Goal: Transaction & Acquisition: Purchase product/service

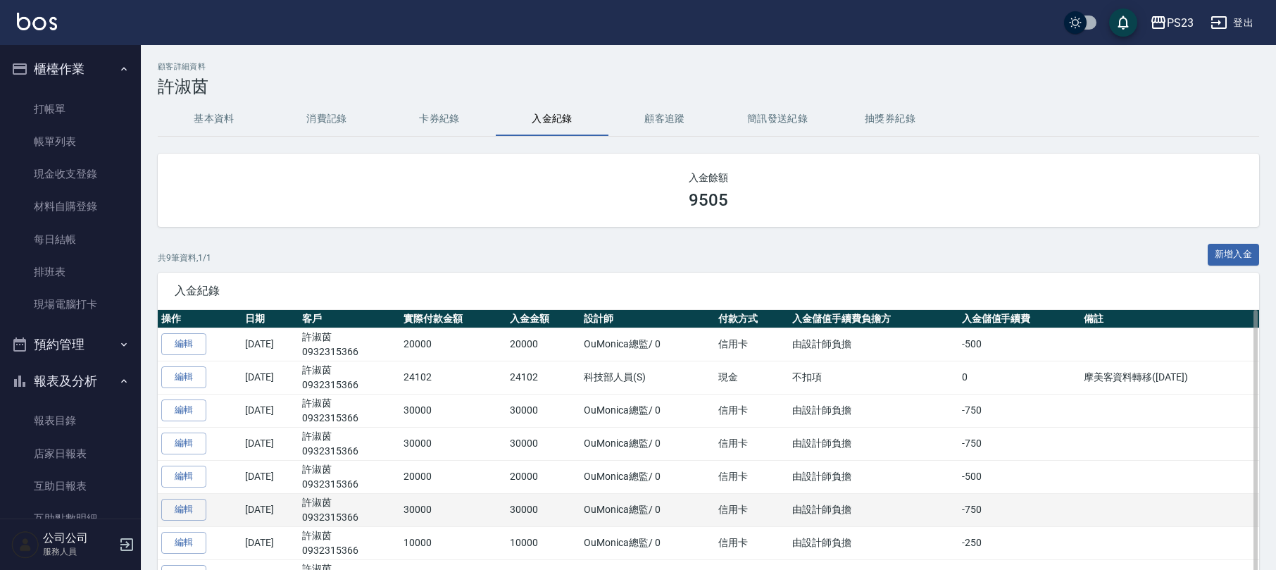
scroll to position [249, 0]
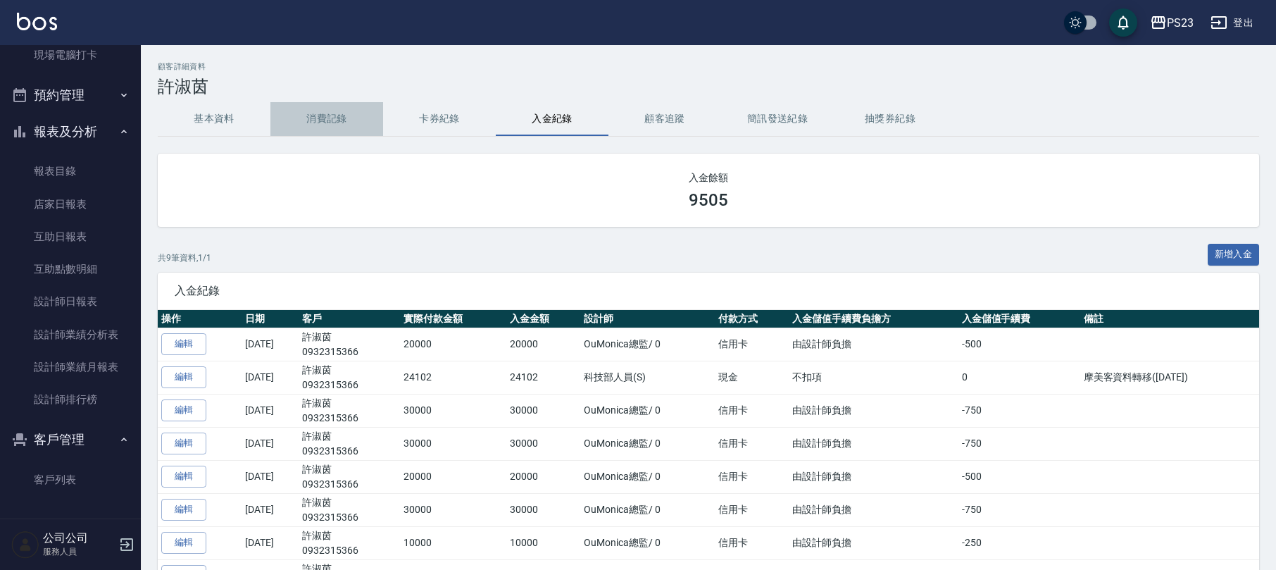
click at [325, 125] on button "消費記錄" at bounding box center [326, 119] width 113 height 34
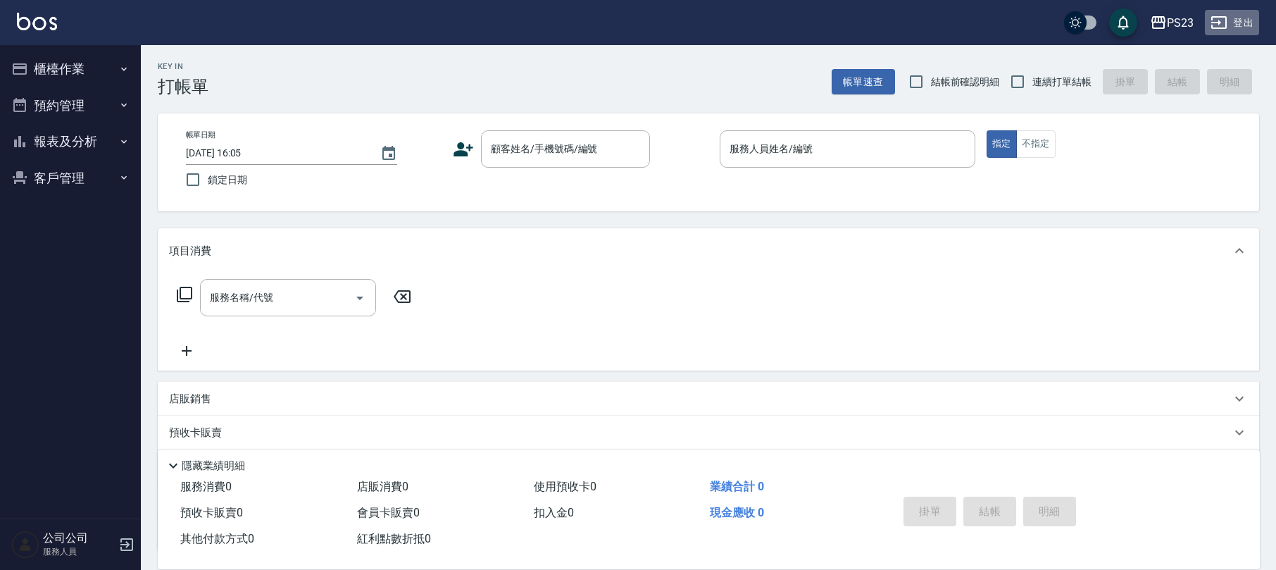
click at [1216, 21] on icon "button" at bounding box center [1218, 22] width 17 height 17
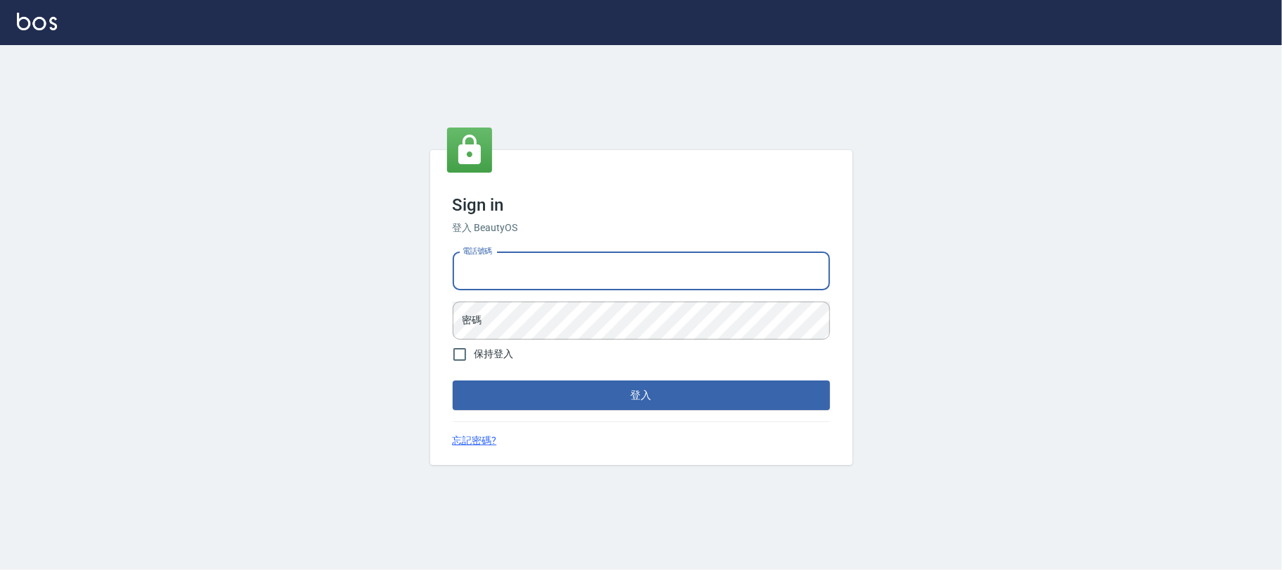
click at [535, 277] on input "電話號碼" at bounding box center [641, 271] width 377 height 38
type input "0930798111"
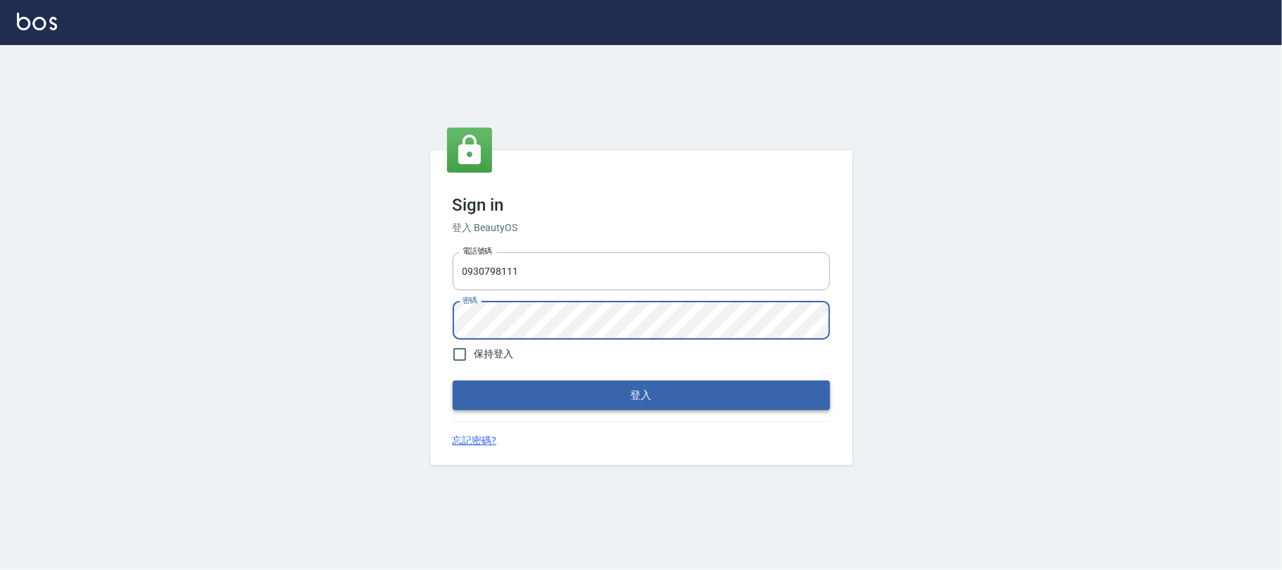
click at [562, 386] on button "登入" at bounding box center [641, 395] width 377 height 30
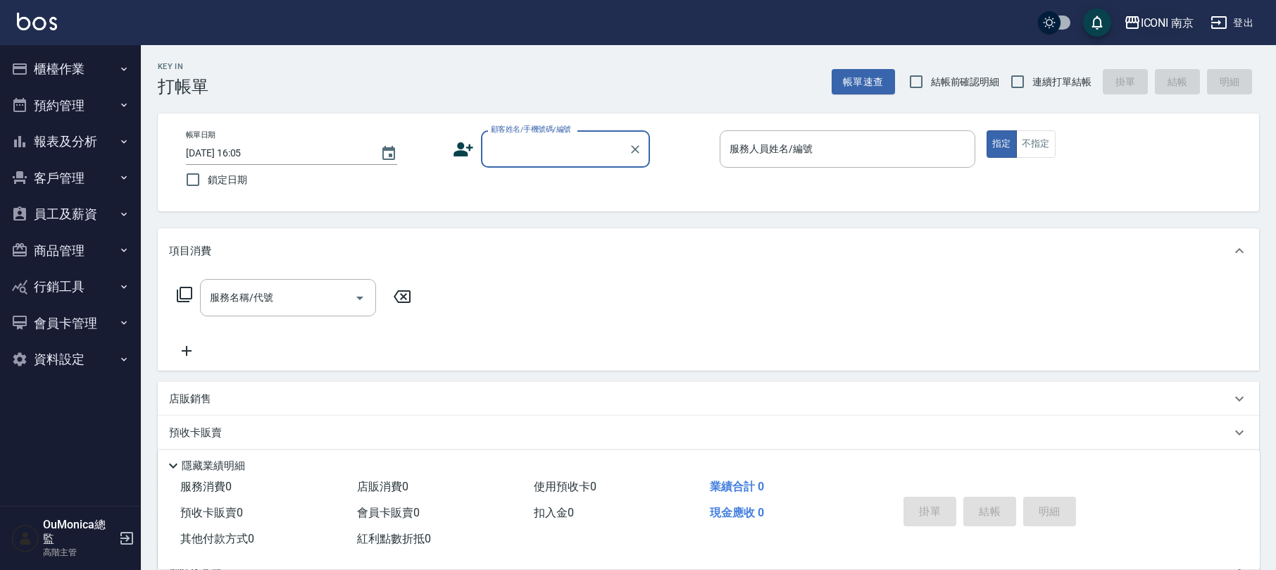
click at [1183, 12] on button "ICONI 南京" at bounding box center [1159, 22] width 82 height 29
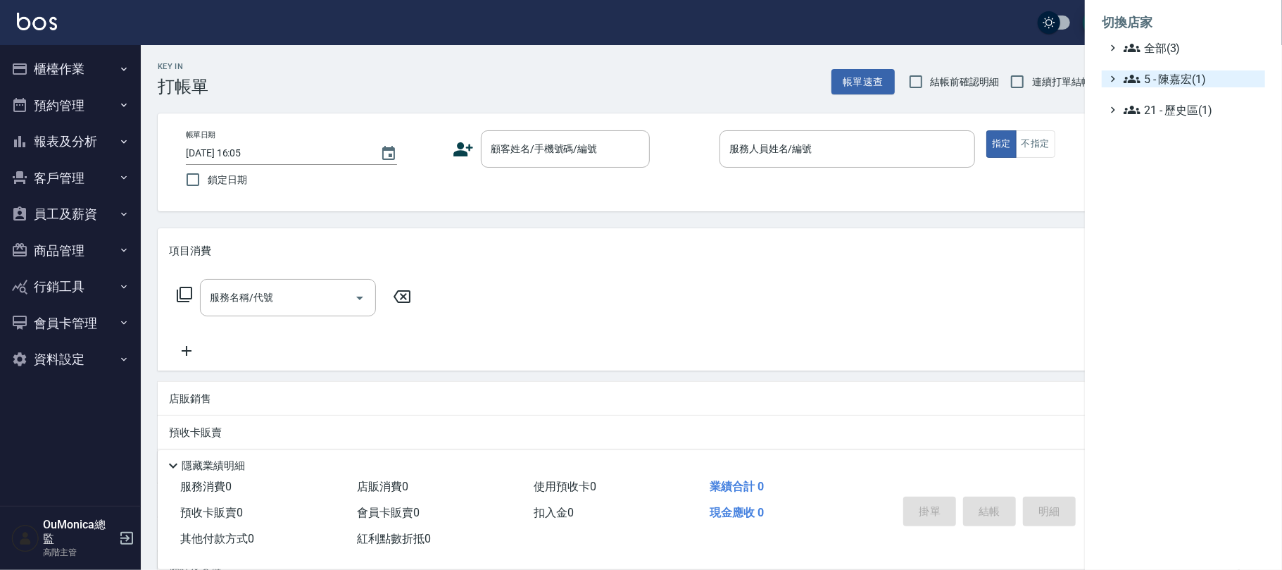
click at [1171, 77] on span "5 - 陳嘉宏(1)" at bounding box center [1192, 78] width 136 height 17
click at [1181, 89] on span "5.02 - 歐芷辰(2)" at bounding box center [1199, 95] width 122 height 17
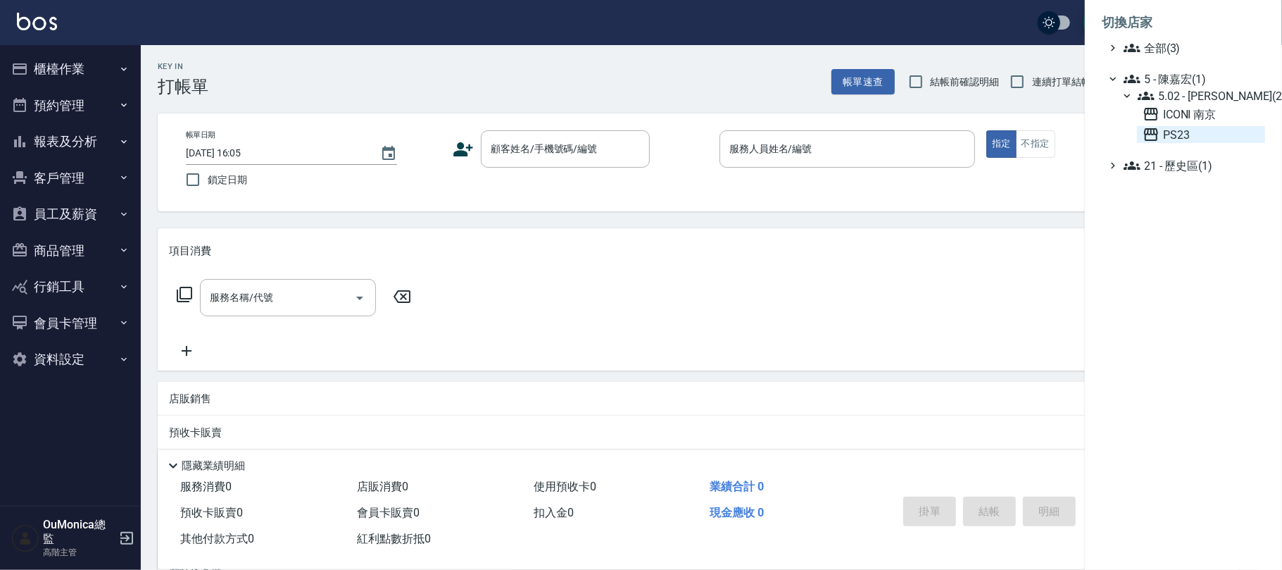
click at [1177, 131] on span "PS23" at bounding box center [1201, 134] width 117 height 17
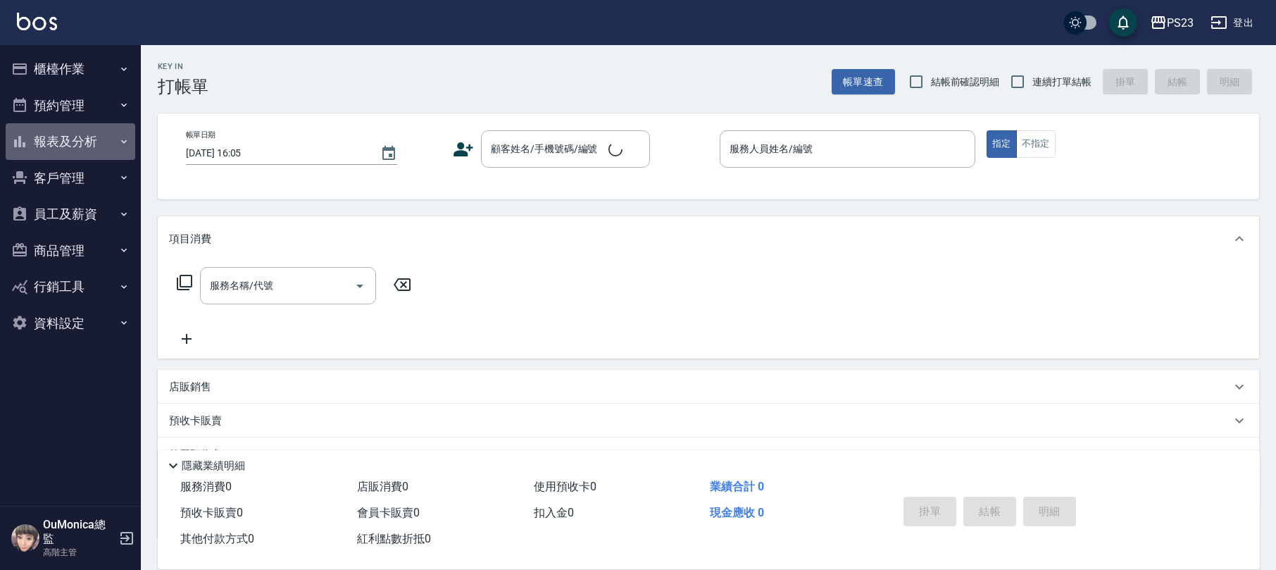
click at [39, 132] on button "報表及分析" at bounding box center [71, 141] width 130 height 37
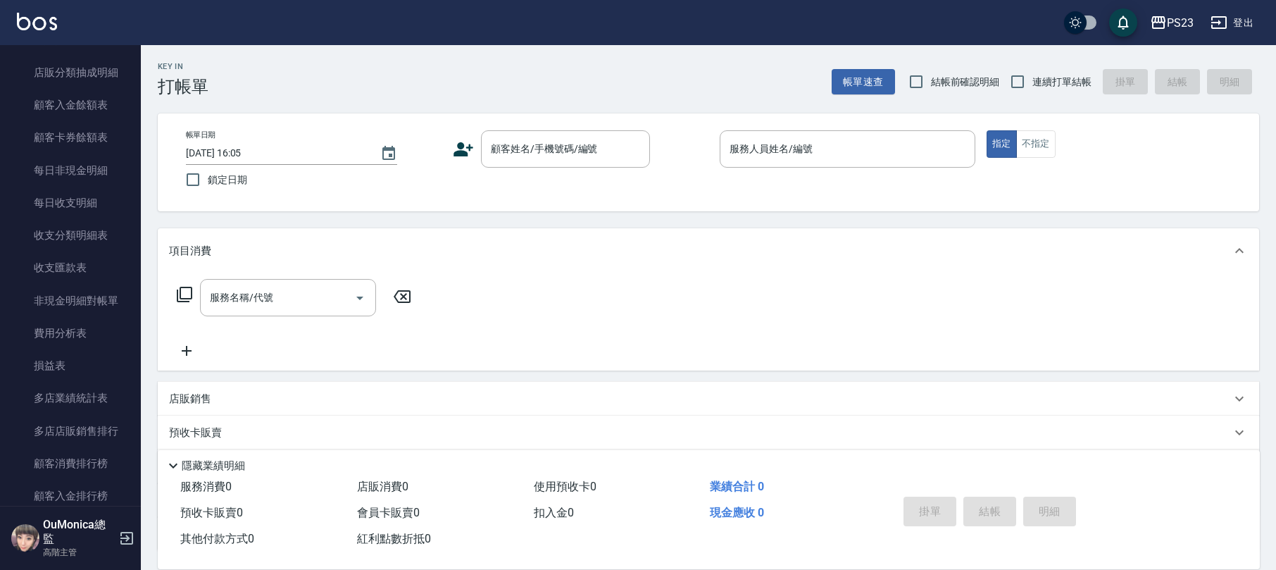
scroll to position [1263, 0]
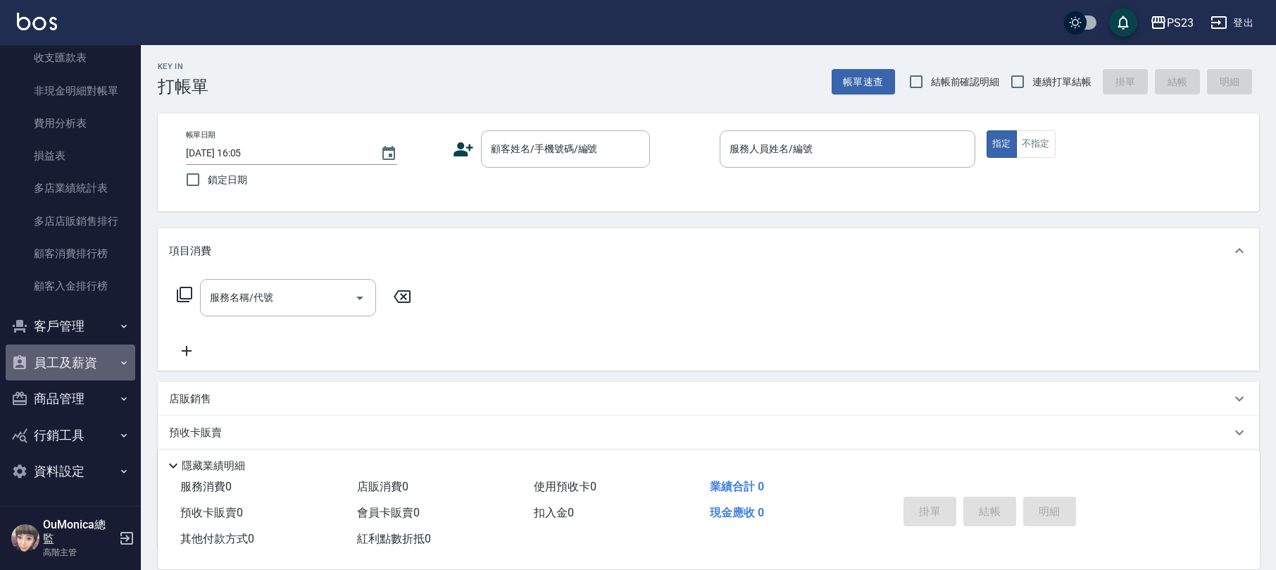
click at [83, 362] on button "員工及薪資" at bounding box center [71, 362] width 130 height 37
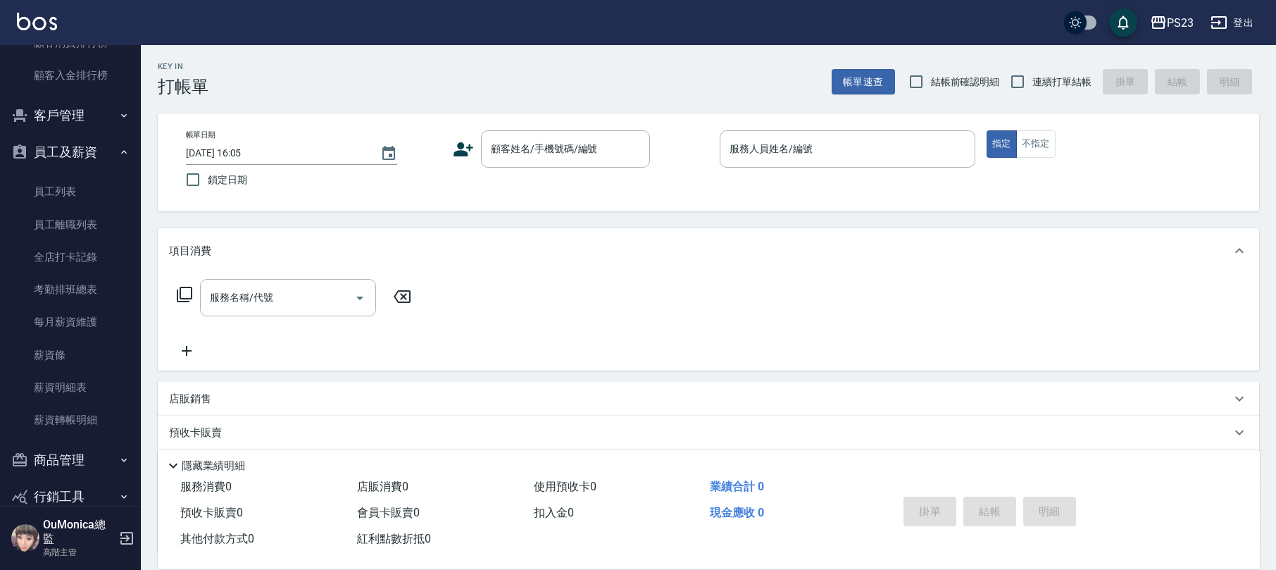
scroll to position [1535, 0]
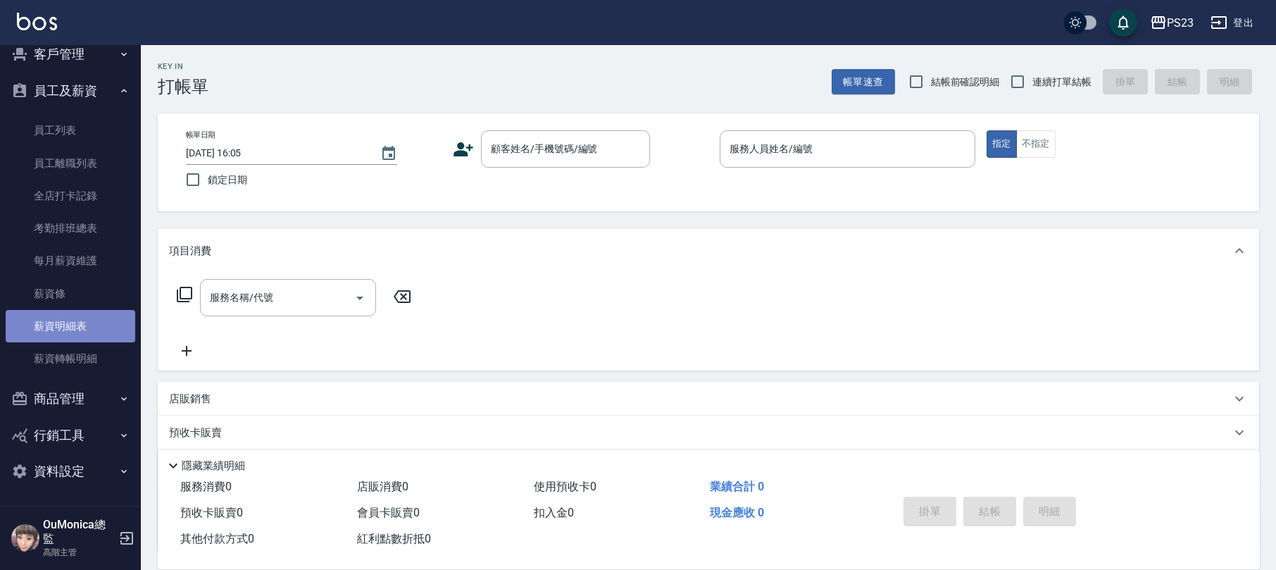
click at [72, 313] on link "薪資明細表" at bounding box center [71, 326] width 130 height 32
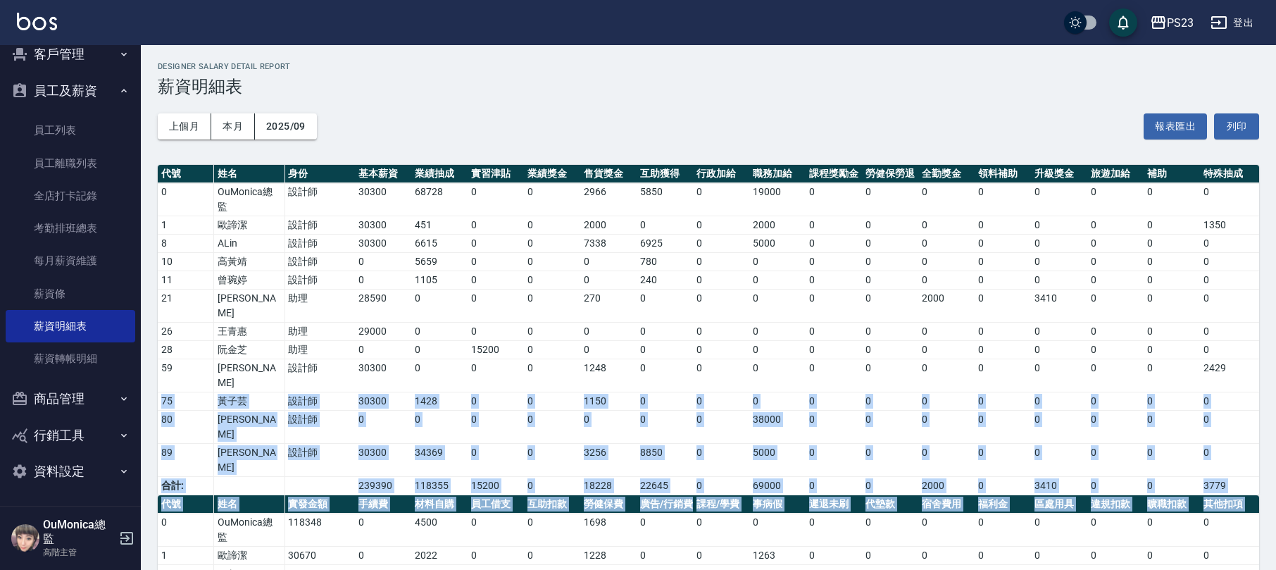
drag, startPoint x: 1274, startPoint y: 356, endPoint x: 1254, endPoint y: 460, distance: 106.7
click at [1254, 460] on div "PS23 2025-09 薪資明細表 列印時間： 2025-10-09-16:05 Designer Salary Detail Report 薪資明細表 上…" at bounding box center [708, 443] width 1135 height 797
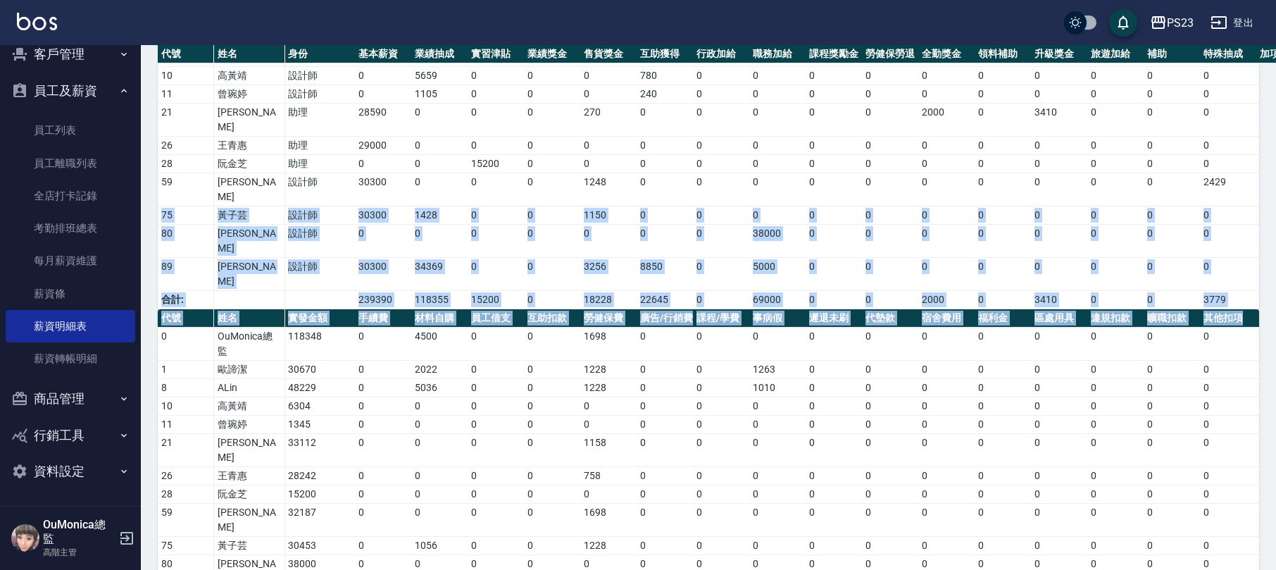
scroll to position [170, 0]
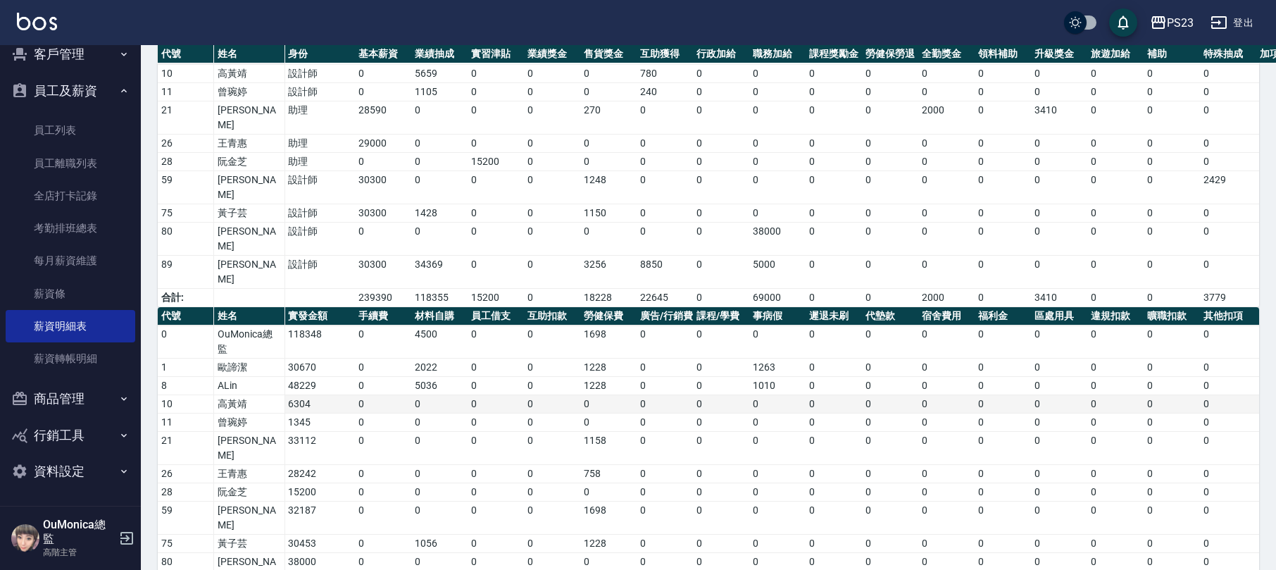
click at [410, 395] on td "0" at bounding box center [383, 404] width 56 height 18
click at [1225, 15] on icon "button" at bounding box center [1218, 22] width 17 height 17
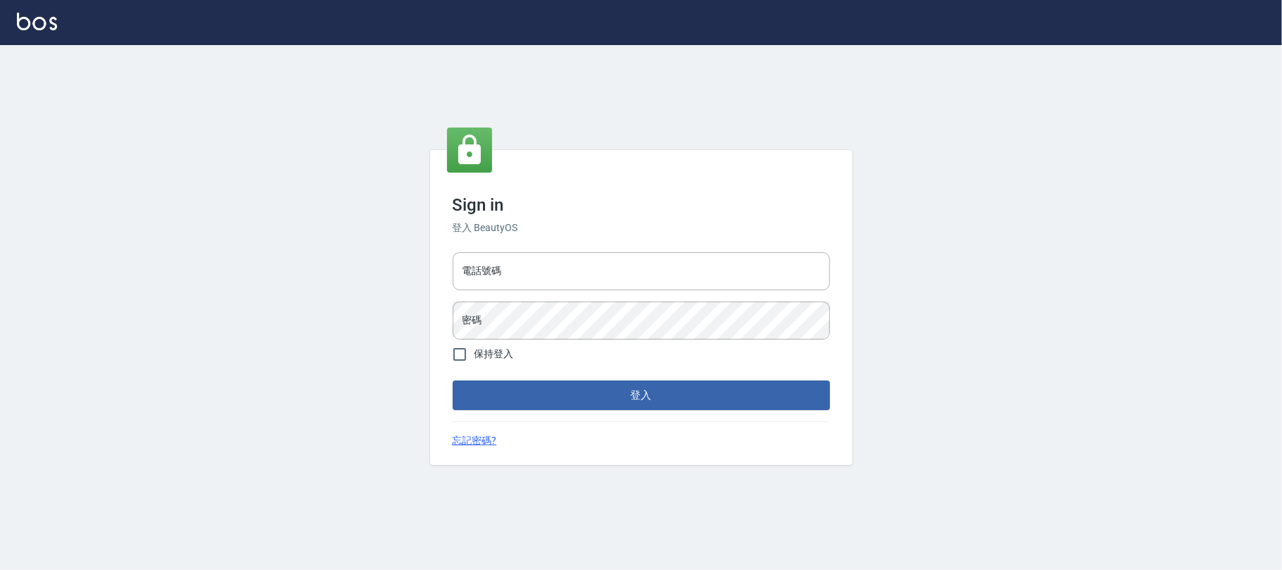
drag, startPoint x: 643, startPoint y: 277, endPoint x: 705, endPoint y: 229, distance: 77.7
click at [643, 273] on input "電話號碼" at bounding box center [641, 271] width 377 height 38
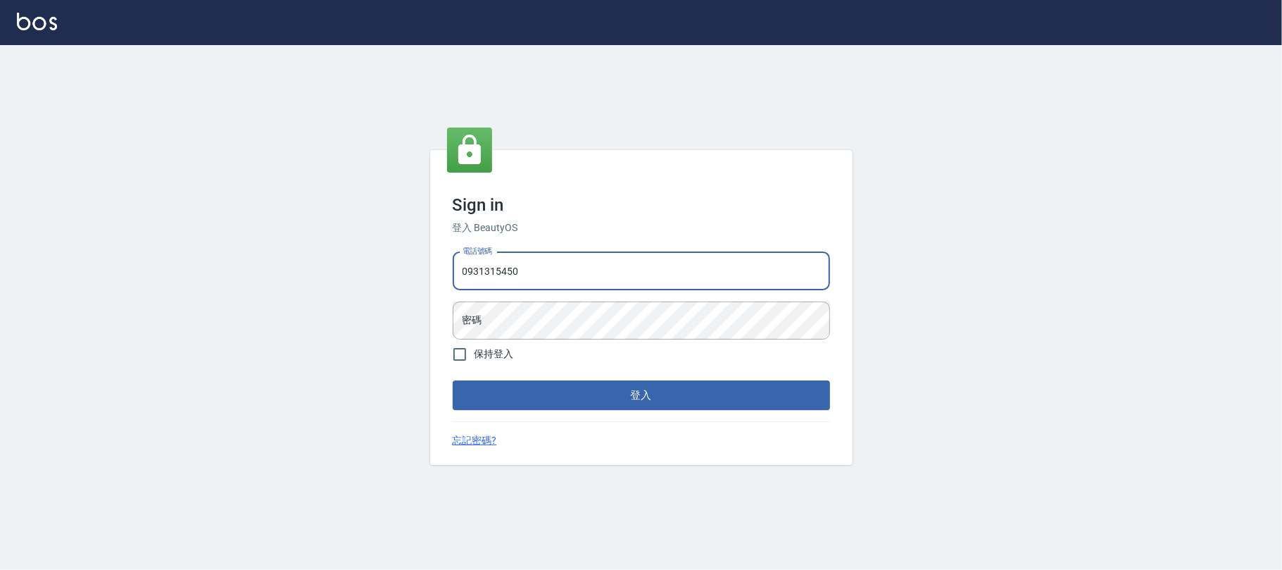
type input "0931315450"
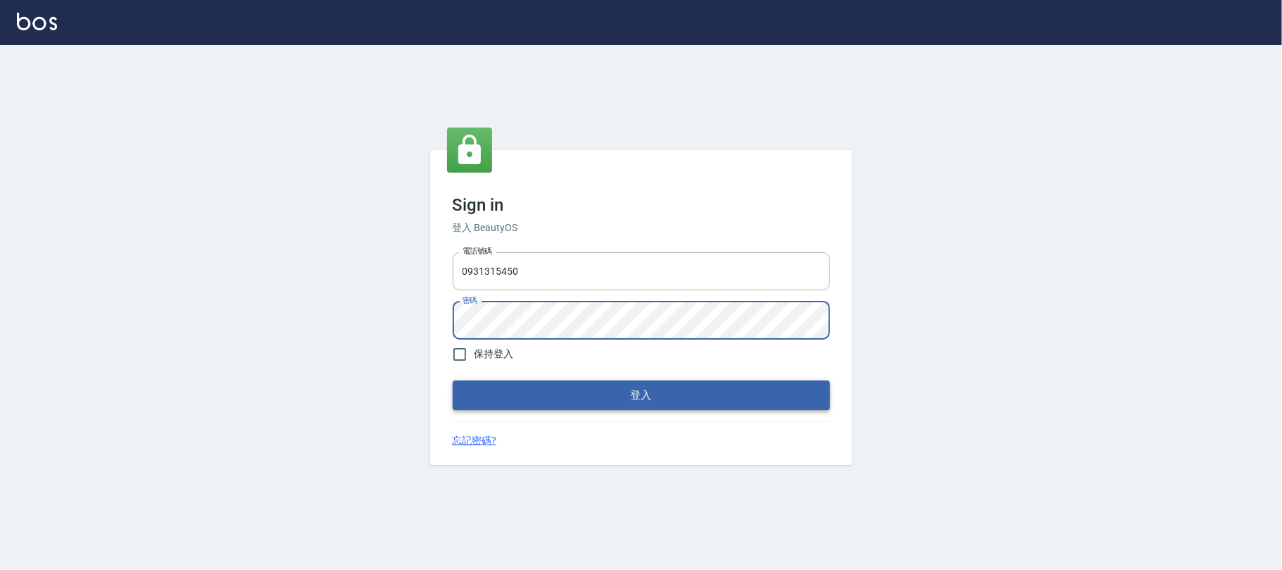
click at [634, 404] on button "登入" at bounding box center [641, 395] width 377 height 30
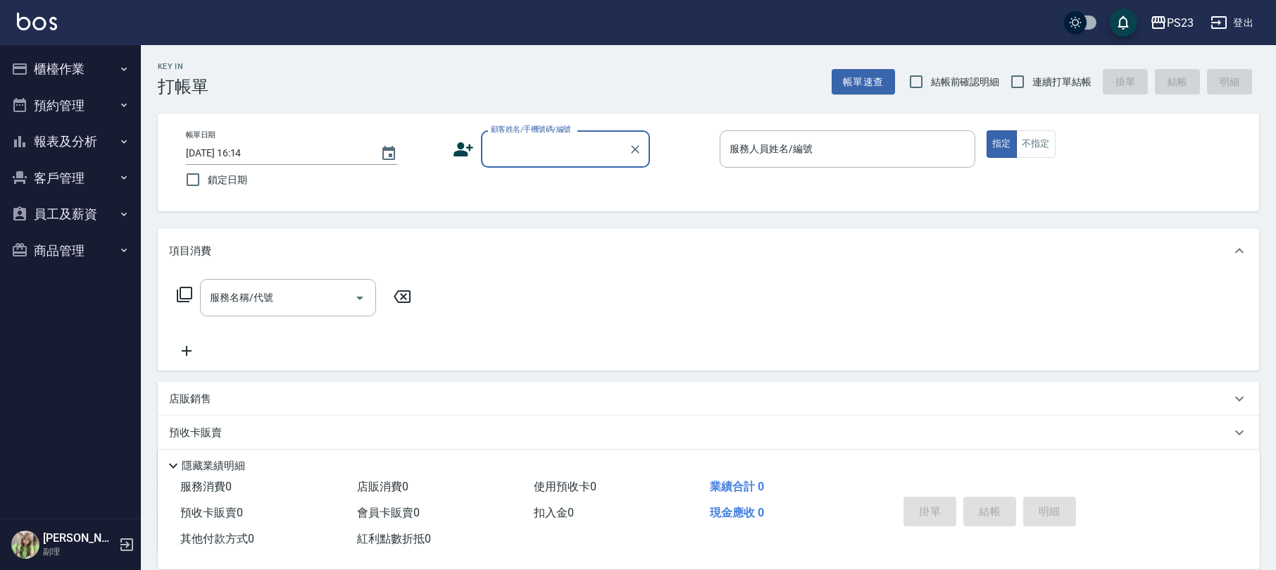
click at [1208, 17] on button "登出" at bounding box center [1231, 23] width 54 height 26
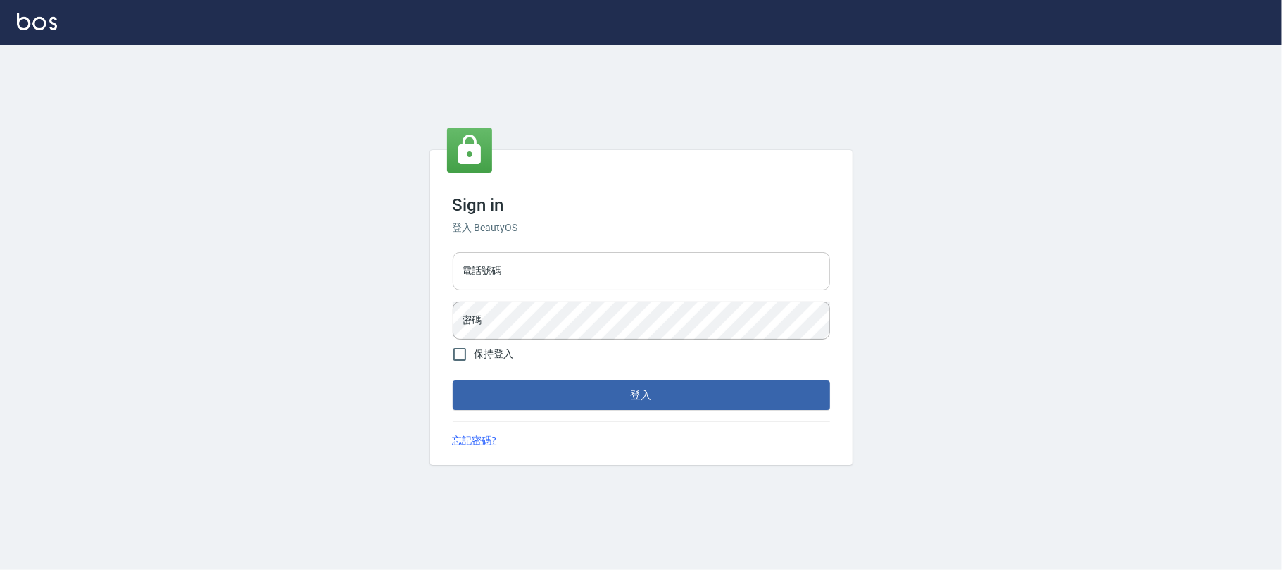
click at [497, 256] on input "電話號碼" at bounding box center [641, 271] width 377 height 38
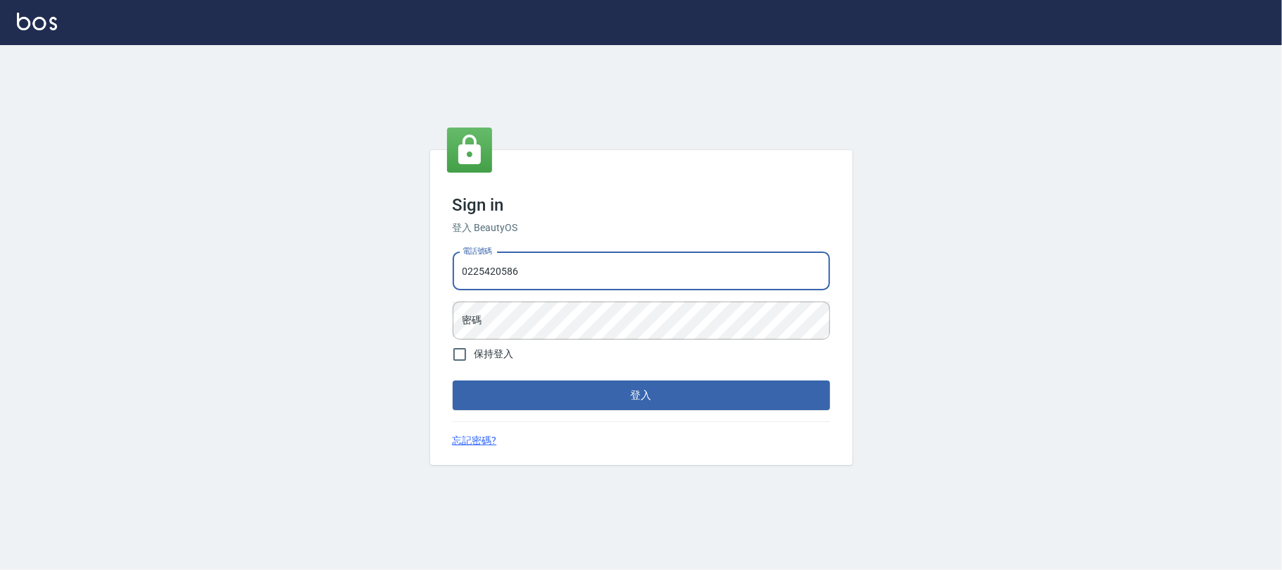
type input "0225420586"
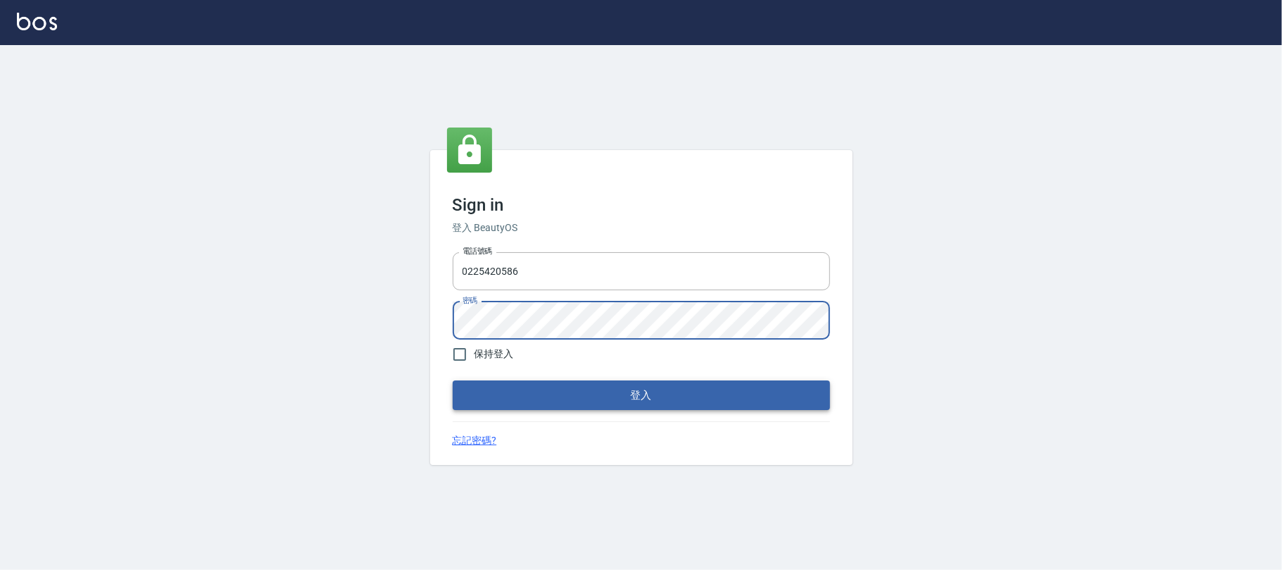
click at [584, 392] on button "登入" at bounding box center [641, 395] width 377 height 30
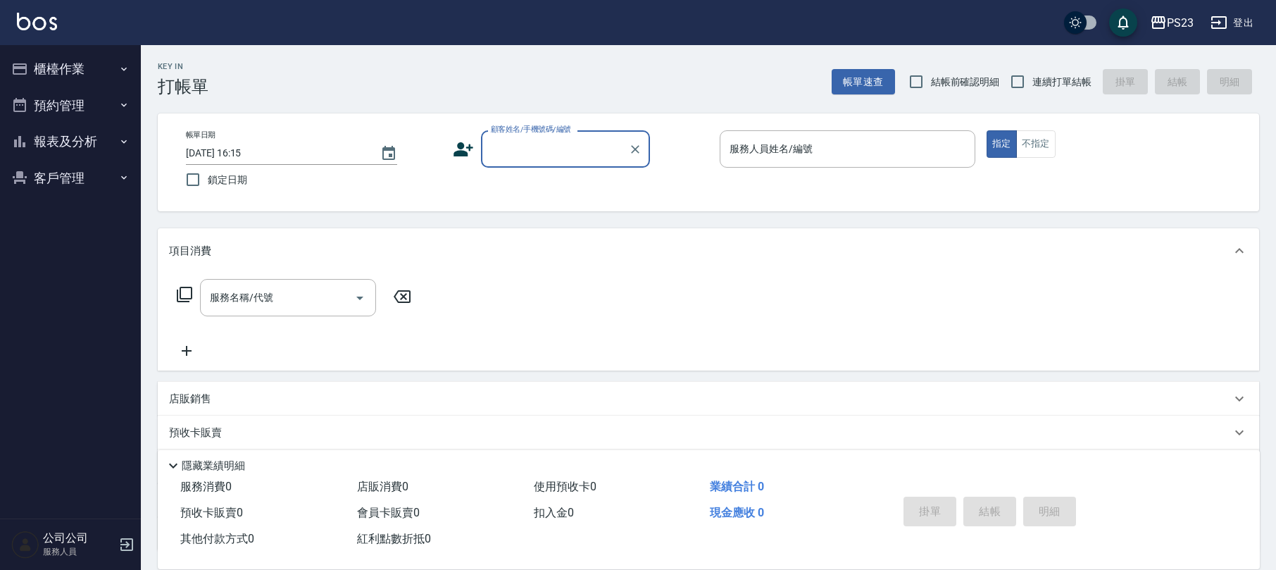
click at [54, 66] on button "櫃檯作業" at bounding box center [71, 69] width 130 height 37
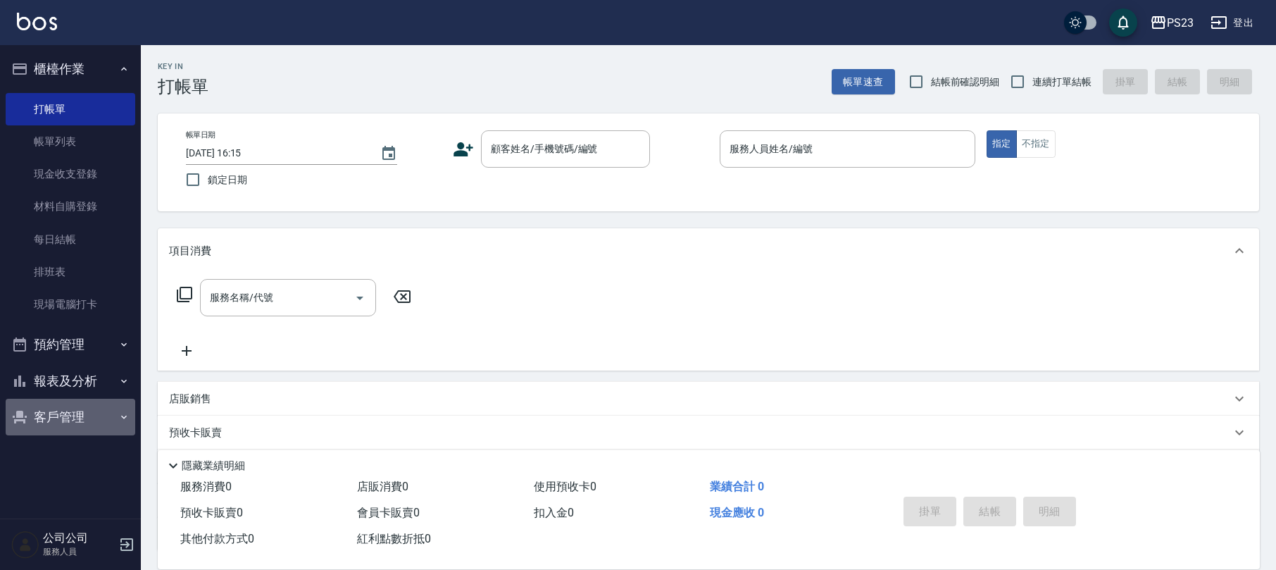
click at [51, 412] on button "客戶管理" at bounding box center [71, 416] width 130 height 37
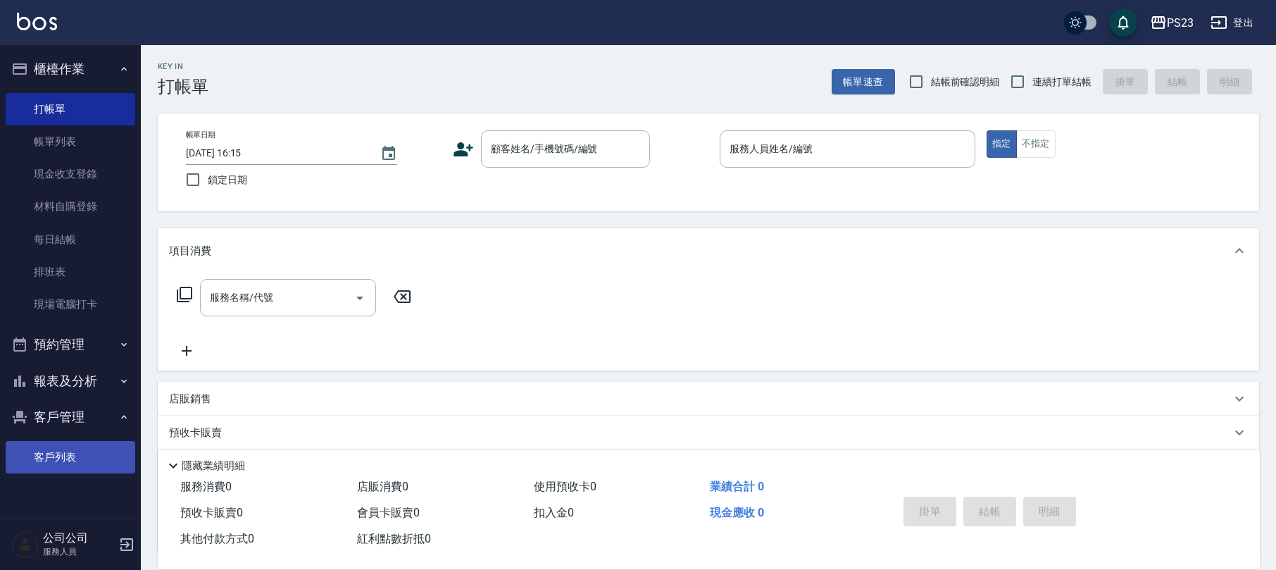
click at [52, 457] on link "客戶列表" at bounding box center [71, 457] width 130 height 32
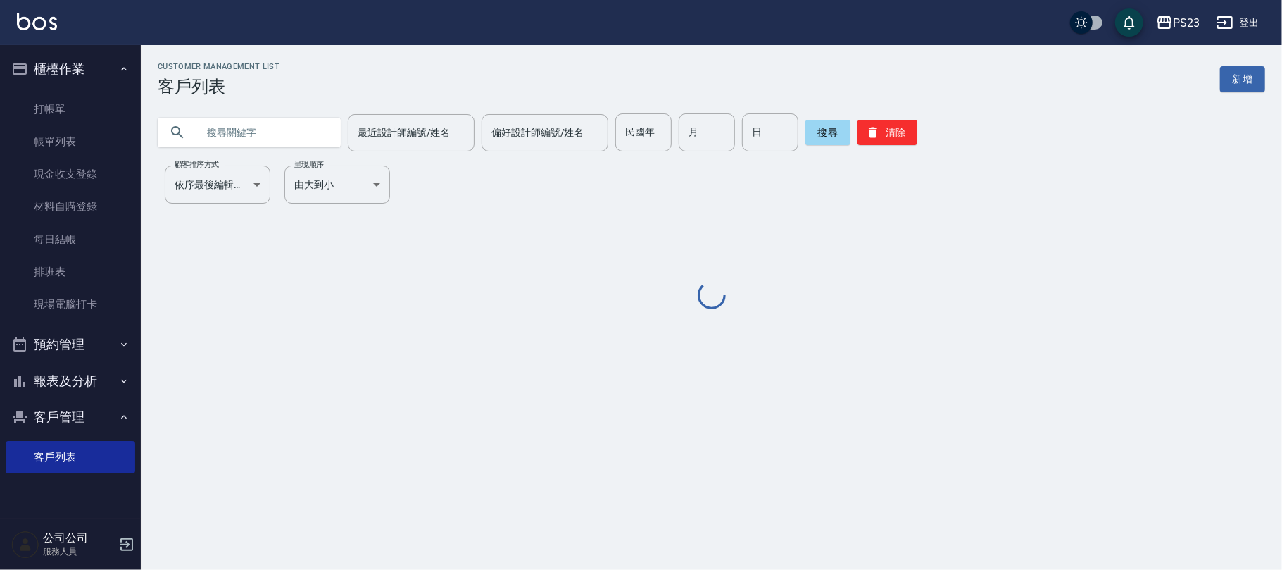
click at [293, 128] on input "text" at bounding box center [263, 132] width 132 height 38
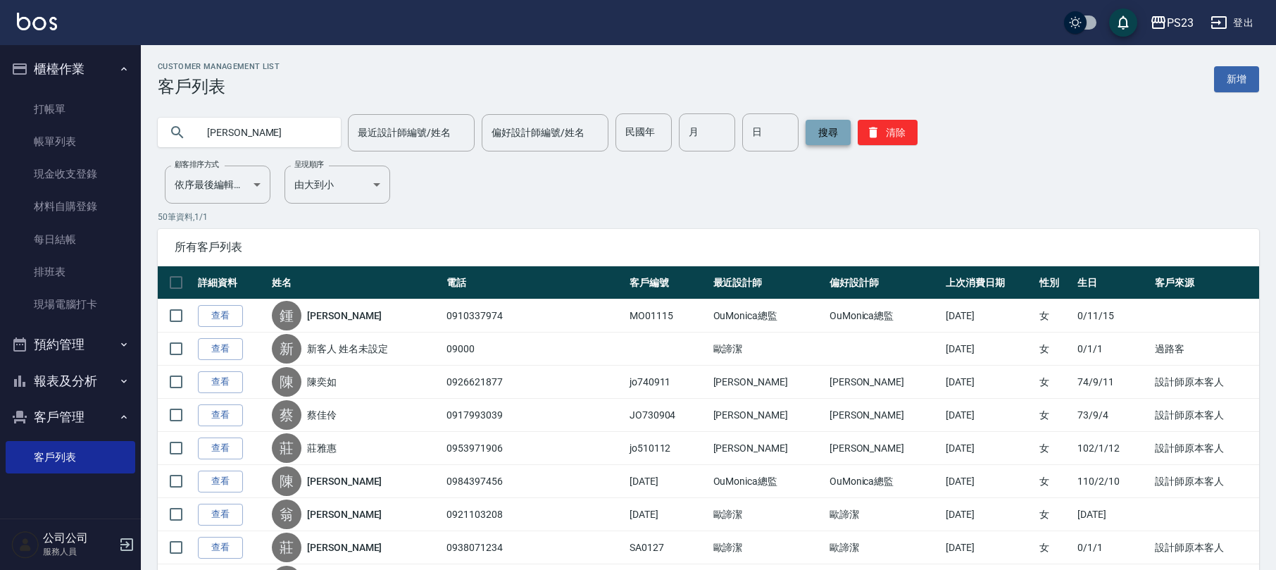
type input "[PERSON_NAME]"
click at [828, 127] on button "搜尋" at bounding box center [827, 132] width 45 height 25
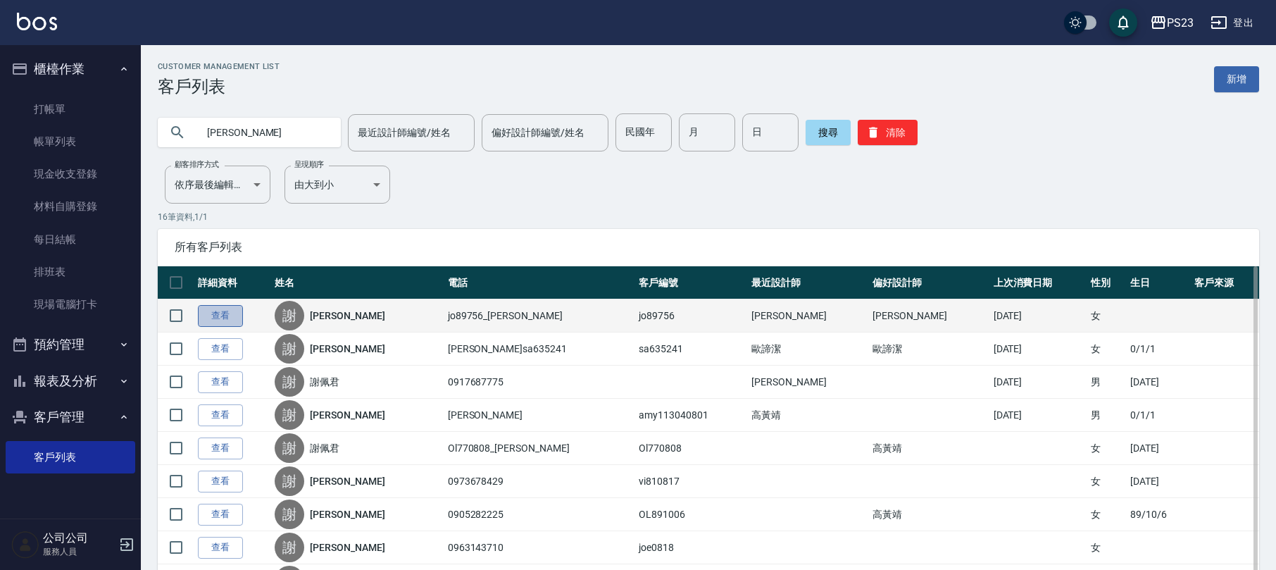
click at [231, 317] on link "查看" at bounding box center [220, 316] width 45 height 22
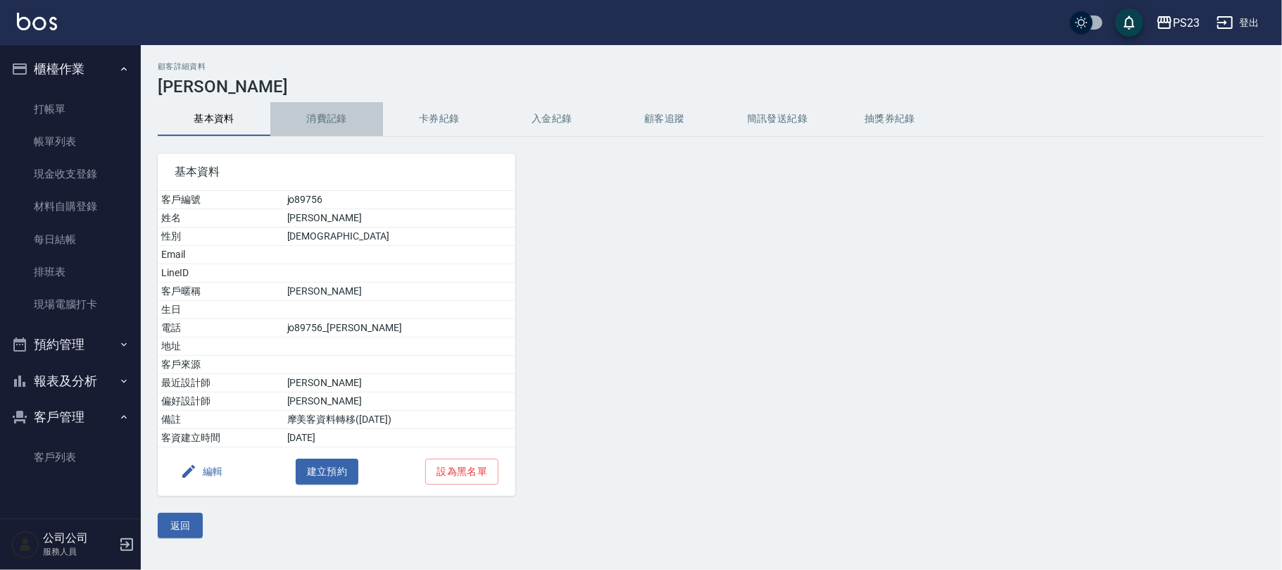
click at [332, 122] on button "消費記錄" at bounding box center [326, 119] width 113 height 34
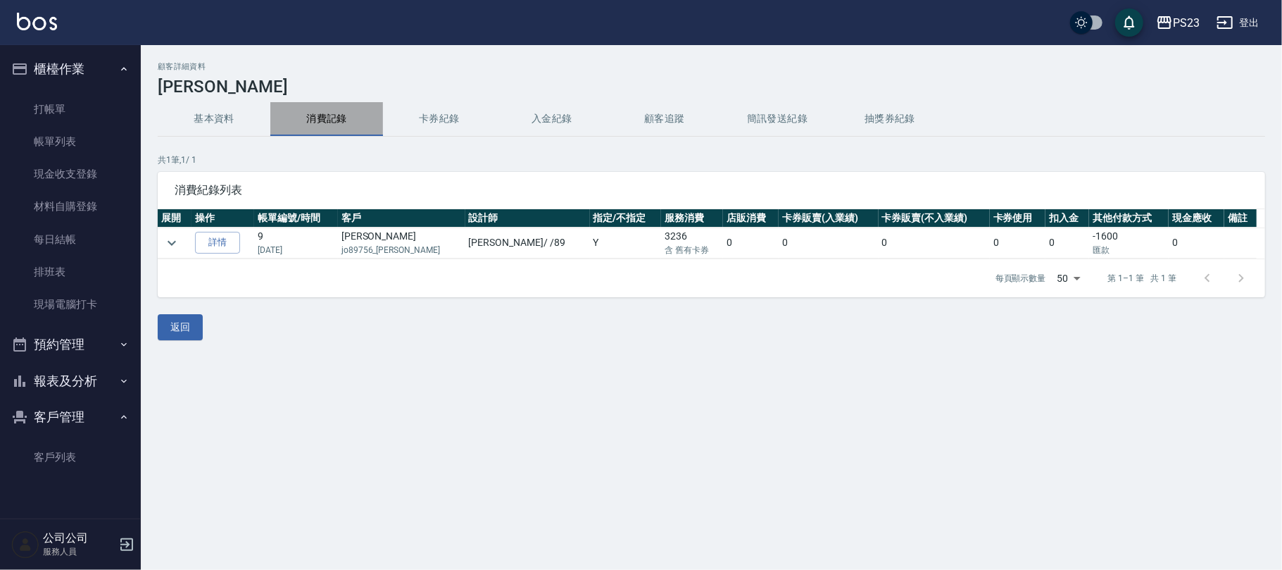
click at [333, 117] on button "消費記錄" at bounding box center [326, 119] width 113 height 34
click at [445, 115] on button "卡券紀錄" at bounding box center [439, 119] width 113 height 34
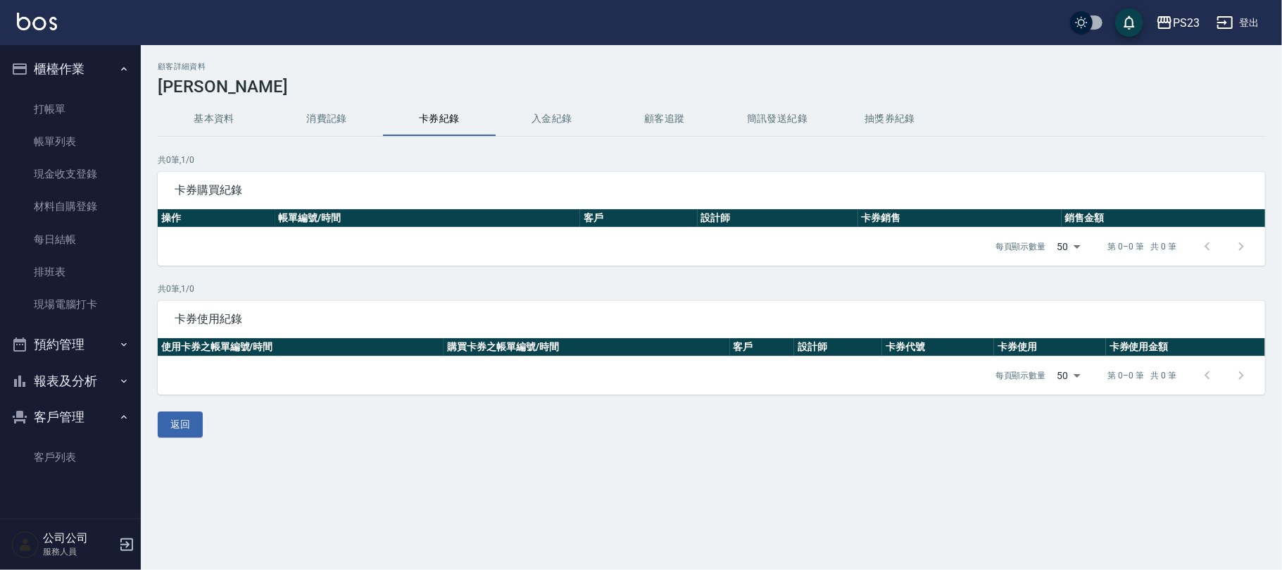
click at [348, 115] on button "消費記錄" at bounding box center [326, 119] width 113 height 34
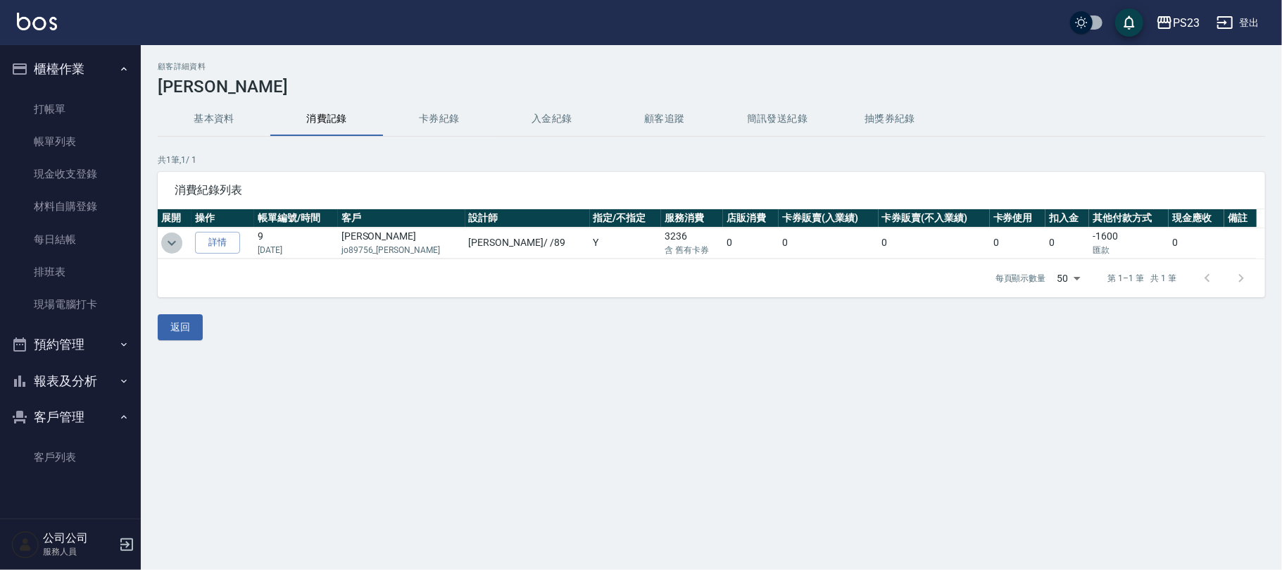
click at [175, 242] on icon "expand row" at bounding box center [172, 242] width 8 height 5
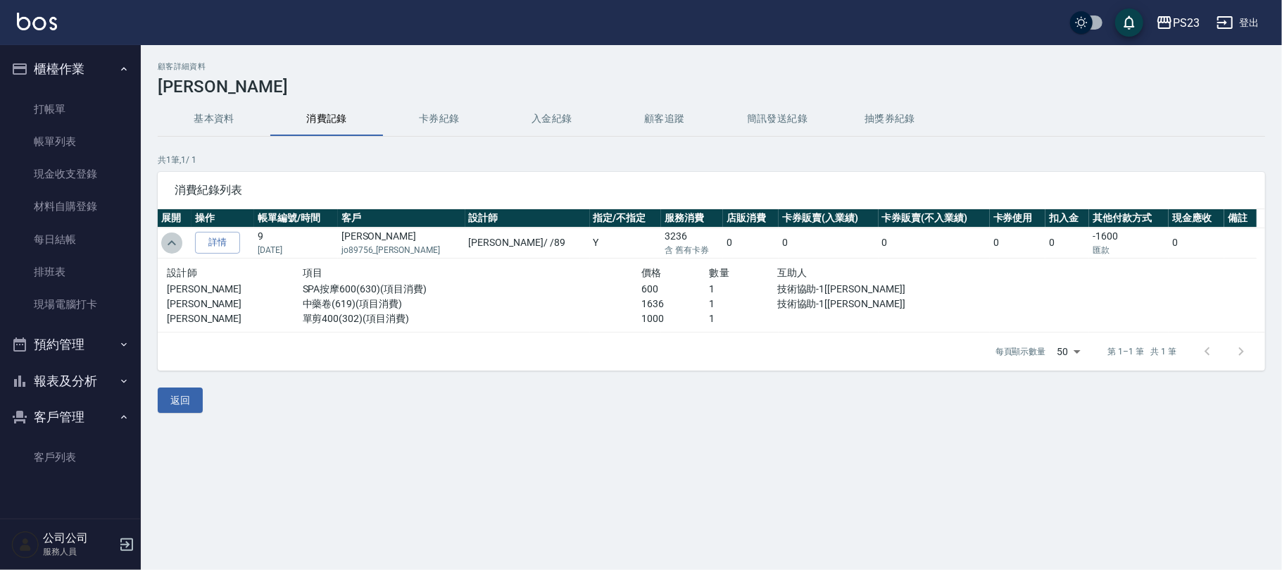
click at [175, 239] on icon "expand row" at bounding box center [171, 242] width 17 height 17
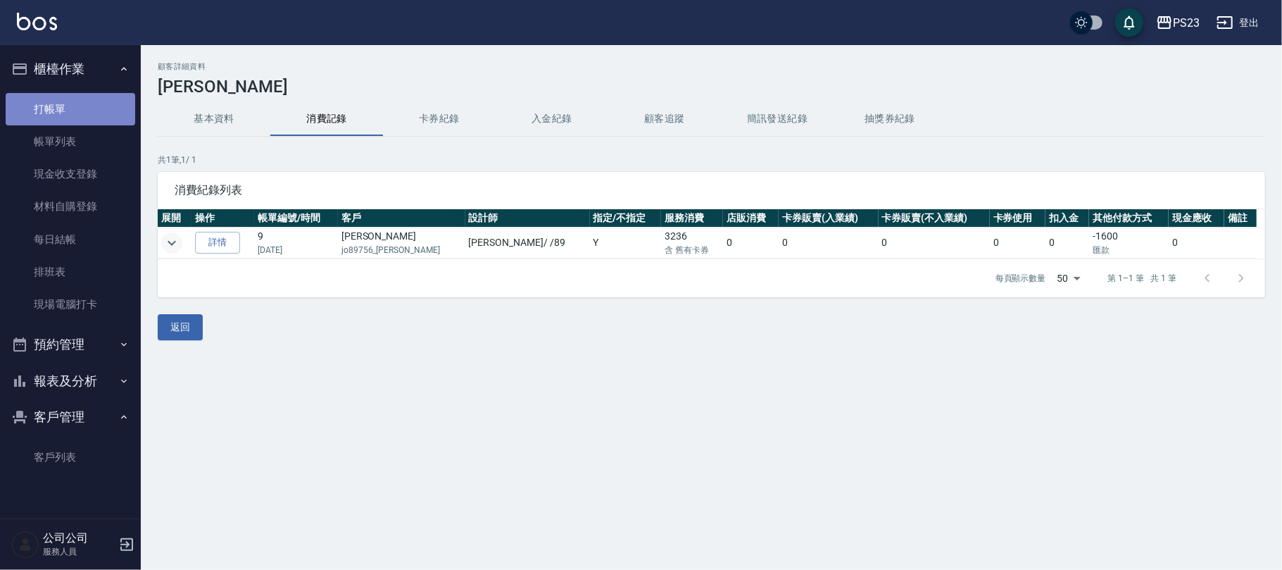
click at [68, 114] on link "打帳單" at bounding box center [71, 109] width 130 height 32
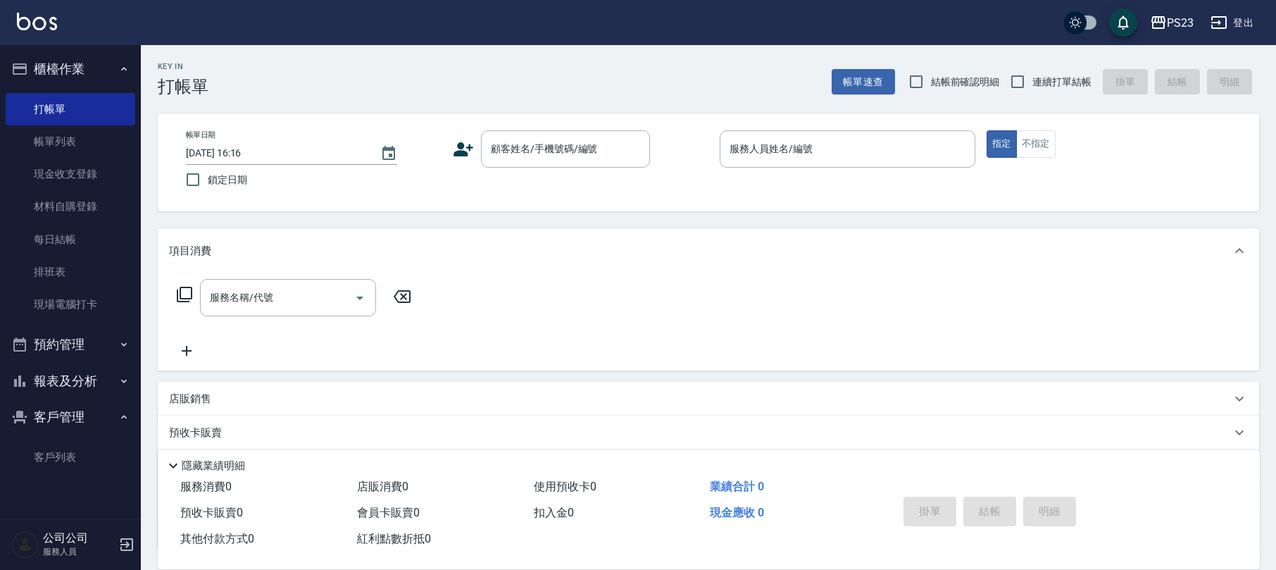
click at [184, 290] on icon at bounding box center [184, 294] width 17 height 17
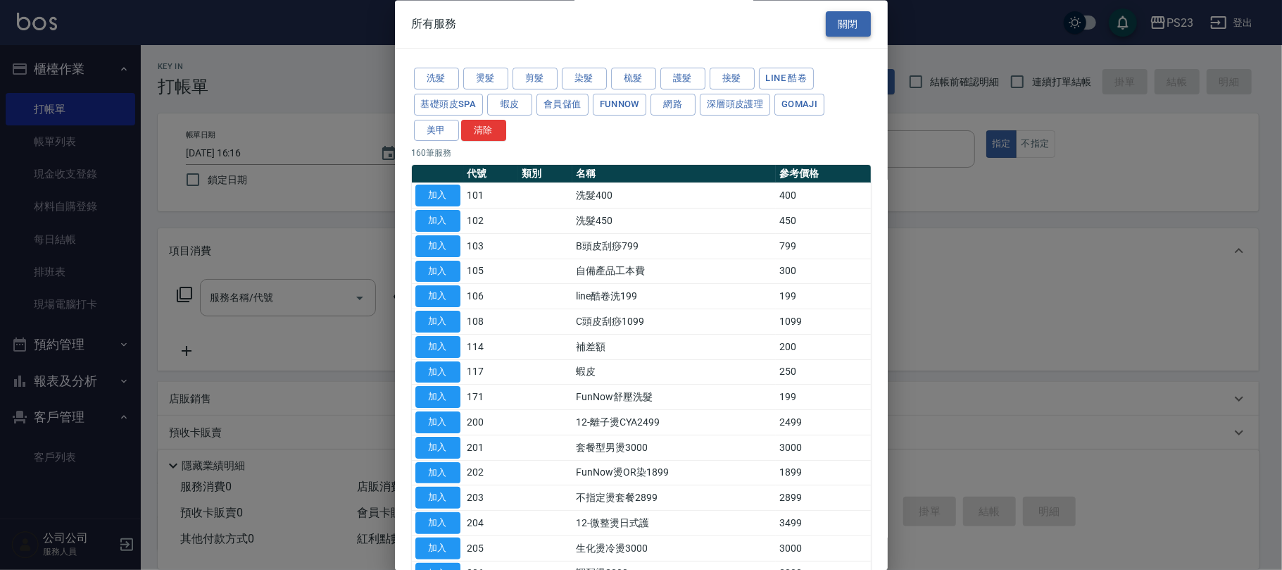
click at [856, 26] on button "關閉" at bounding box center [848, 24] width 45 height 26
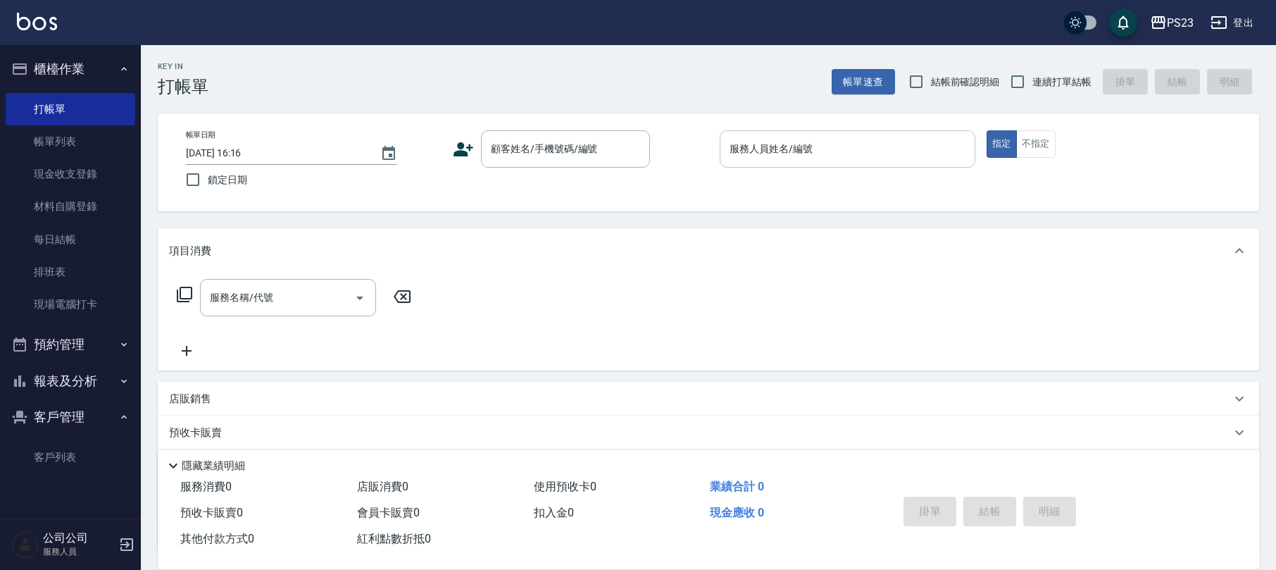
click at [851, 158] on input "服務人員姓名/編號" at bounding box center [847, 149] width 243 height 25
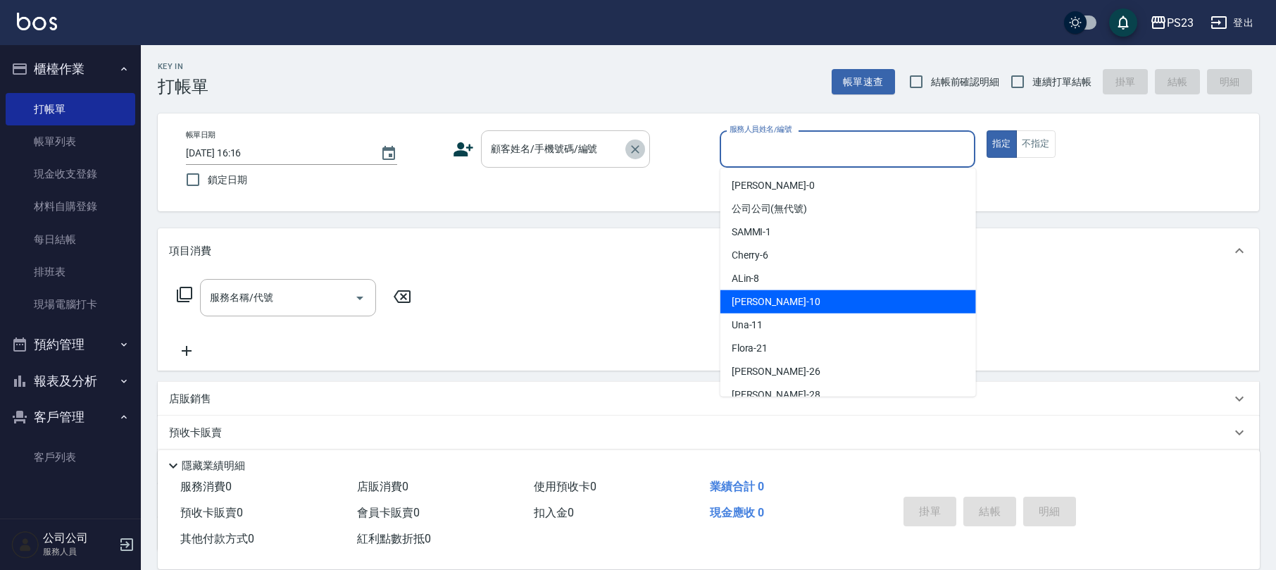
click at [640, 145] on icon "Clear" at bounding box center [635, 149] width 14 height 14
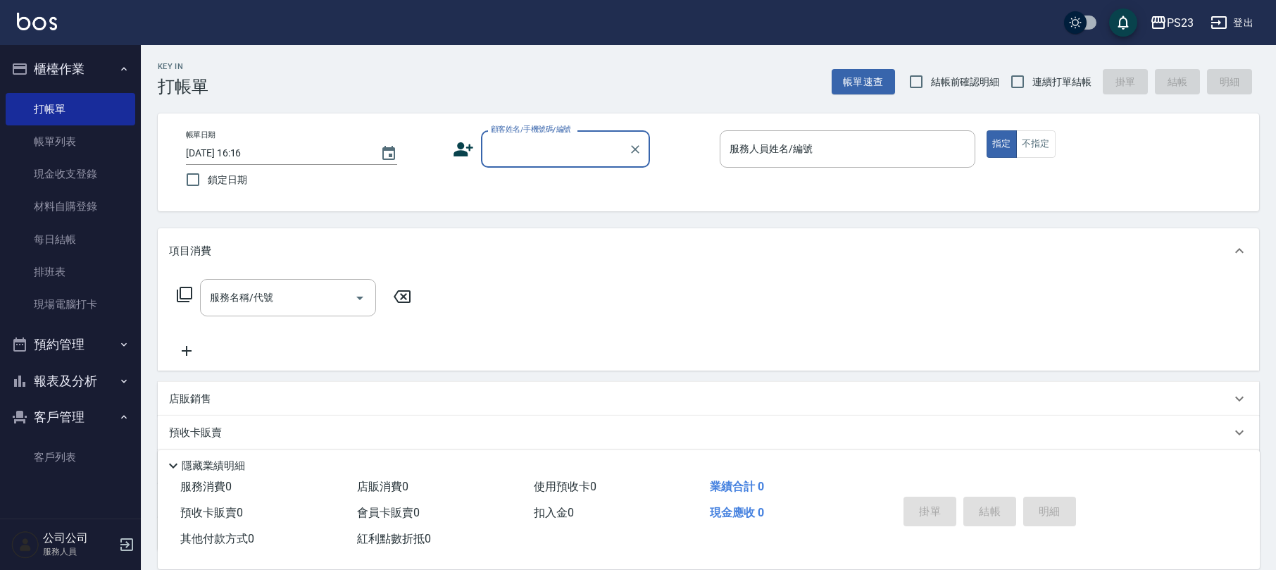
click at [514, 153] on input "顧客姓名/手機號碼/編號" at bounding box center [554, 149] width 135 height 25
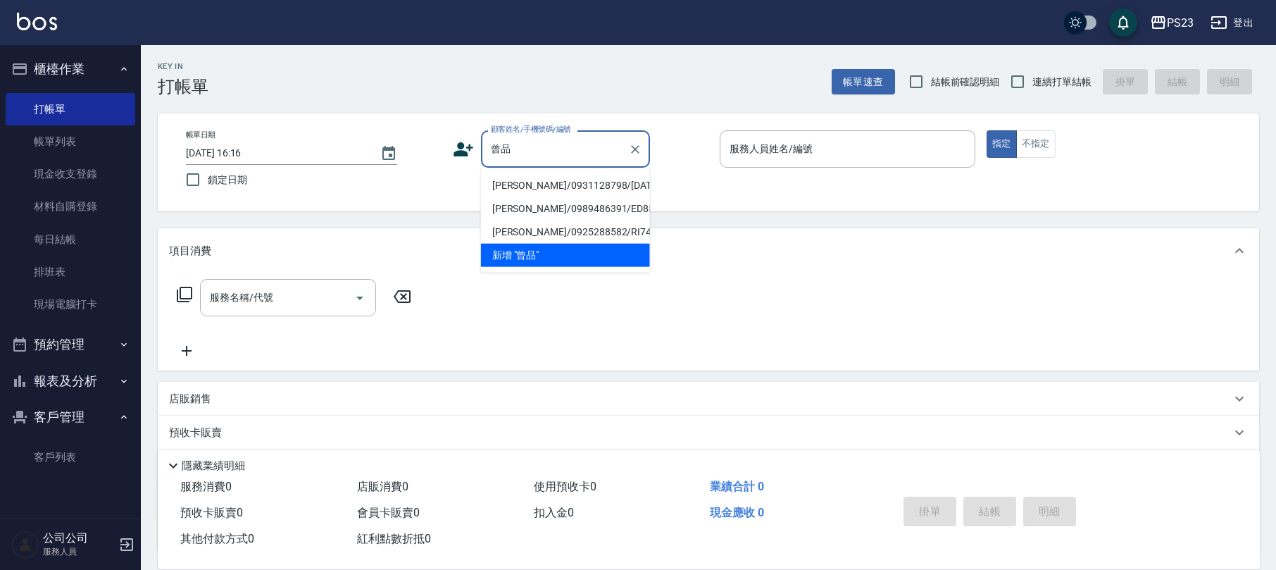
click at [548, 189] on li "[PERSON_NAME]/0931128798/[DATE]" at bounding box center [565, 185] width 169 height 23
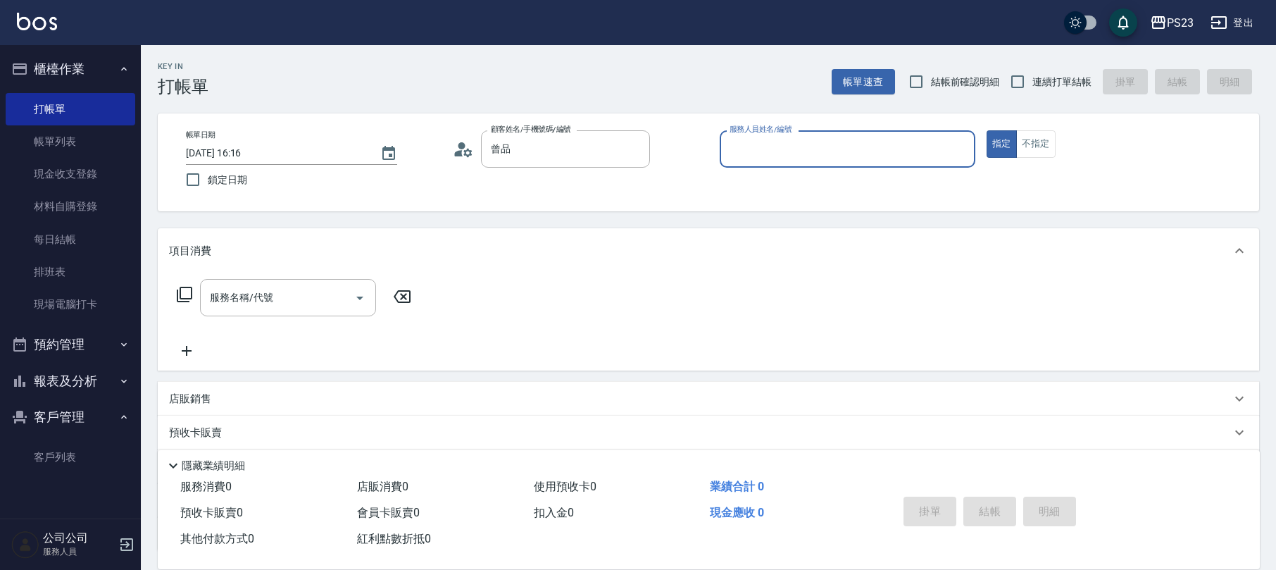
type input "[PERSON_NAME]/0931128798/[DATE]"
type input "SAMMI-1"
click at [183, 300] on icon at bounding box center [184, 294] width 17 height 17
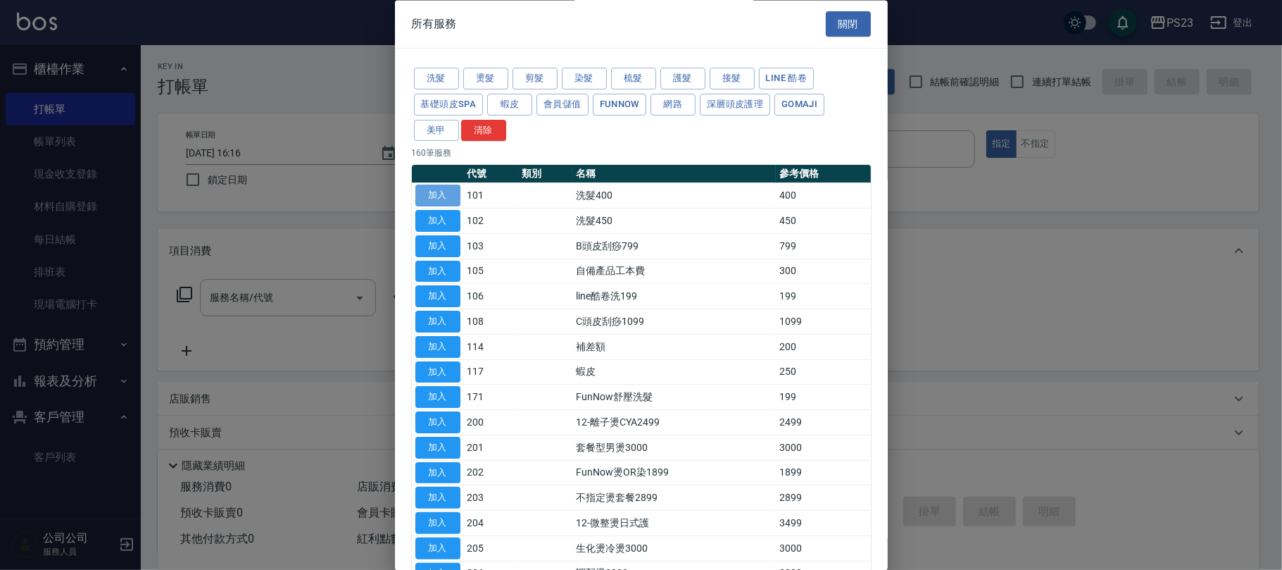
click at [435, 203] on button "加入" at bounding box center [437, 196] width 45 height 22
type input "洗髮400(101)"
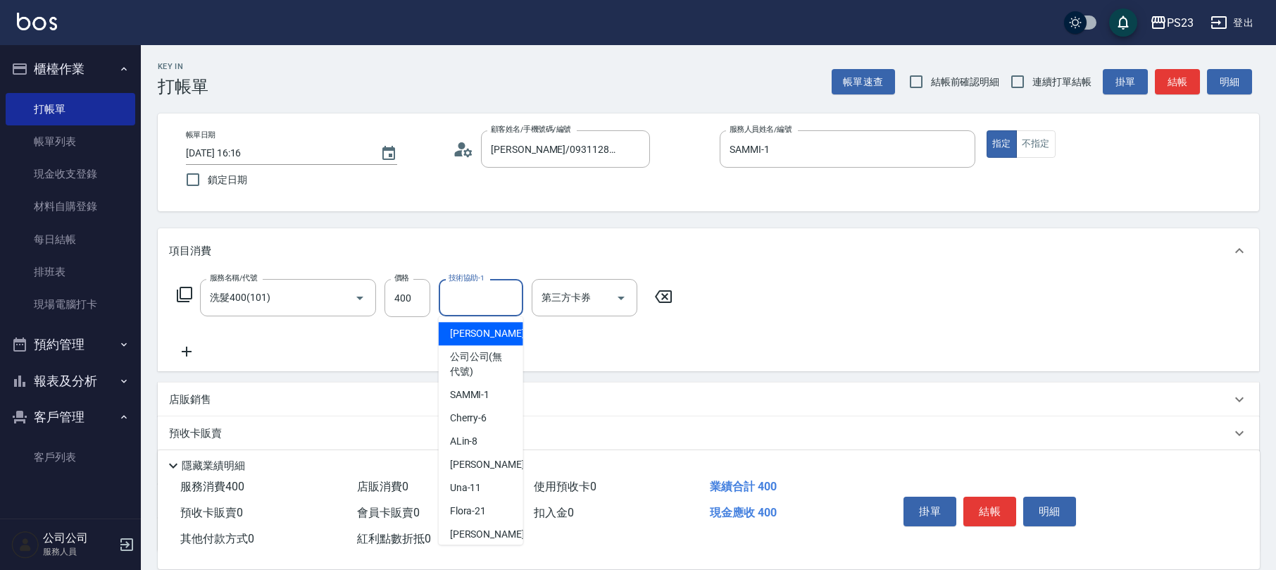
click at [498, 297] on input "技術協助-1" at bounding box center [481, 297] width 72 height 25
type input "Flora-21"
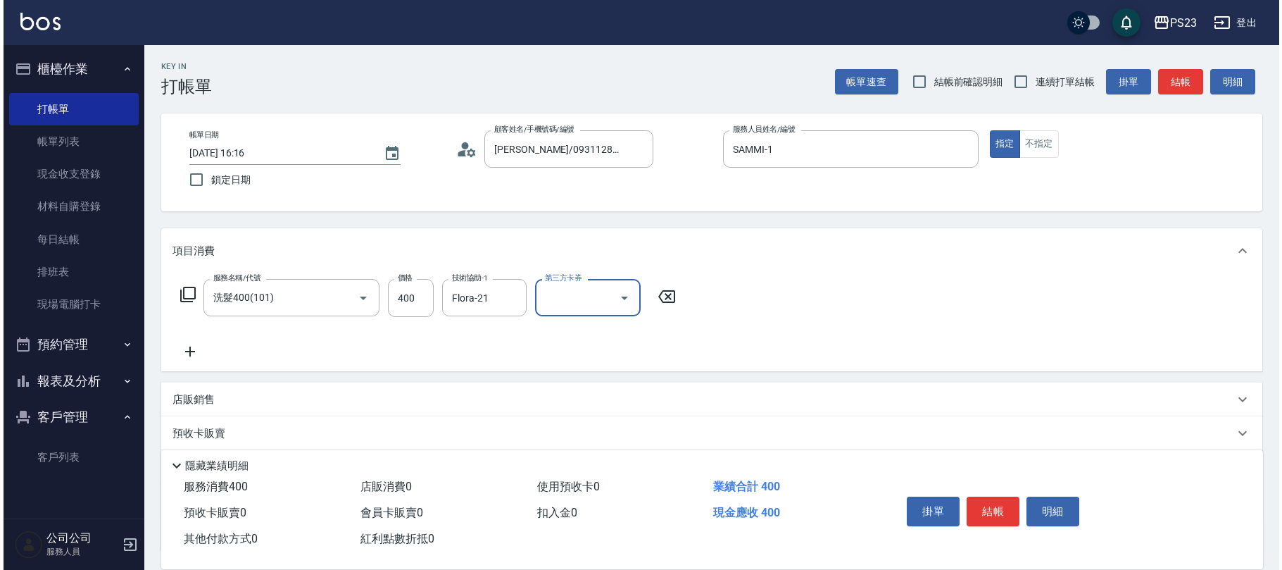
scroll to position [94, 0]
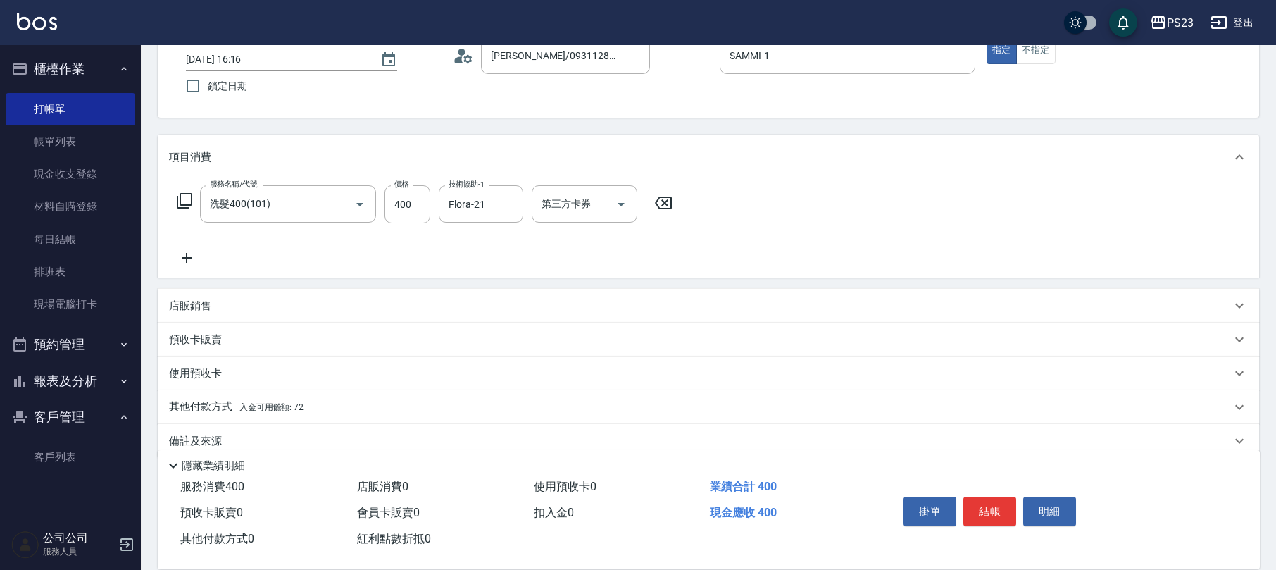
click at [184, 203] on icon at bounding box center [184, 200] width 17 height 17
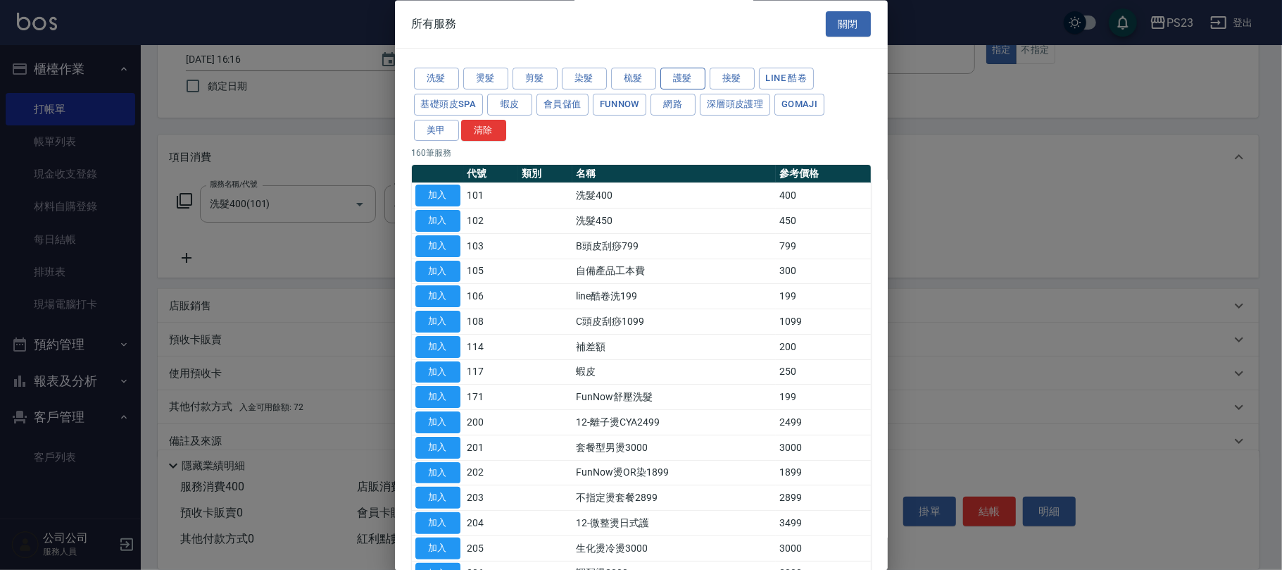
click at [691, 80] on button "護髮" at bounding box center [682, 79] width 45 height 22
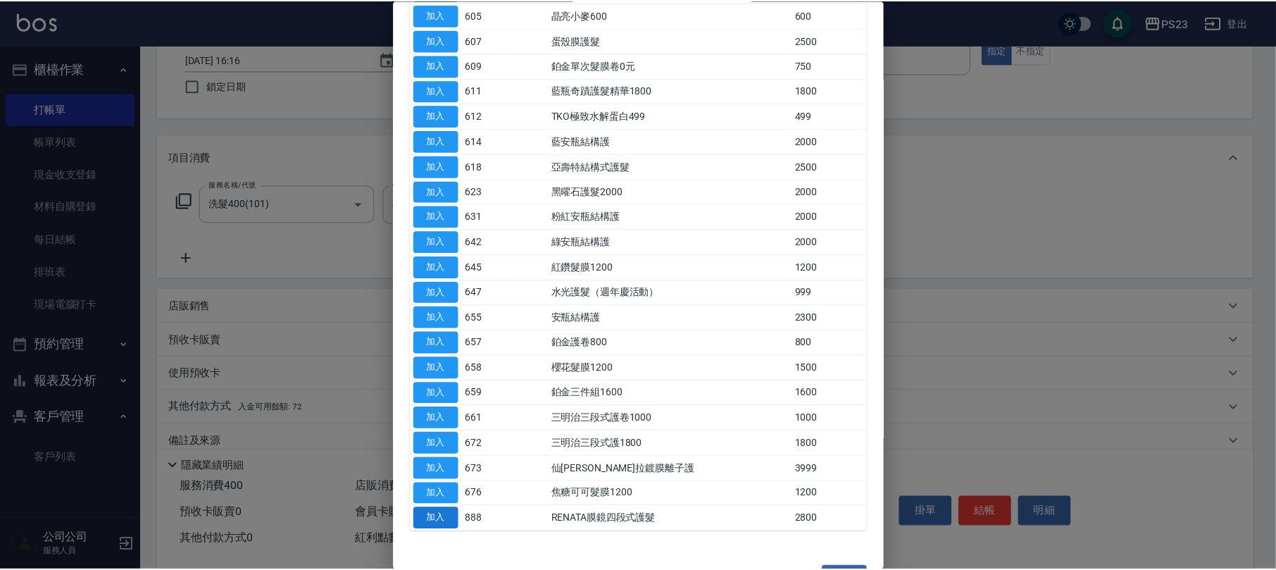
scroll to position [327, 0]
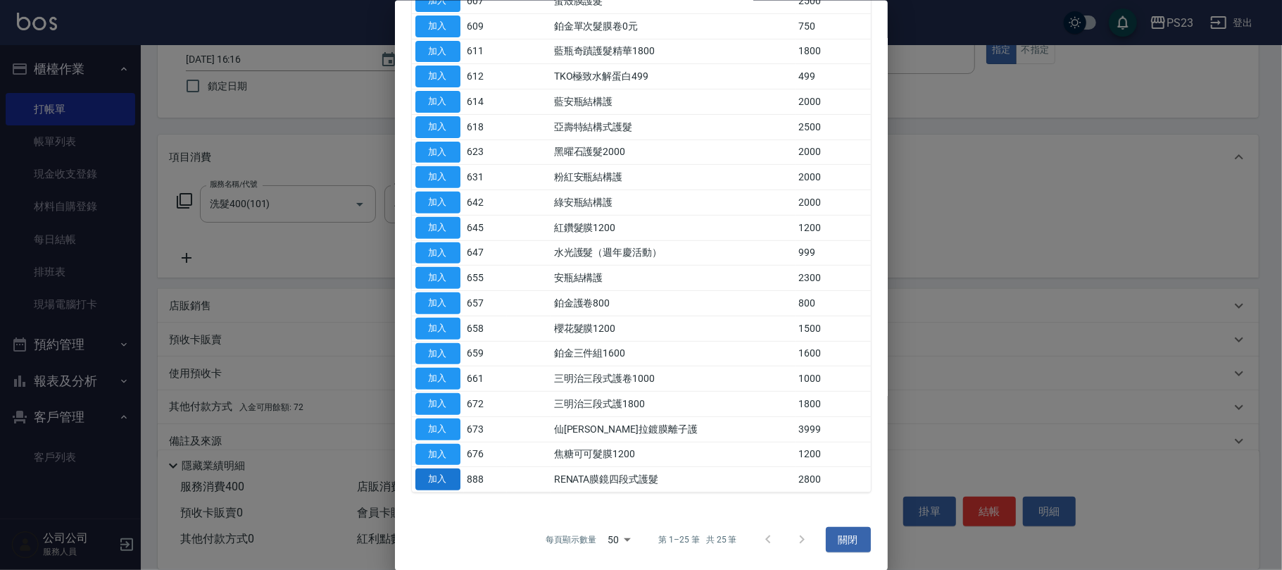
click at [440, 479] on button "加入" at bounding box center [437, 479] width 45 height 22
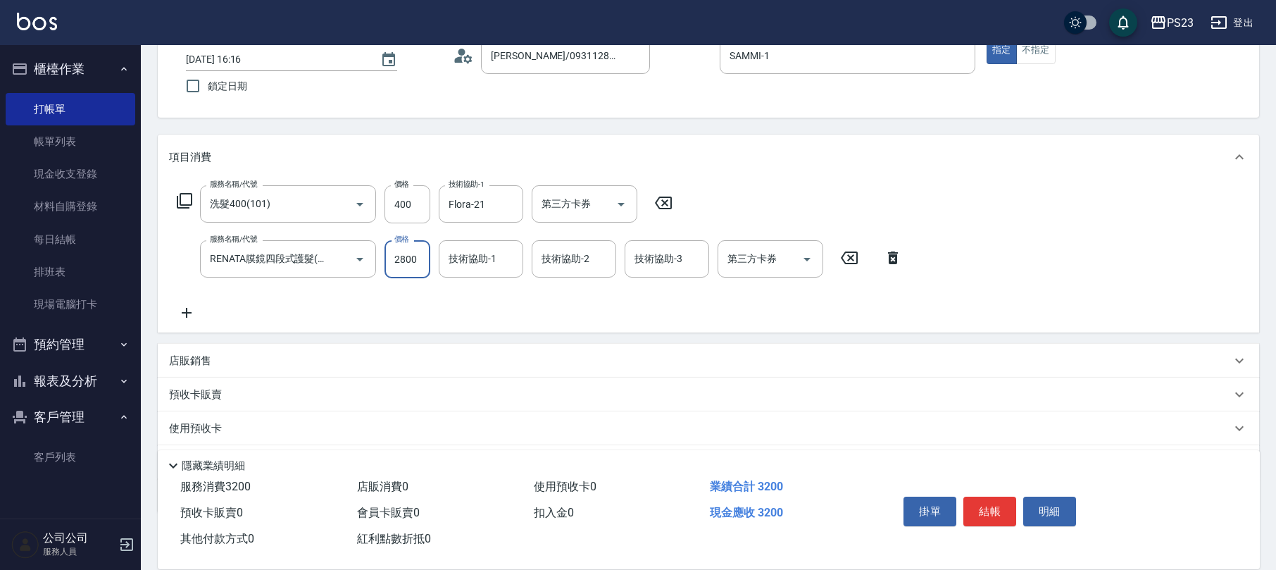
click at [401, 270] on input "2800" at bounding box center [407, 259] width 46 height 38
type input "2240"
type input "Flora-21"
click at [1000, 510] on button "結帳" at bounding box center [989, 511] width 53 height 30
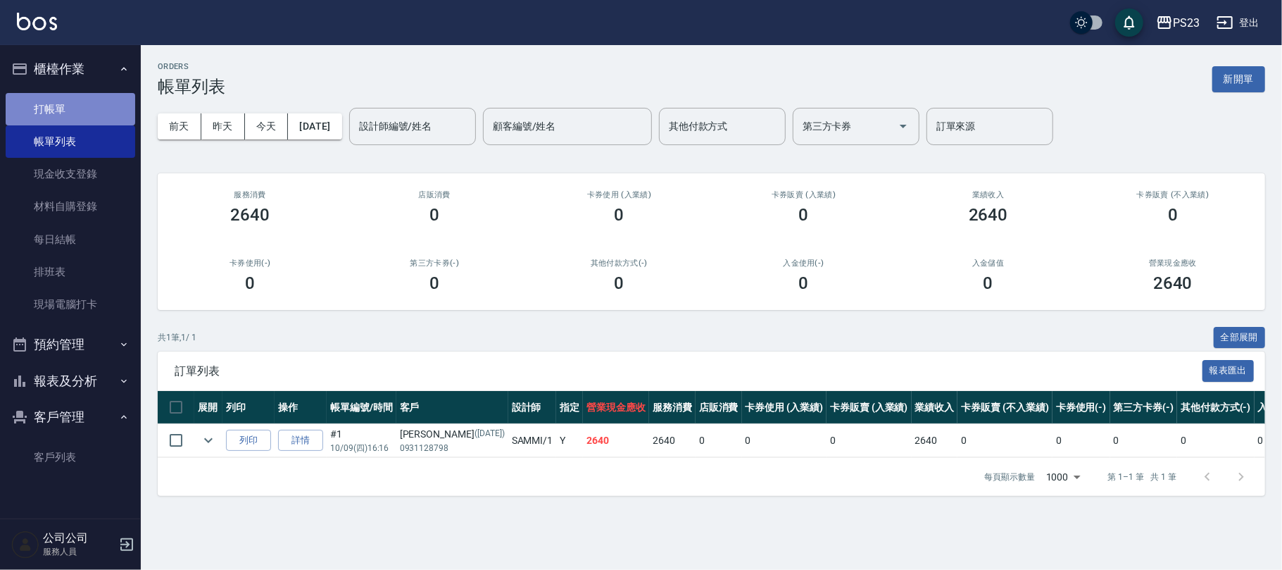
click at [63, 107] on link "打帳單" at bounding box center [71, 109] width 130 height 32
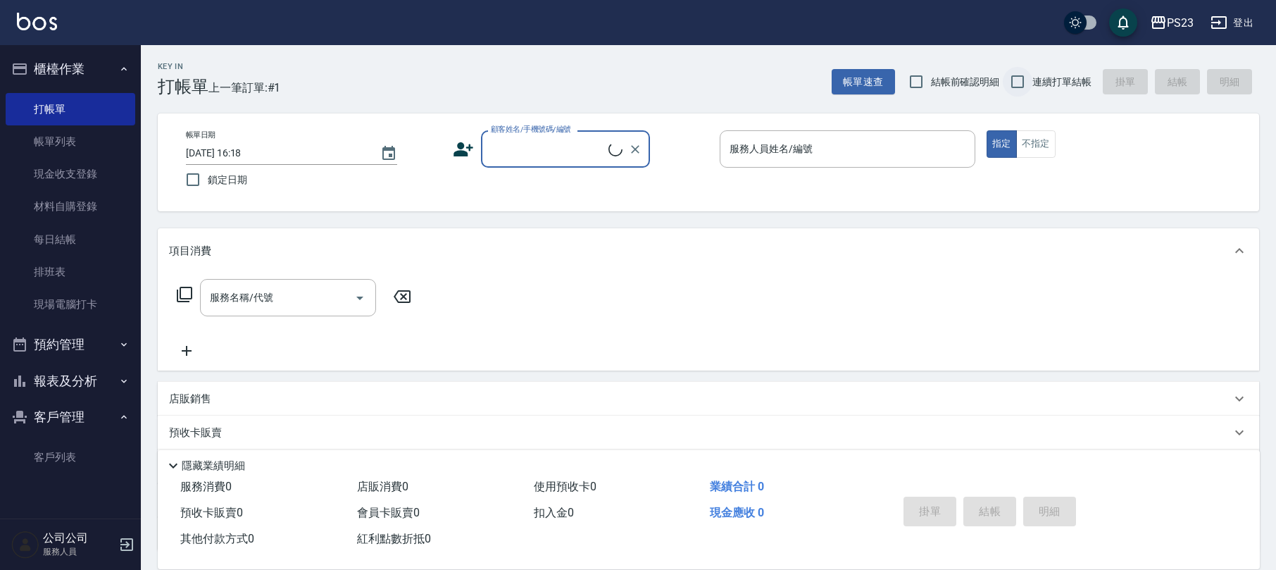
drag, startPoint x: 1031, startPoint y: 88, endPoint x: 1015, endPoint y: 88, distance: 15.5
click at [1028, 88] on input "連續打單結帳" at bounding box center [1017, 82] width 30 height 30
checkbox input "true"
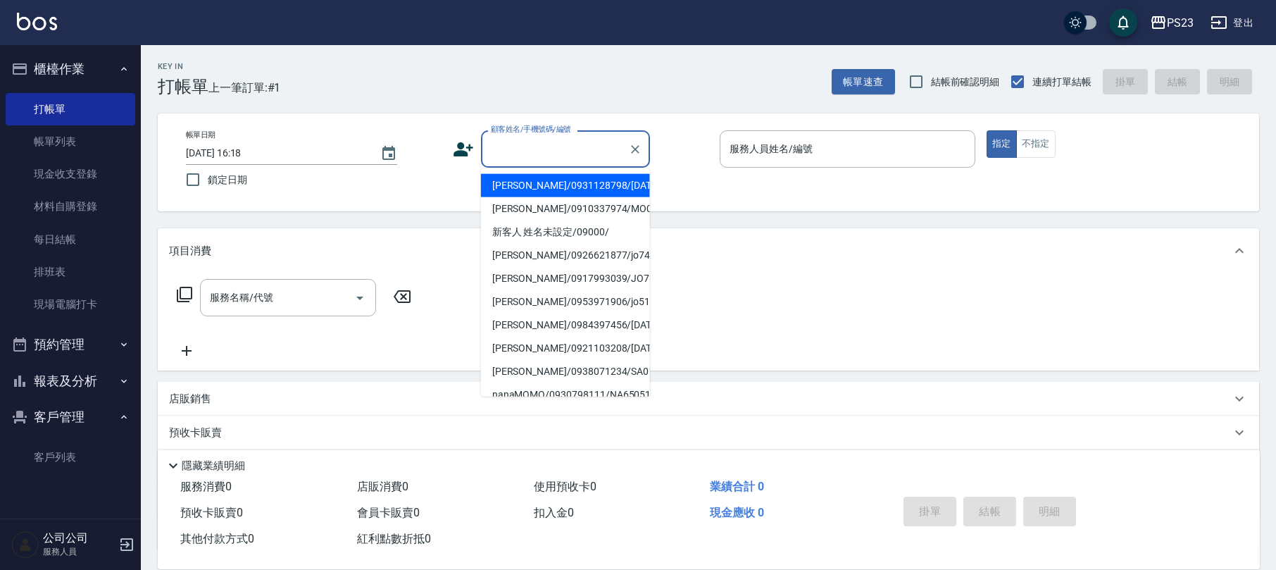
click at [576, 144] on input "顧客姓名/手機號碼/編號" at bounding box center [554, 149] width 135 height 25
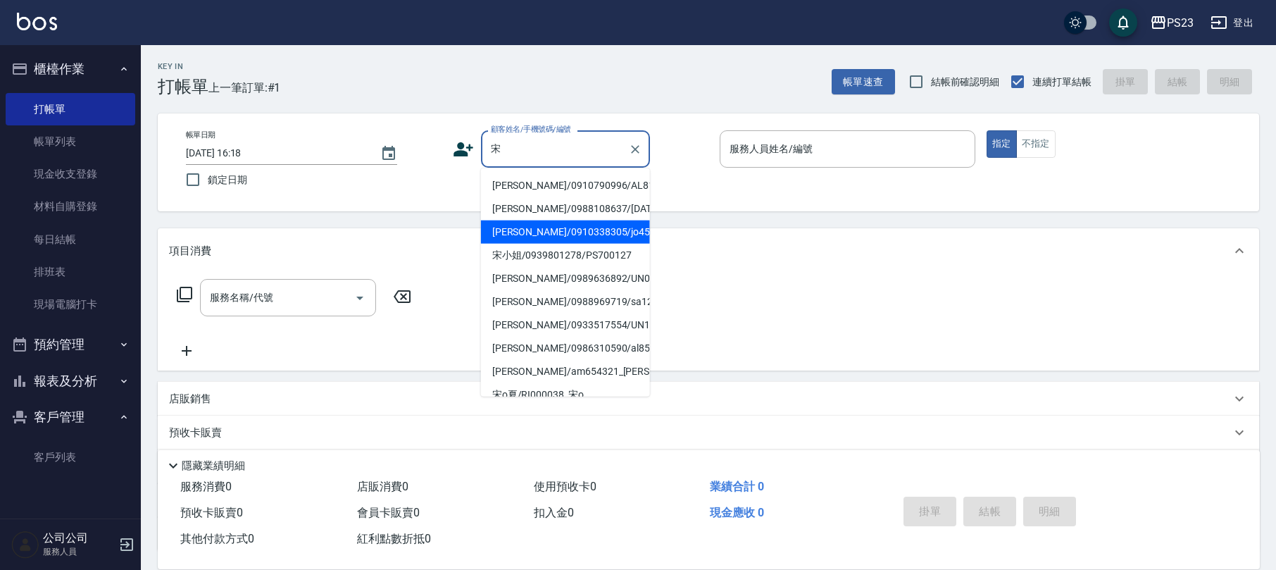
click at [522, 226] on li "[PERSON_NAME]/0910338305/jo450902" at bounding box center [565, 231] width 169 height 23
type input "[PERSON_NAME]/0910338305/jo450902"
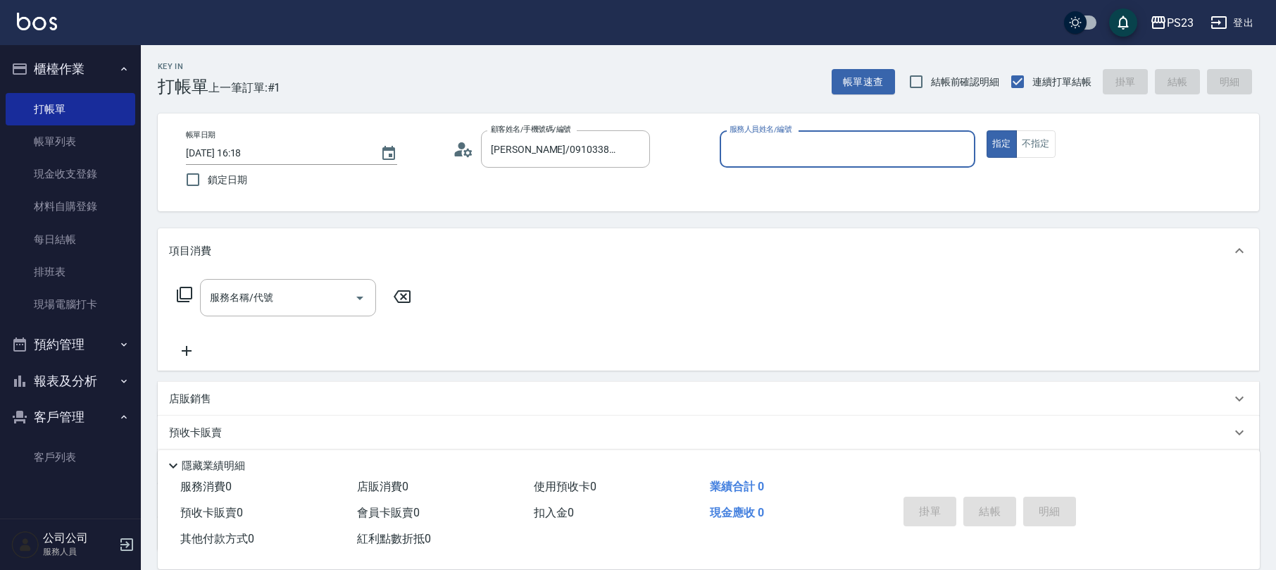
click at [458, 151] on icon at bounding box center [459, 153] width 8 height 6
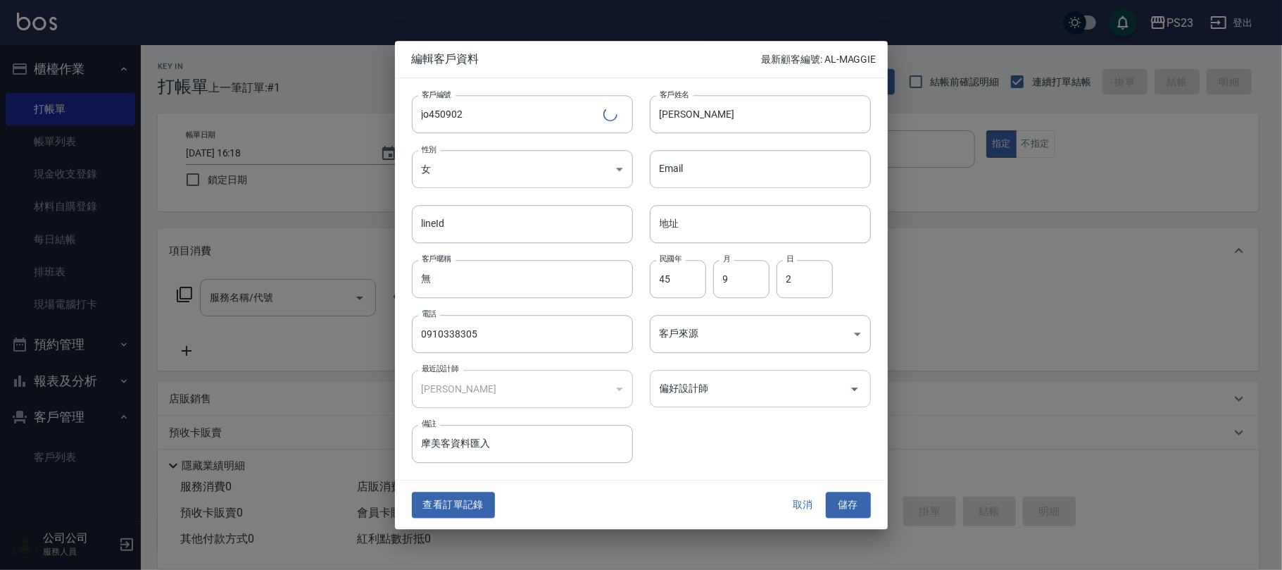
click at [691, 394] on input "偏好設計師" at bounding box center [749, 388] width 187 height 25
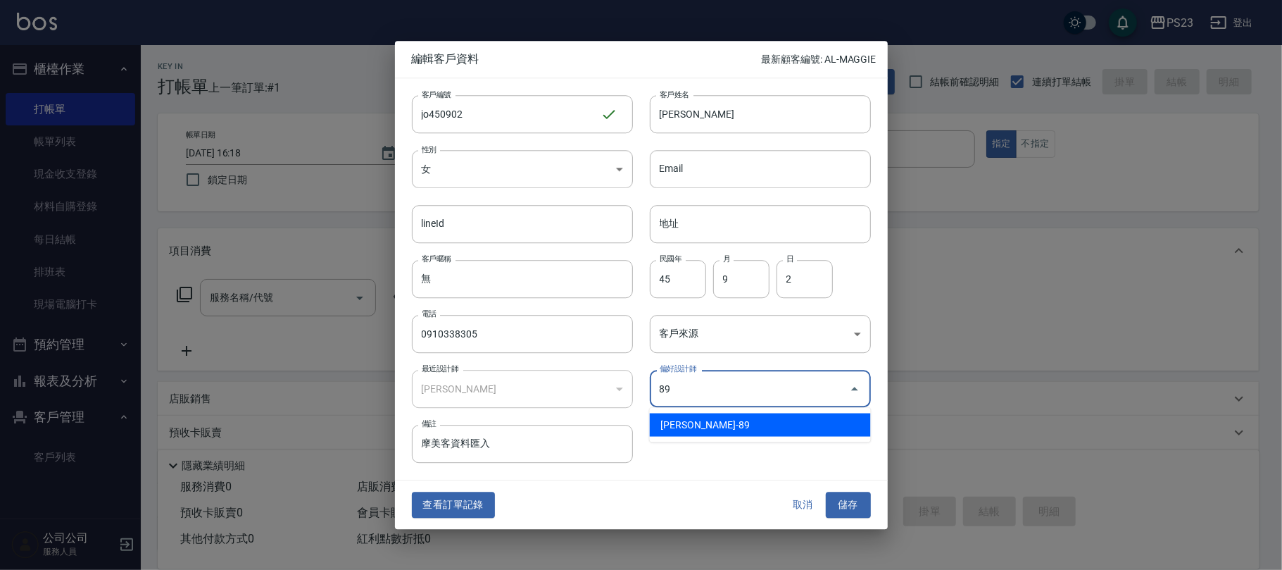
type input "[PERSON_NAME]"
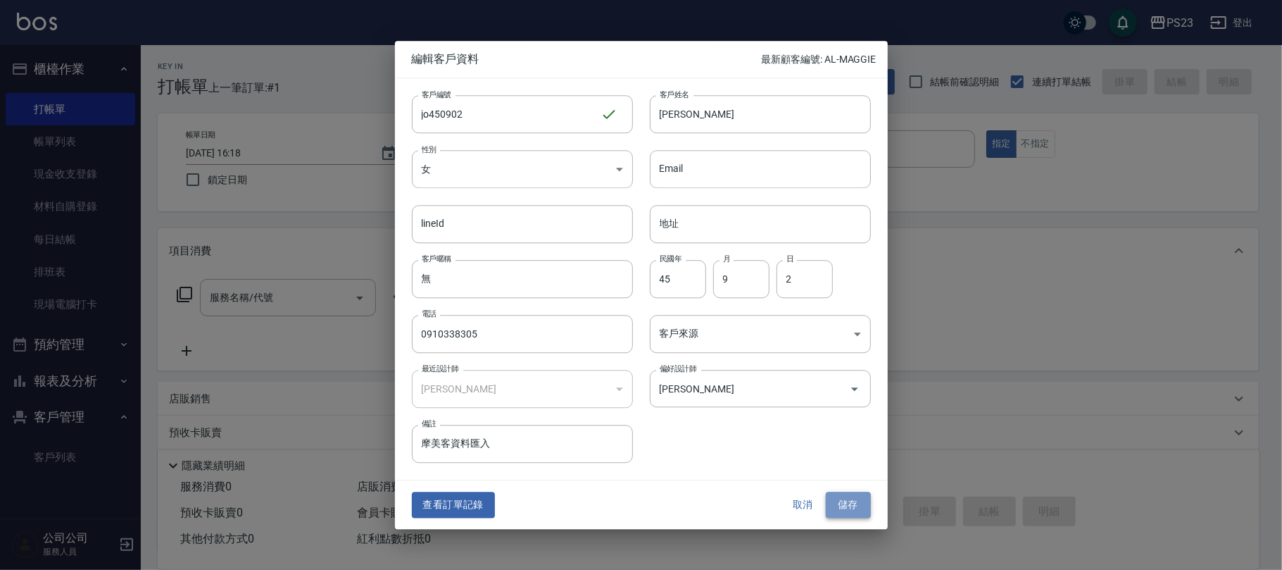
click at [845, 508] on button "儲存" at bounding box center [848, 505] width 45 height 26
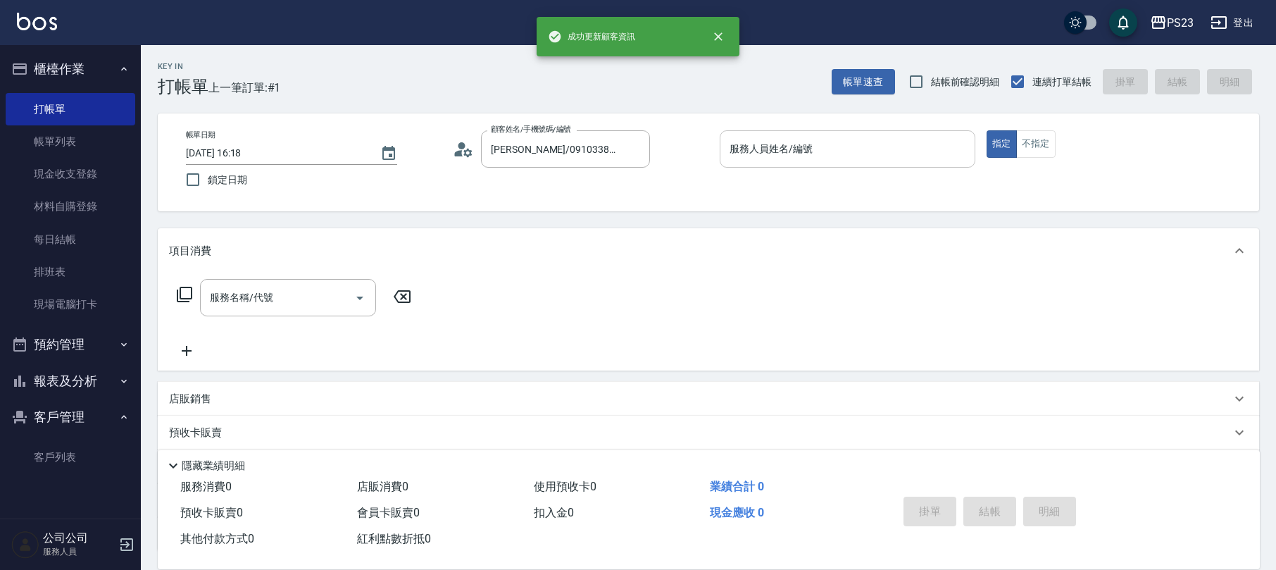
click at [819, 144] on input "服務人員姓名/編號" at bounding box center [847, 149] width 243 height 25
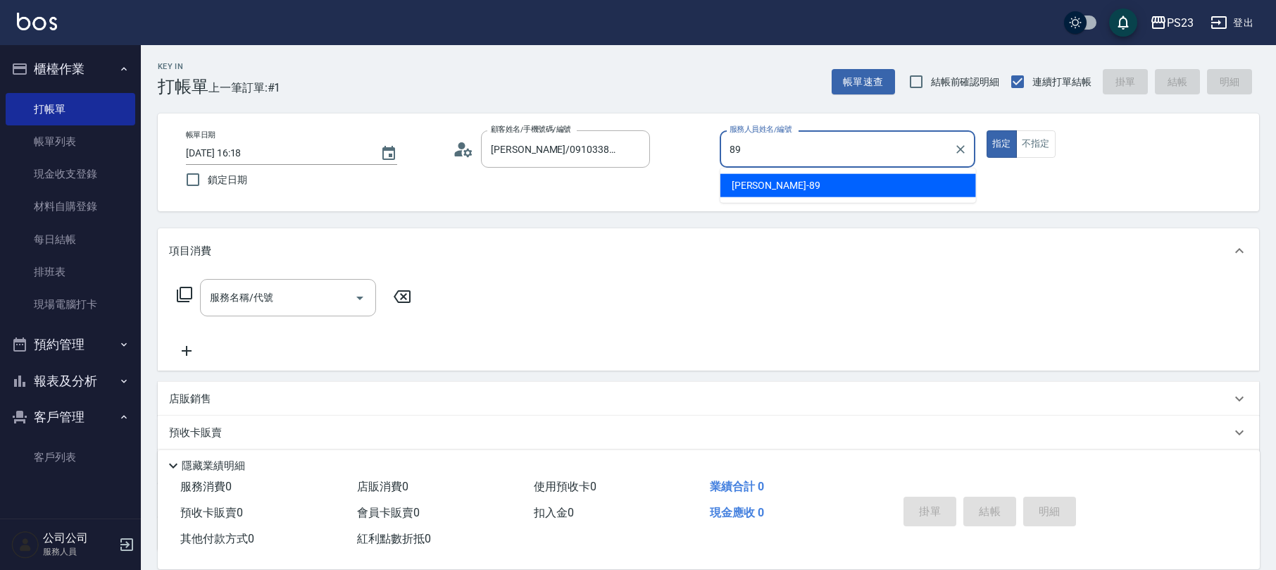
type input "[PERSON_NAME]-89"
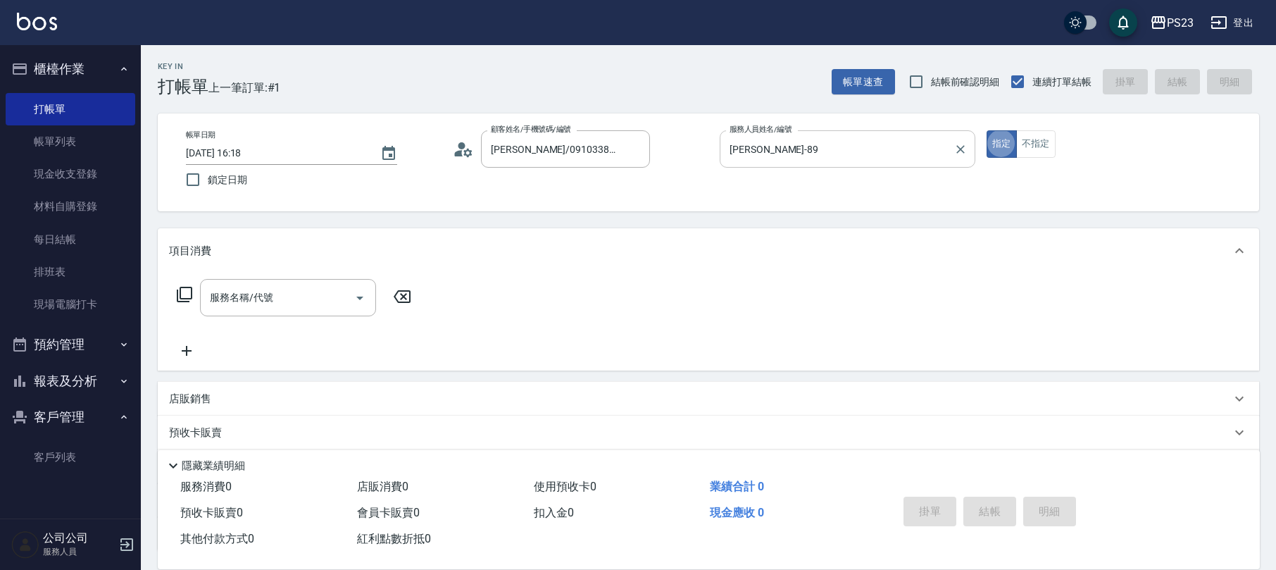
type button "true"
click at [179, 291] on icon at bounding box center [184, 294] width 17 height 17
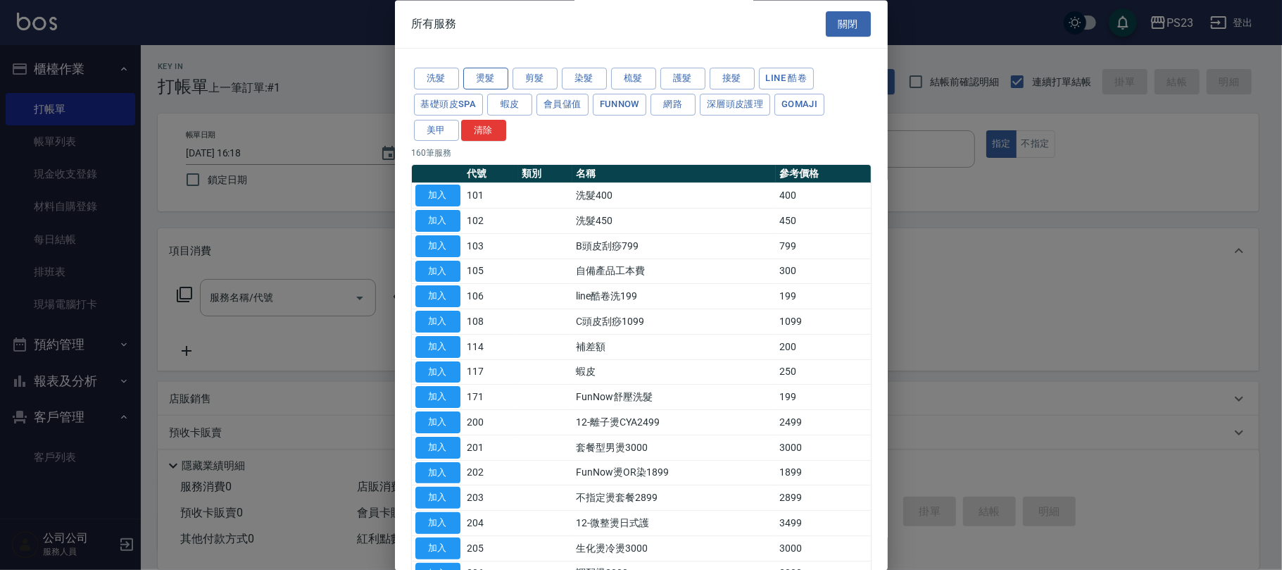
click at [465, 76] on button "燙髮" at bounding box center [485, 79] width 45 height 22
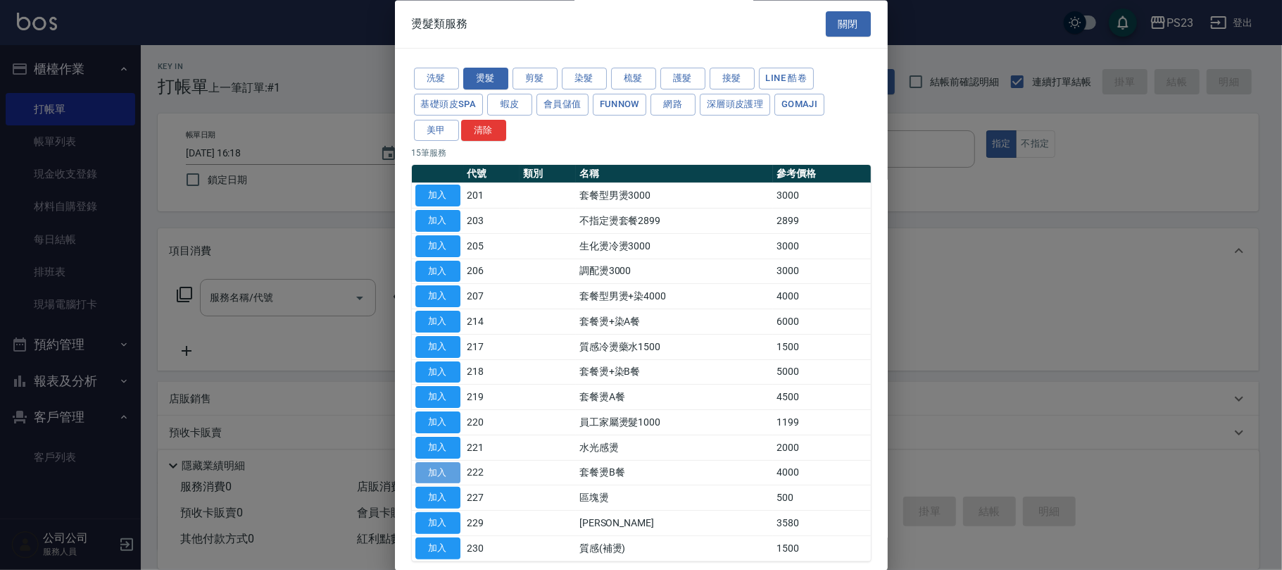
click at [436, 470] on button "加入" at bounding box center [437, 473] width 45 height 22
type input "套餐燙B餐(222)"
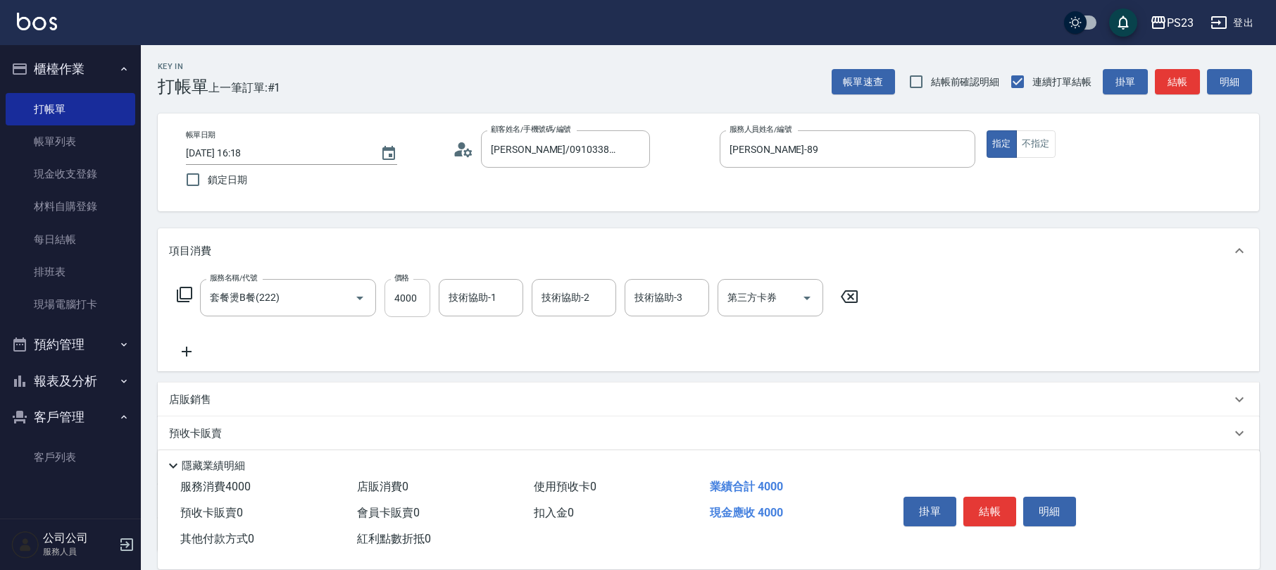
click at [391, 282] on input "4000" at bounding box center [407, 298] width 46 height 38
type input "4800"
type input "Flora-21"
click at [510, 300] on icon "Clear" at bounding box center [508, 298] width 14 height 14
type input "[PERSON_NAME]-89"
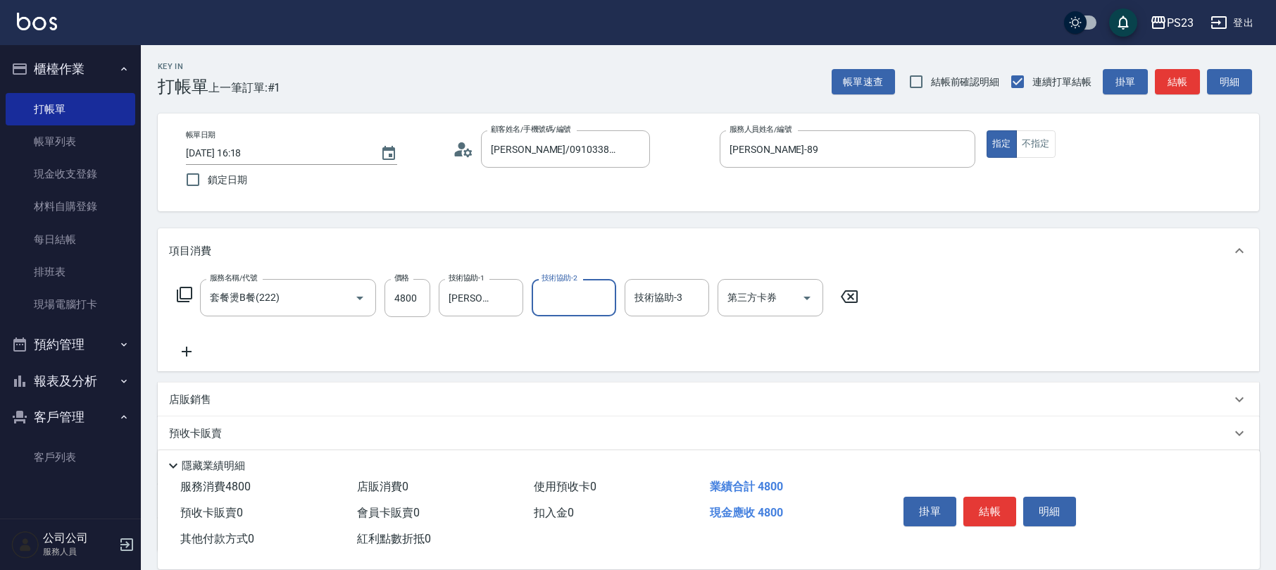
scroll to position [113, 0]
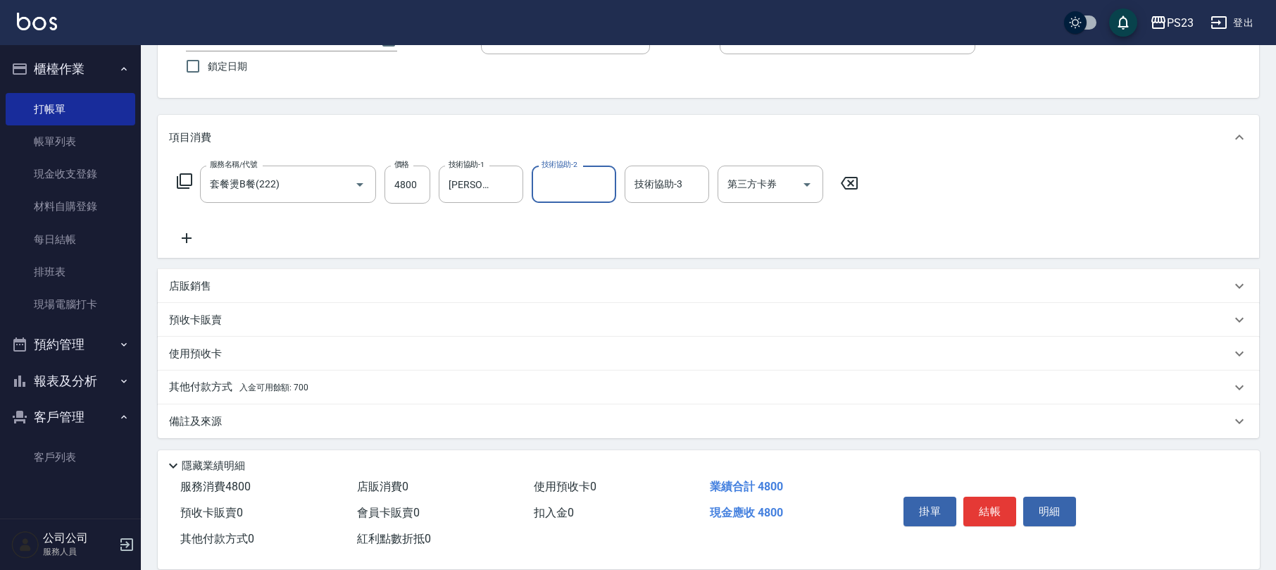
drag, startPoint x: 315, startPoint y: 383, endPoint x: 308, endPoint y: 387, distance: 8.2
click at [319, 386] on div "其他付款方式 入金可用餘額: 700" at bounding box center [700, 386] width 1062 height 15
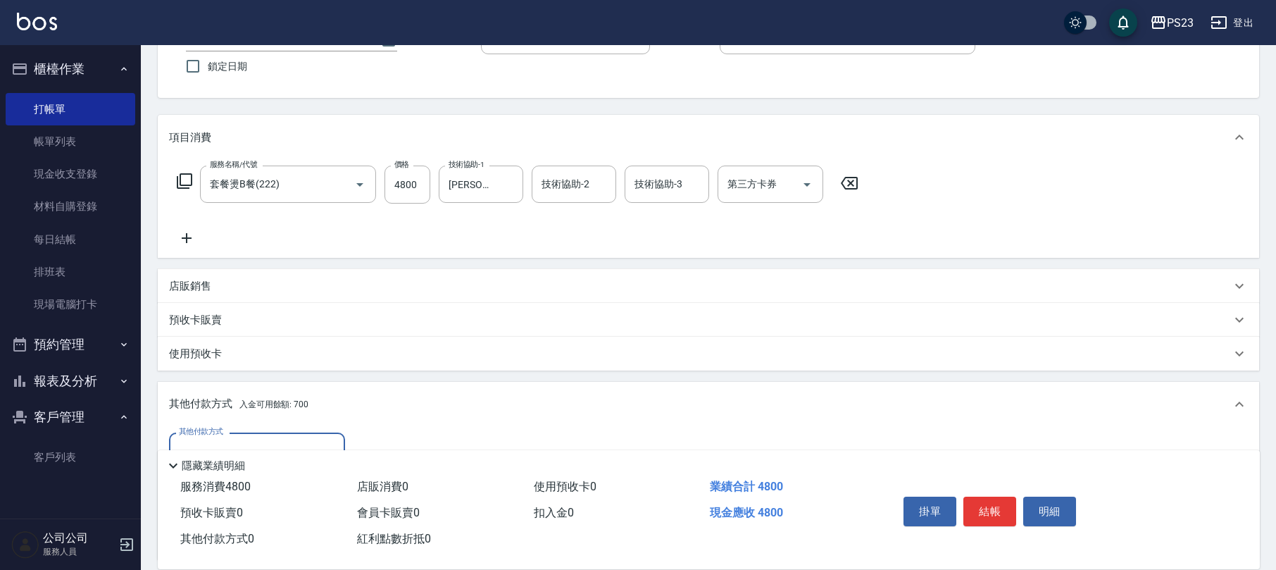
scroll to position [279, 0]
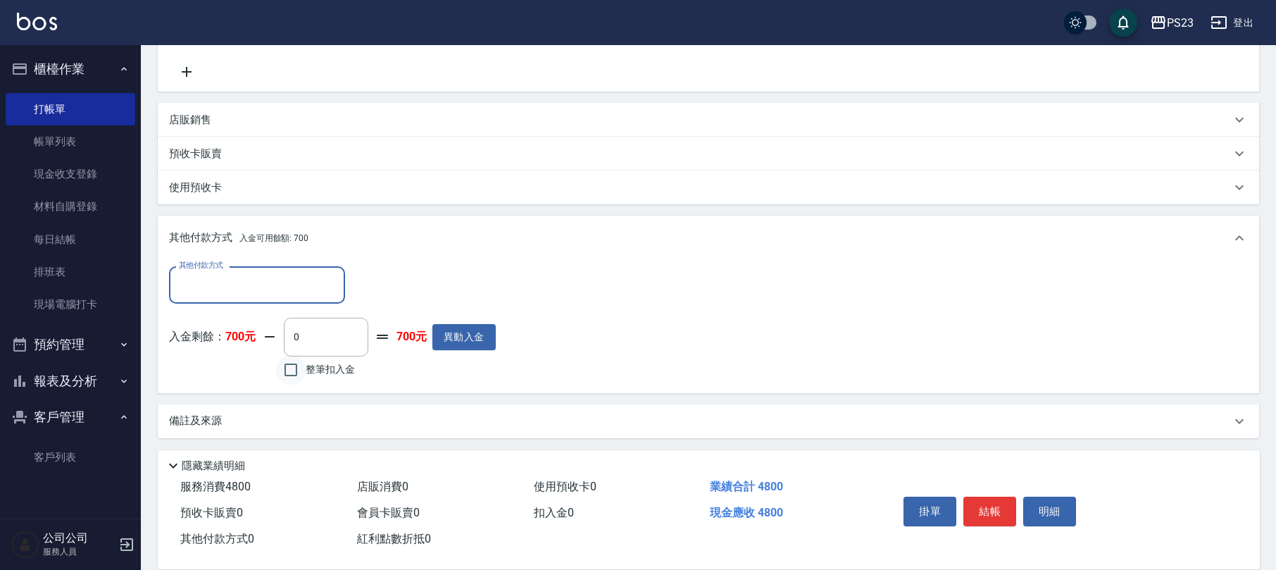
click at [294, 364] on input "整筆扣入金" at bounding box center [291, 370] width 30 height 30
checkbox input "true"
type input "700"
click at [980, 502] on button "結帳" at bounding box center [989, 511] width 53 height 30
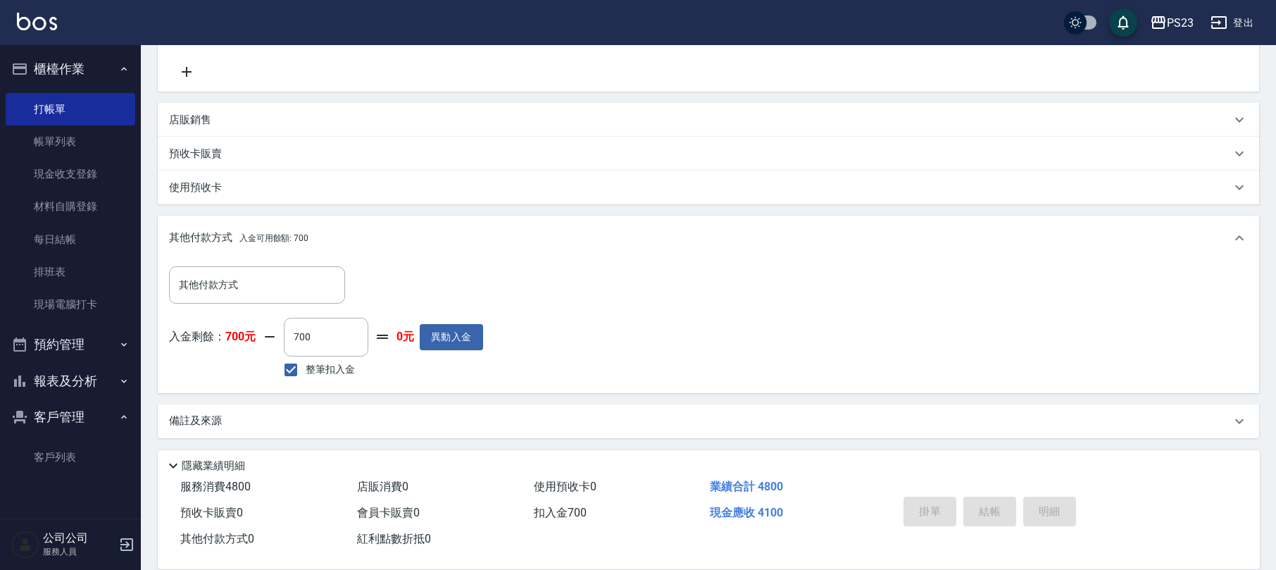
type input "[DATE] 16:22"
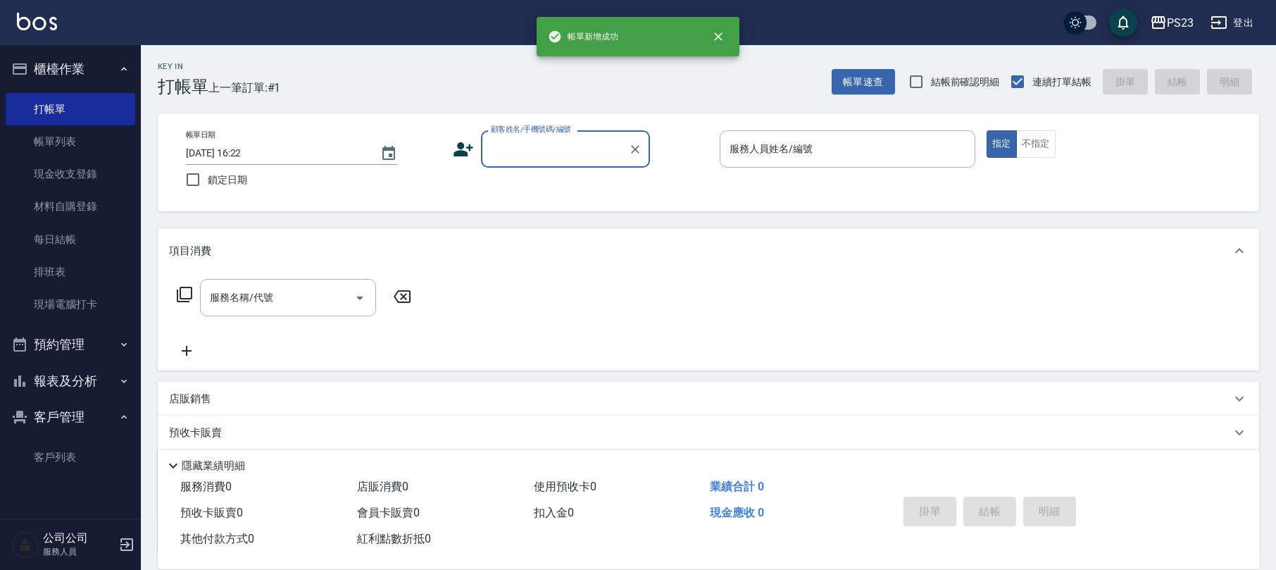
scroll to position [0, 0]
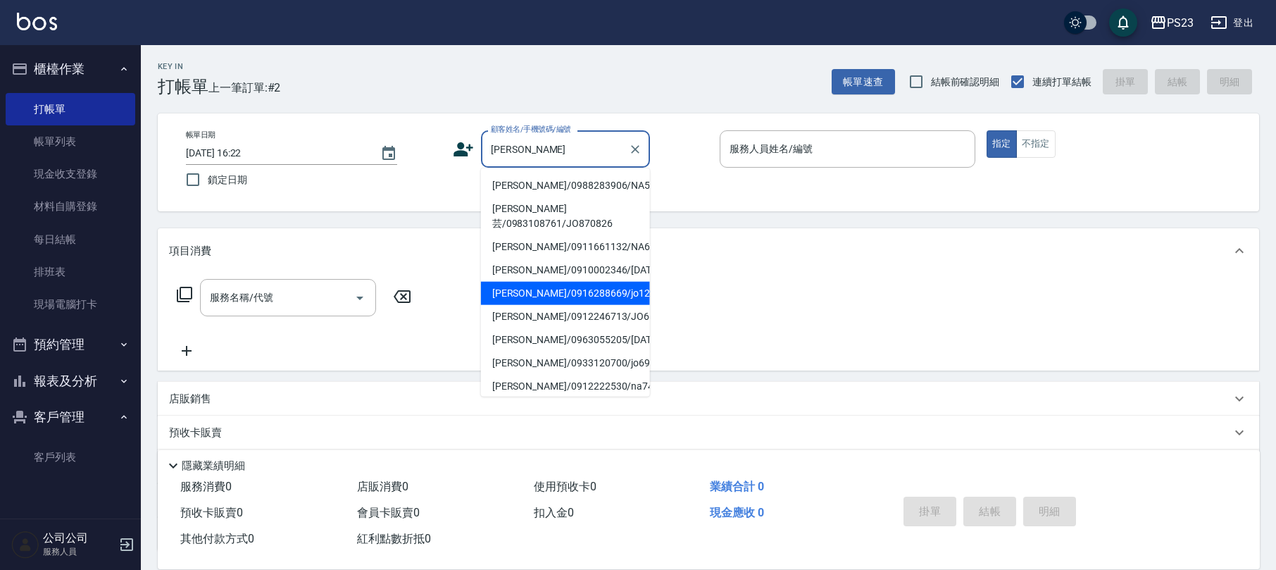
click at [520, 282] on li "[PERSON_NAME]/0916288669/jo1207" at bounding box center [565, 293] width 169 height 23
type input "[PERSON_NAME]/0916288669/jo1207"
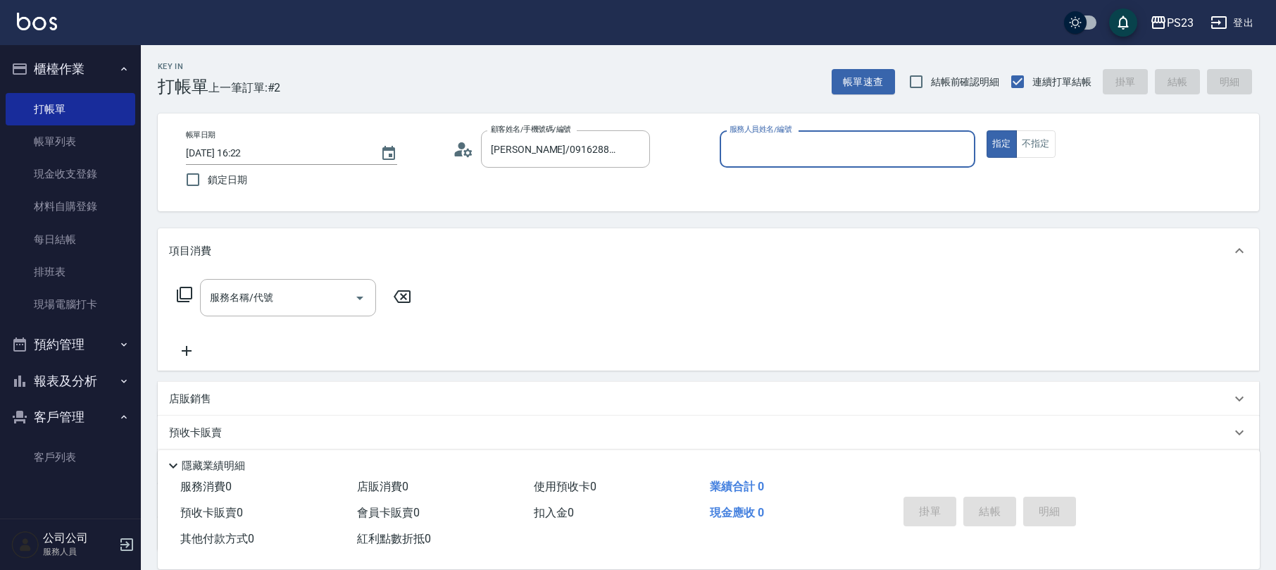
type input "[PERSON_NAME]-89"
click at [184, 294] on icon at bounding box center [184, 294] width 17 height 17
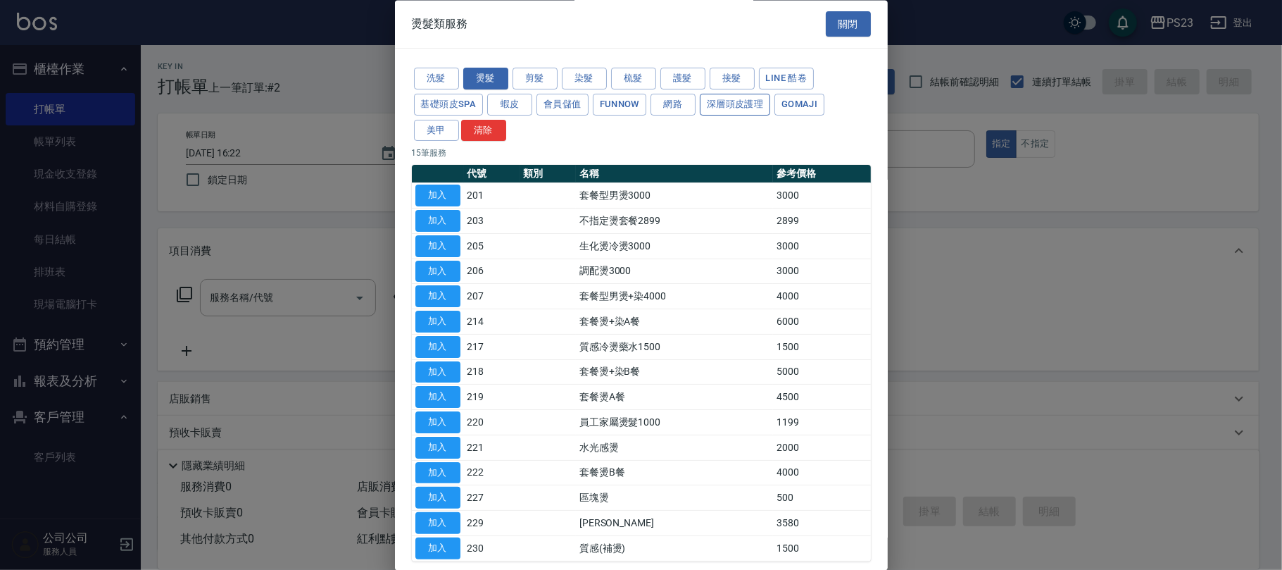
click at [730, 105] on button "深層頭皮護理" at bounding box center [735, 105] width 70 height 22
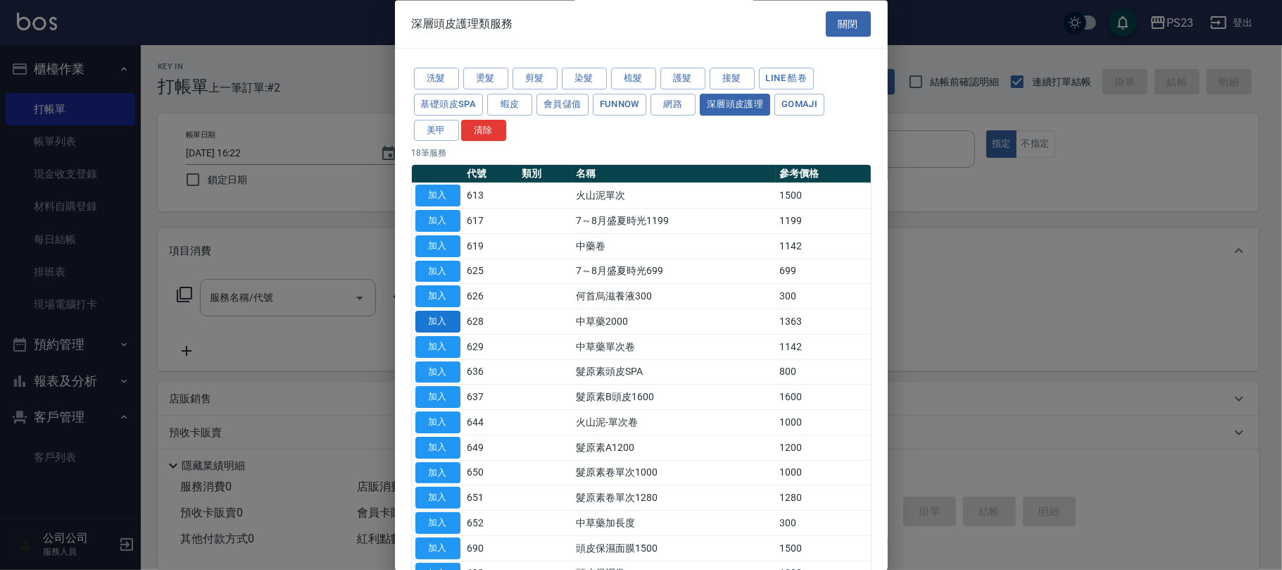
click at [436, 320] on button "加入" at bounding box center [437, 322] width 45 height 22
type input "中草藥2000(628)"
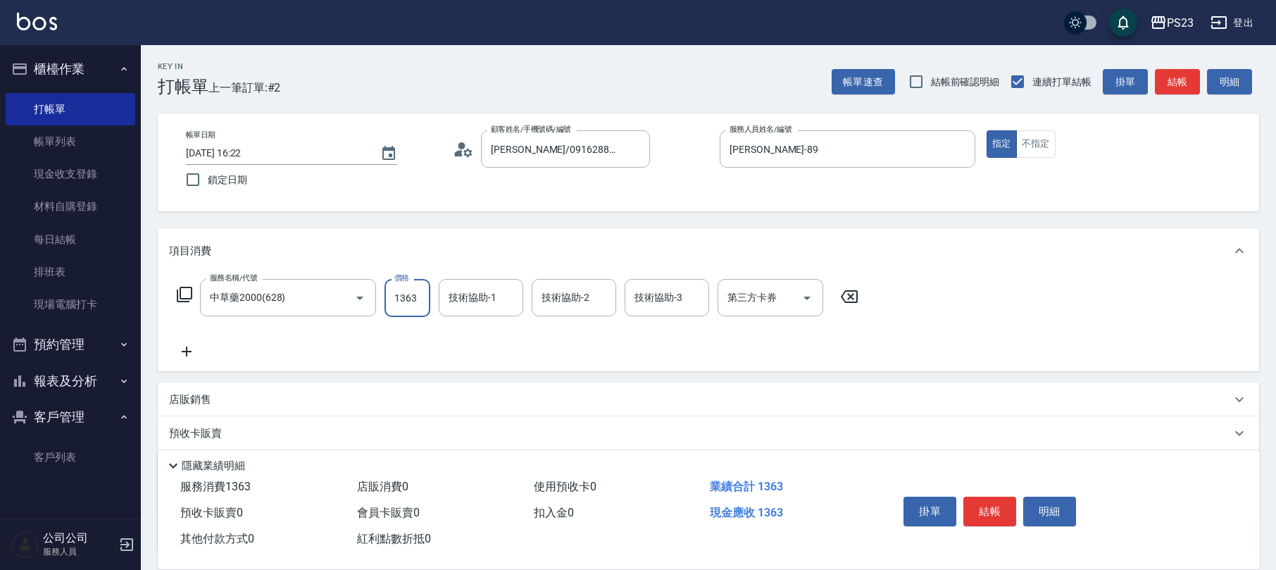
click at [405, 296] on input "1363" at bounding box center [407, 298] width 46 height 38
type input "1500"
type input "[PERSON_NAME]-89"
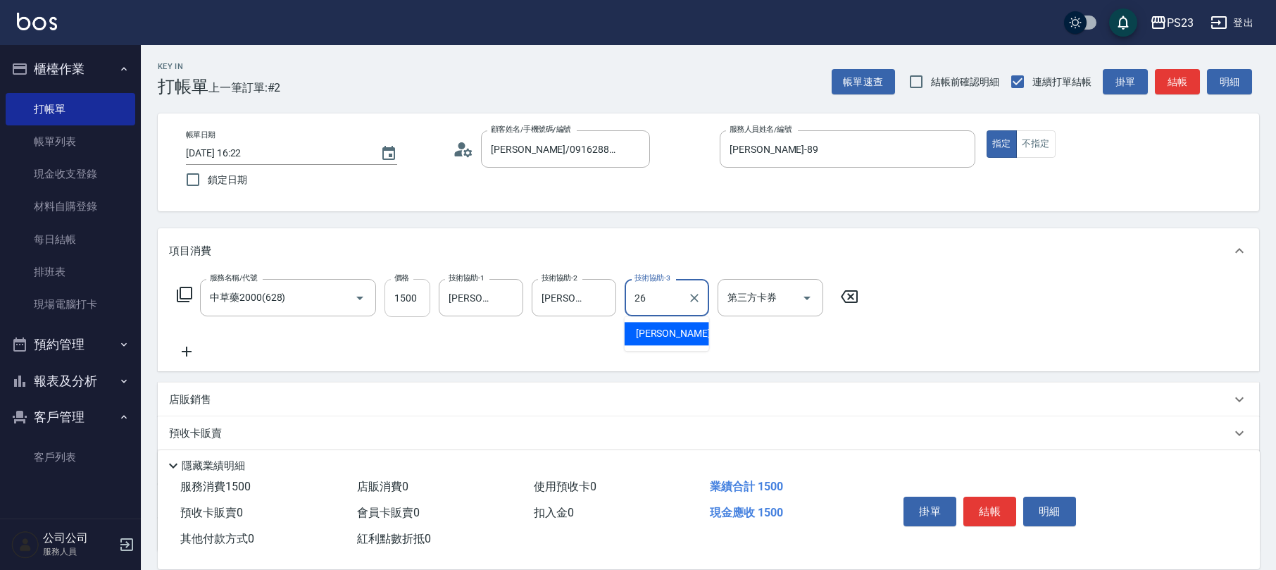
type input "青惠-26"
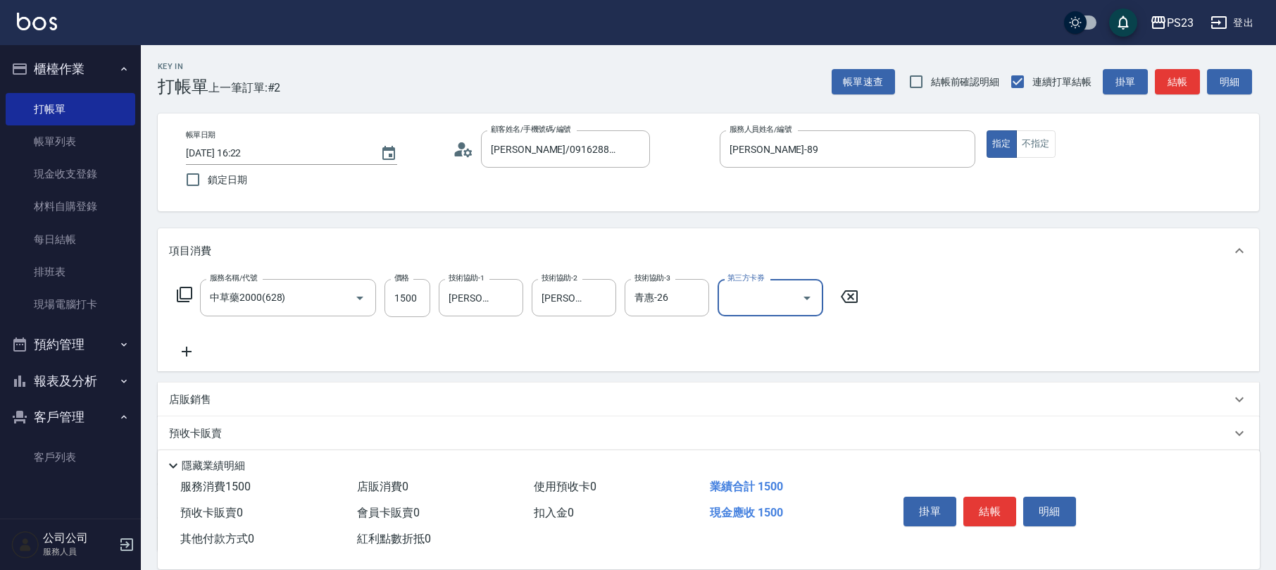
scroll to position [113, 0]
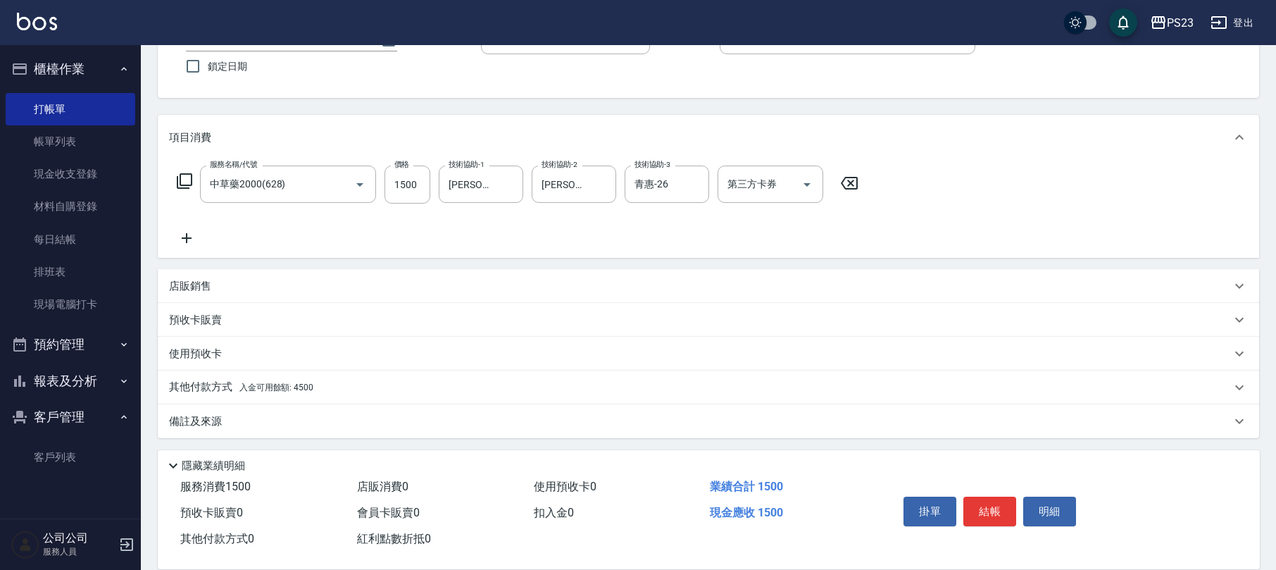
drag, startPoint x: 329, startPoint y: 390, endPoint x: 305, endPoint y: 387, distance: 24.8
click at [328, 390] on div "其他付款方式 入金可用餘額: 4500" at bounding box center [700, 386] width 1062 height 15
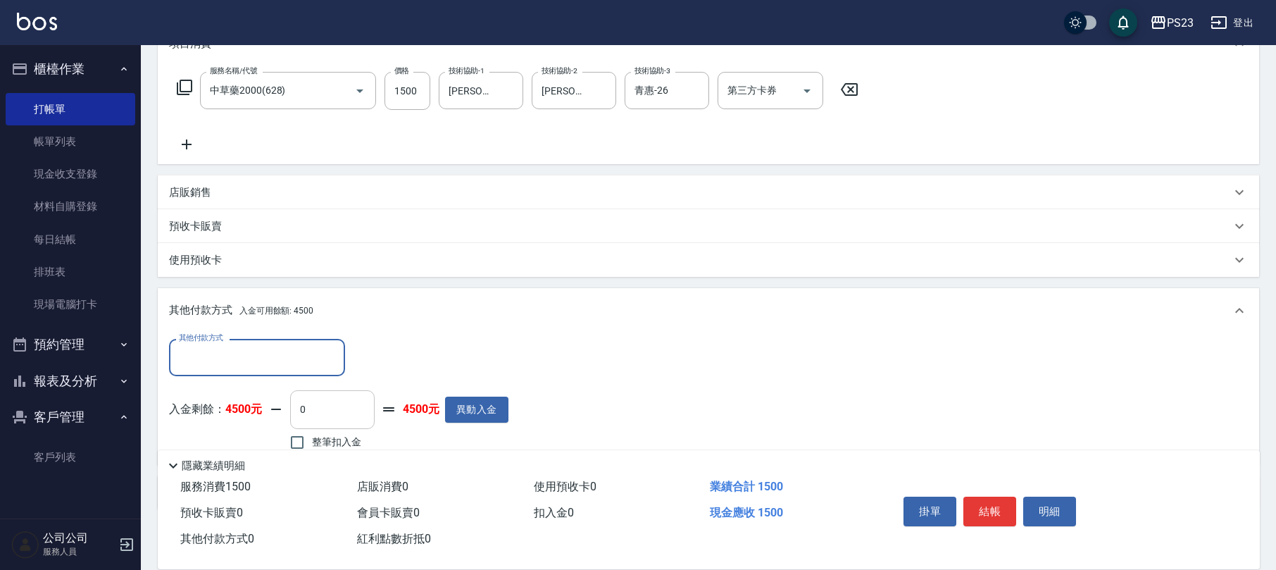
scroll to position [279, 0]
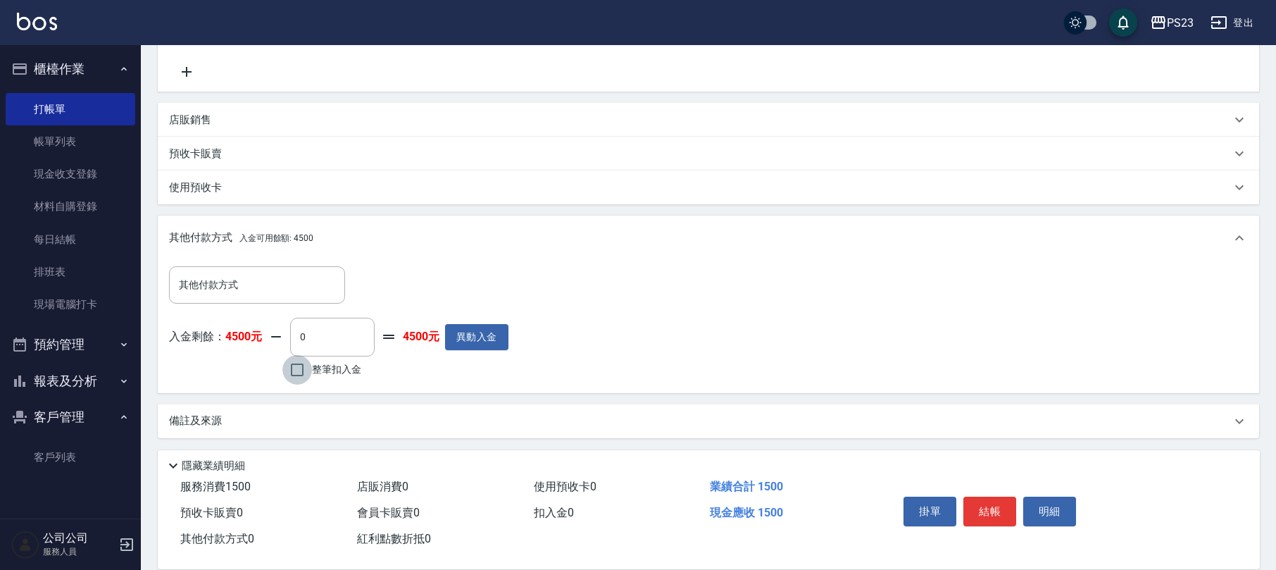
click at [308, 376] on input "整筆扣入金" at bounding box center [297, 370] width 30 height 30
checkbox input "true"
type input "1500"
click at [998, 504] on button "結帳" at bounding box center [989, 511] width 53 height 30
type input "[DATE] 16:23"
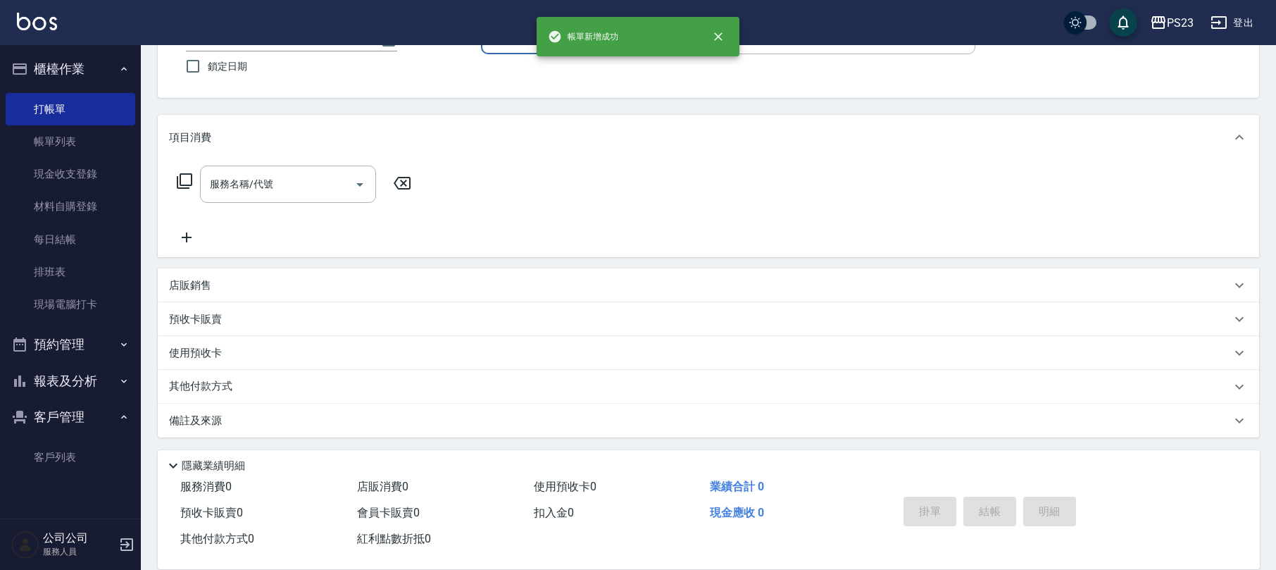
scroll to position [0, 0]
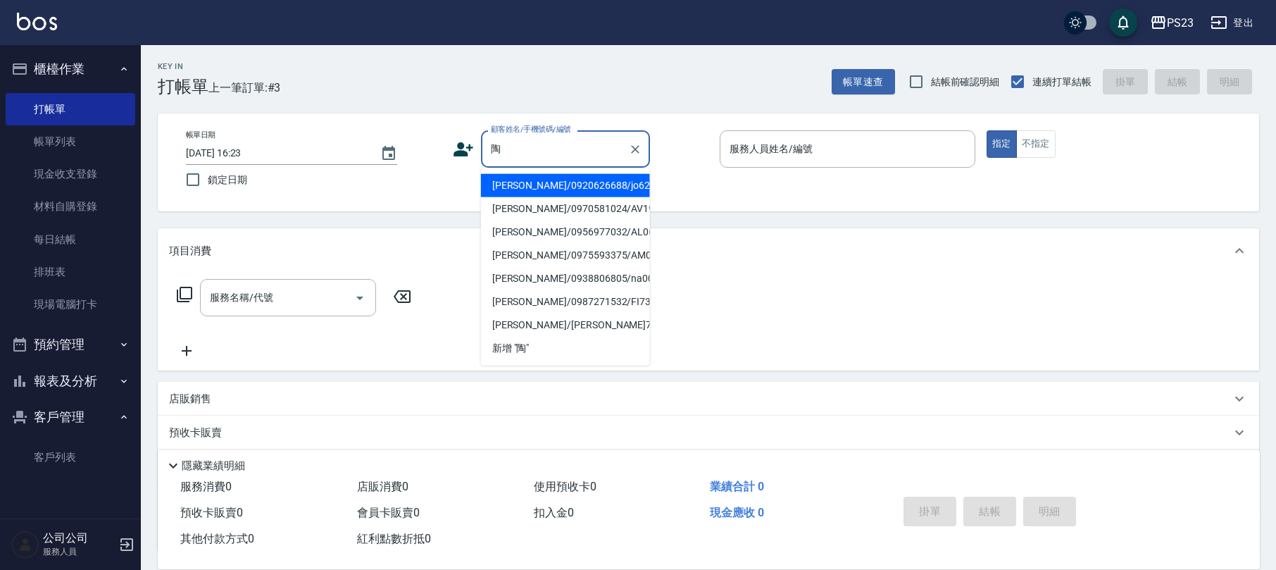
click at [597, 175] on li "[PERSON_NAME]/0920626688/jo620606" at bounding box center [565, 185] width 169 height 23
type input "[PERSON_NAME]/0920626688/jo620606"
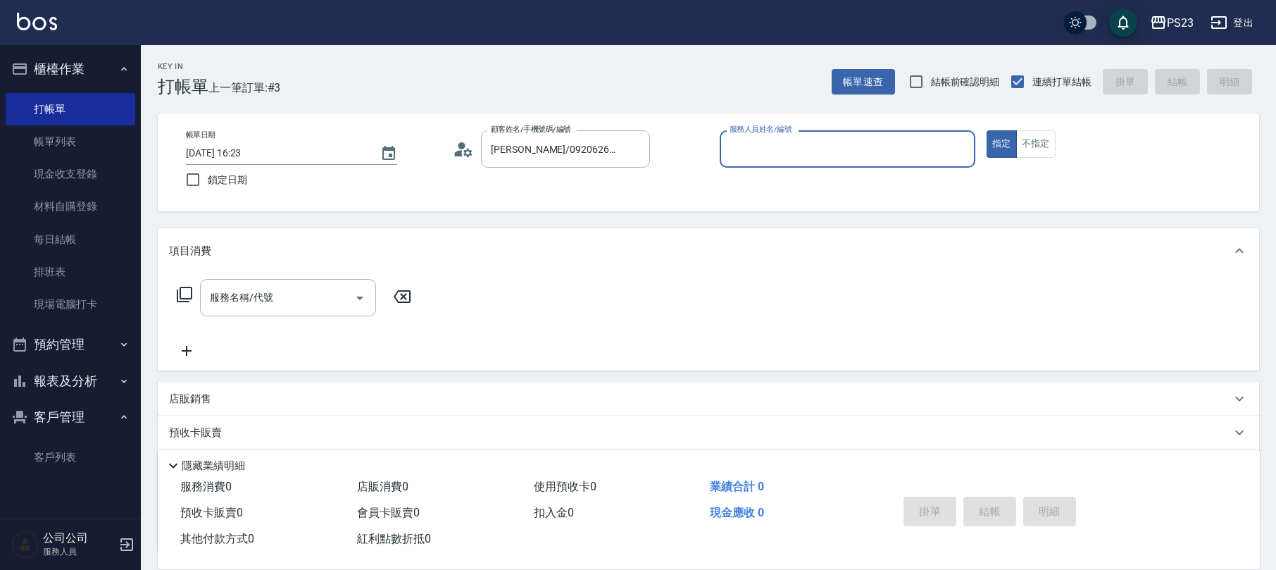
type input "[PERSON_NAME]-89"
click at [179, 296] on icon at bounding box center [184, 294] width 17 height 17
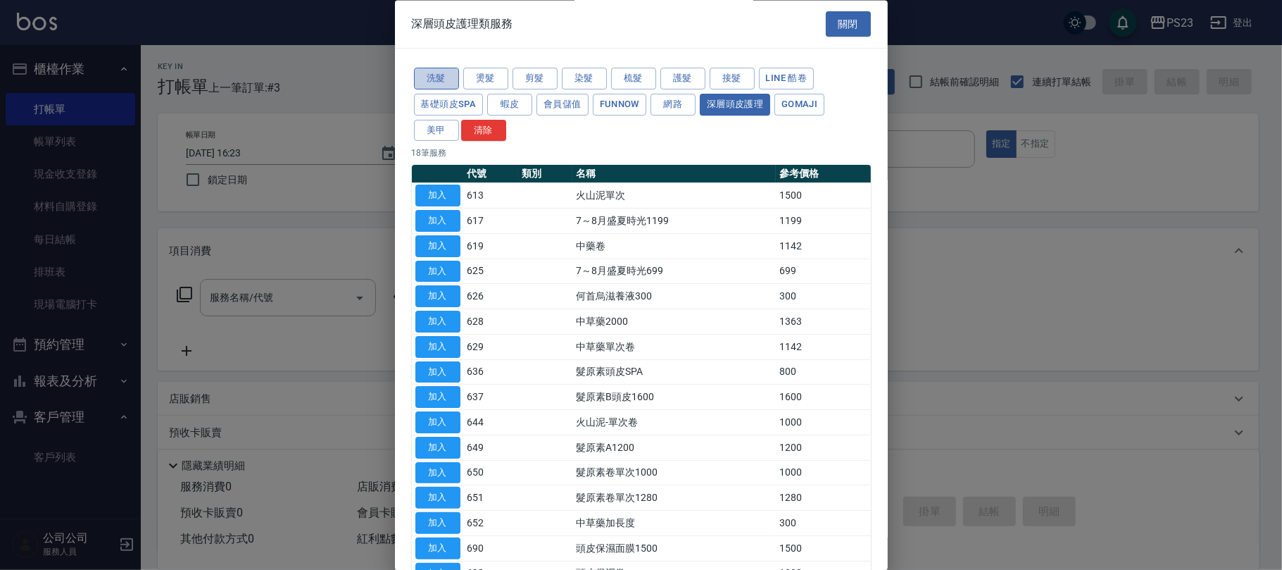
click at [436, 73] on button "洗髮" at bounding box center [436, 79] width 45 height 22
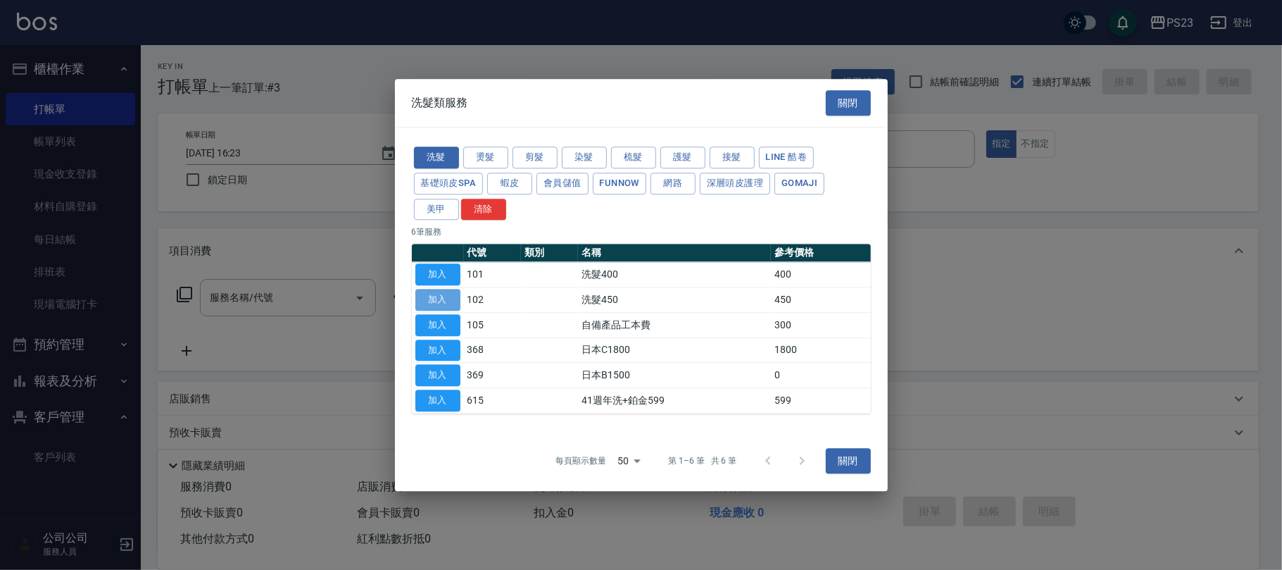
click at [434, 302] on button "加入" at bounding box center [437, 300] width 45 height 22
type input "洗髮450(102)"
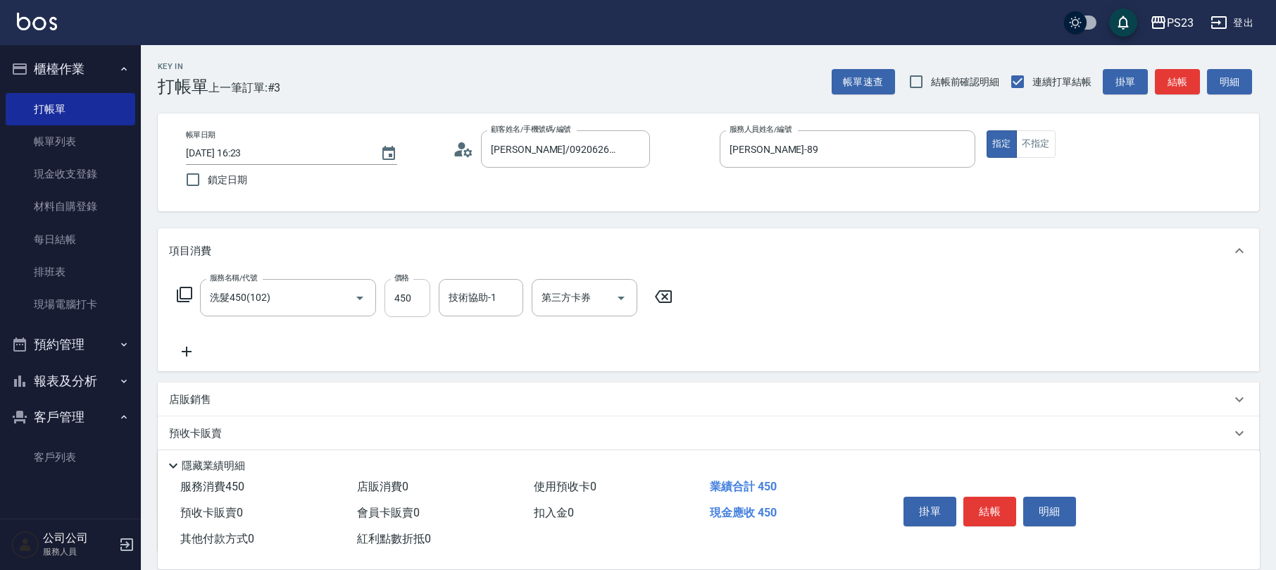
click at [407, 306] on input "450" at bounding box center [407, 298] width 46 height 38
type input "400"
type input "[PERSON_NAME]-89"
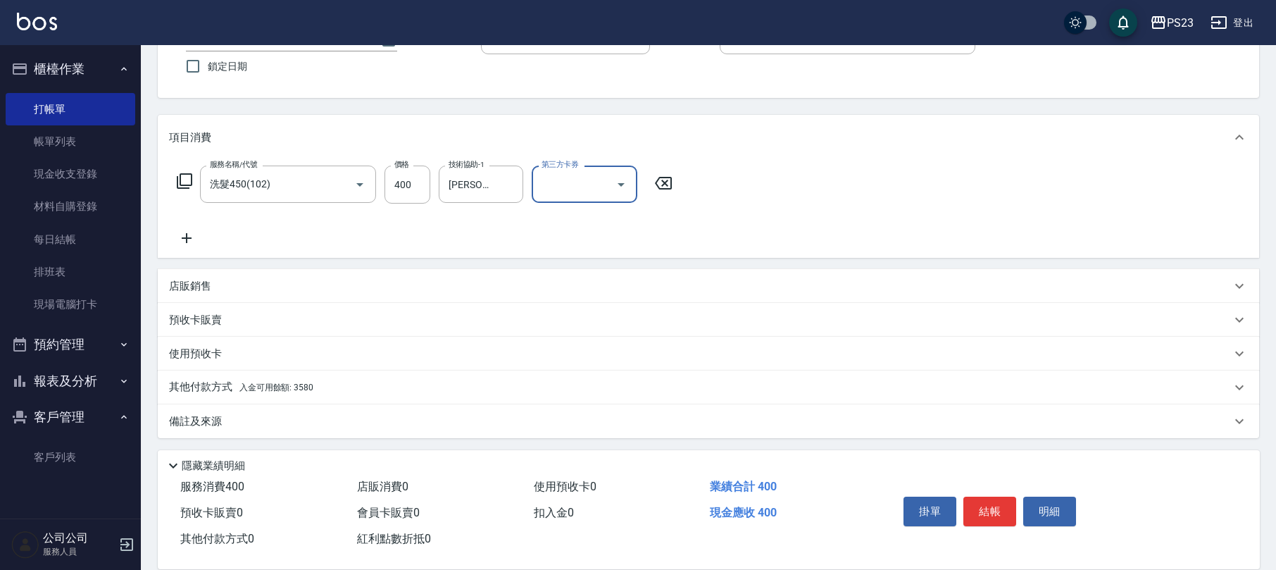
click at [363, 386] on div "其他付款方式 入金可用餘額: 3580" at bounding box center [700, 386] width 1062 height 15
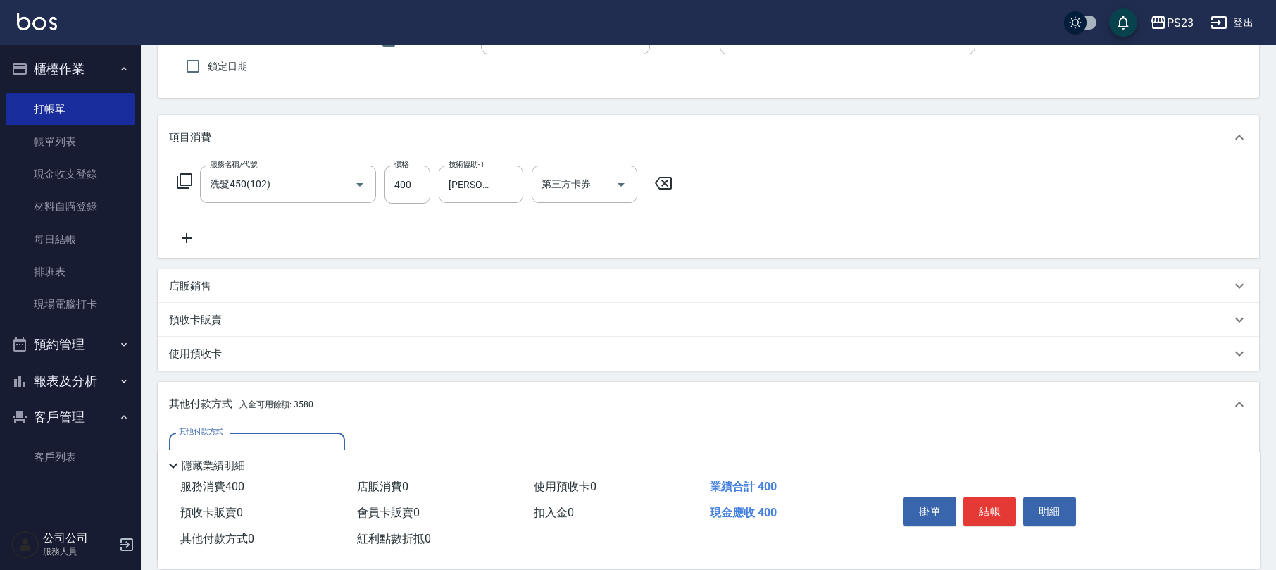
scroll to position [279, 0]
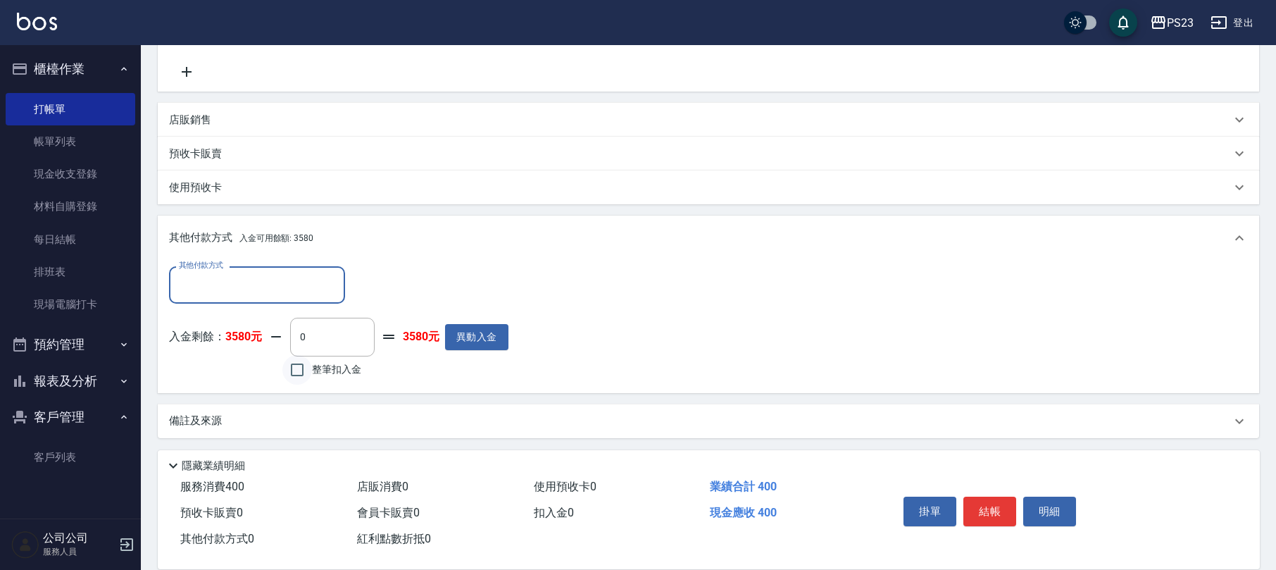
click at [298, 358] on input "整筆扣入金" at bounding box center [297, 370] width 30 height 30
checkbox input "true"
type input "400"
click at [991, 512] on button "結帳" at bounding box center [989, 511] width 53 height 30
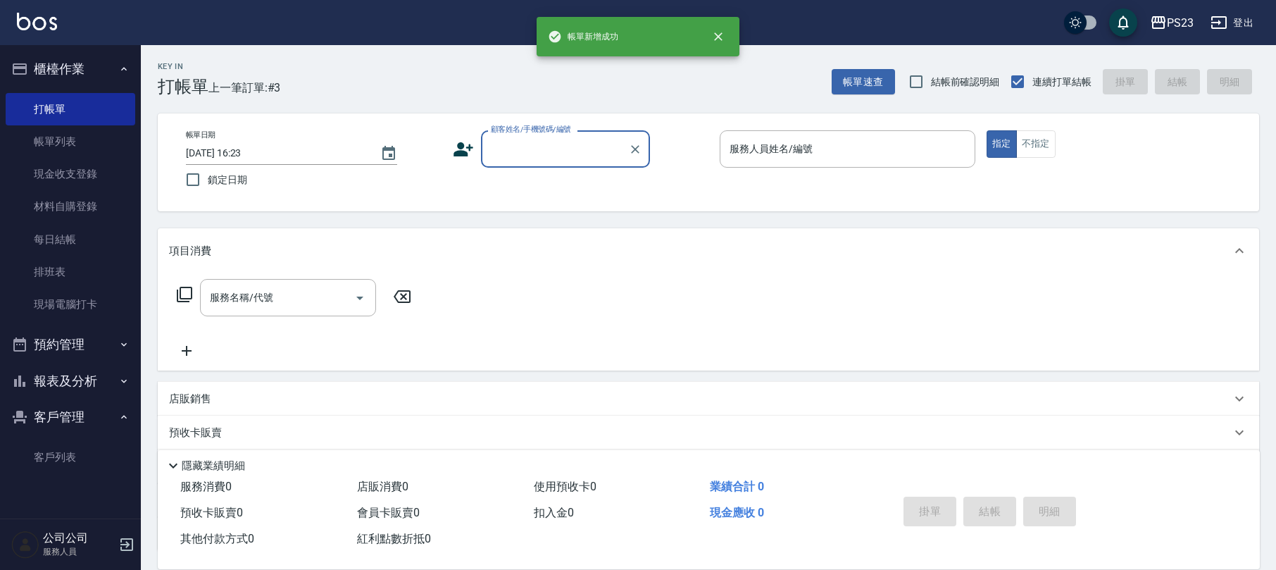
scroll to position [0, 0]
click at [547, 158] on input "顧客姓名/手機號碼/編號" at bounding box center [554, 149] width 135 height 25
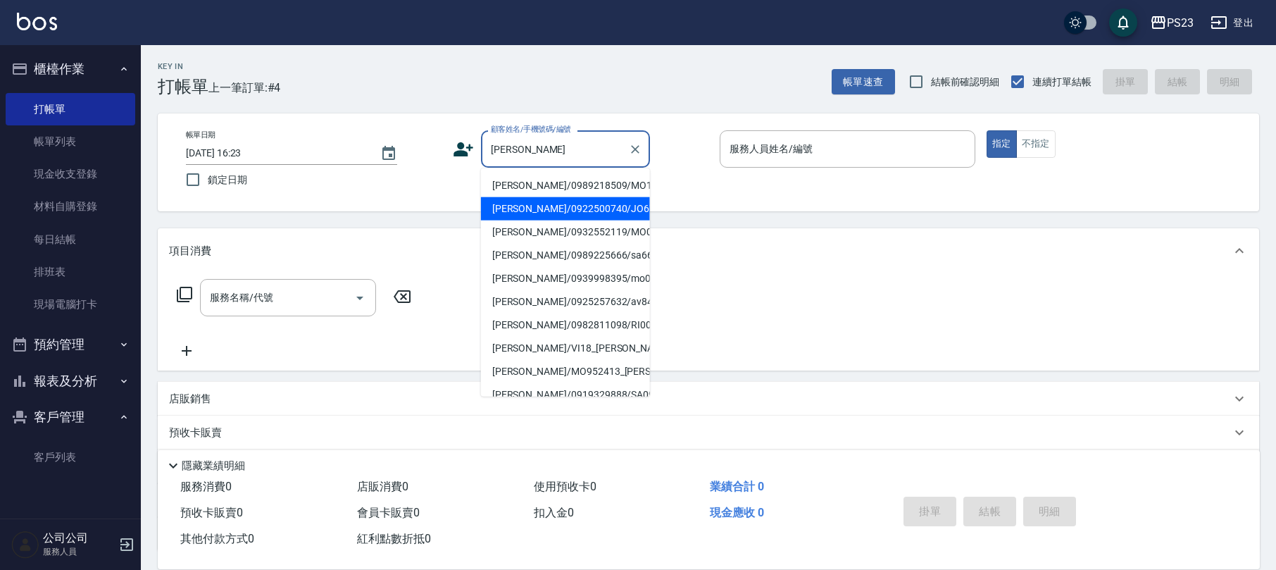
click at [536, 215] on li "[PERSON_NAME]/0922500740/JO671215" at bounding box center [565, 208] width 169 height 23
type input "[PERSON_NAME]/0922500740/JO671215"
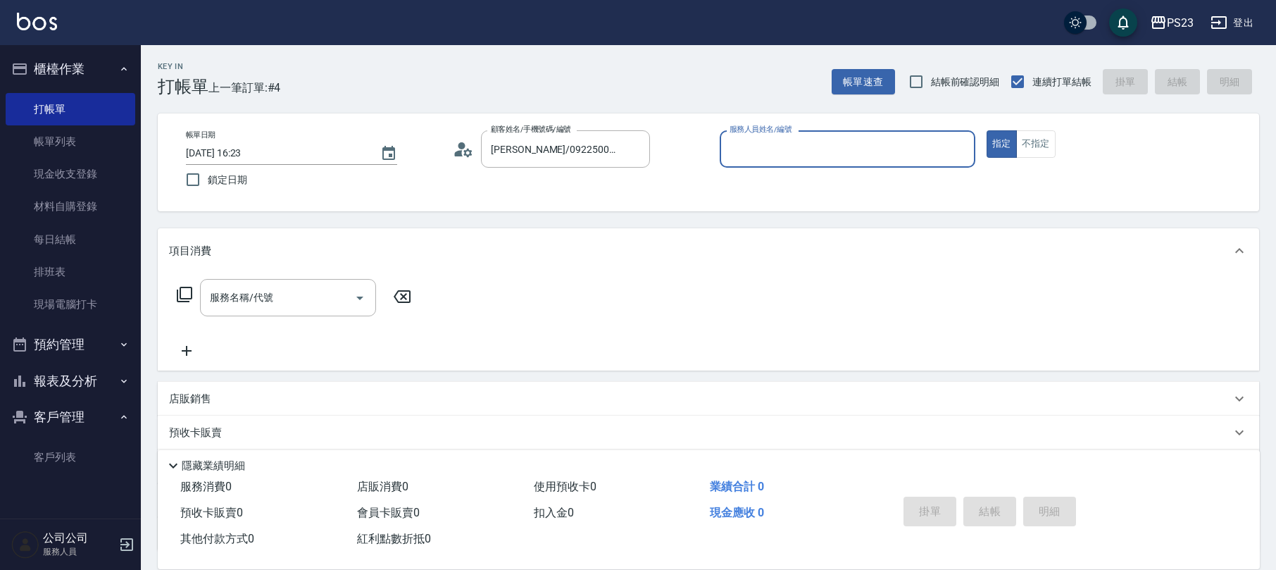
click at [463, 152] on icon at bounding box center [463, 149] width 21 height 21
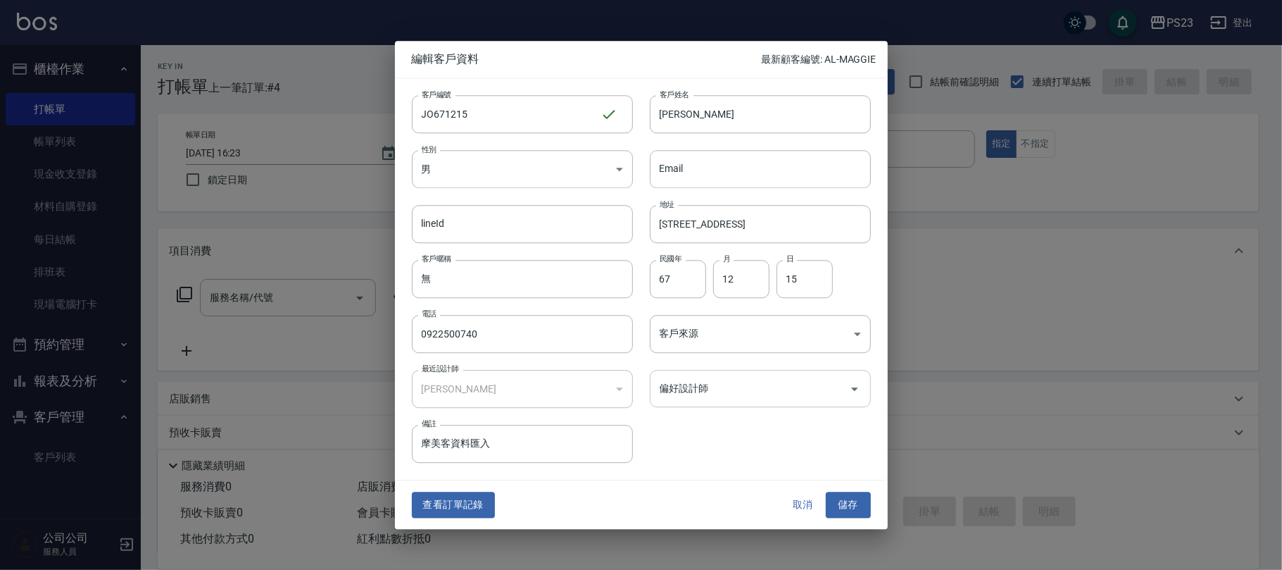
click at [686, 391] on input "偏好設計師" at bounding box center [749, 388] width 187 height 25
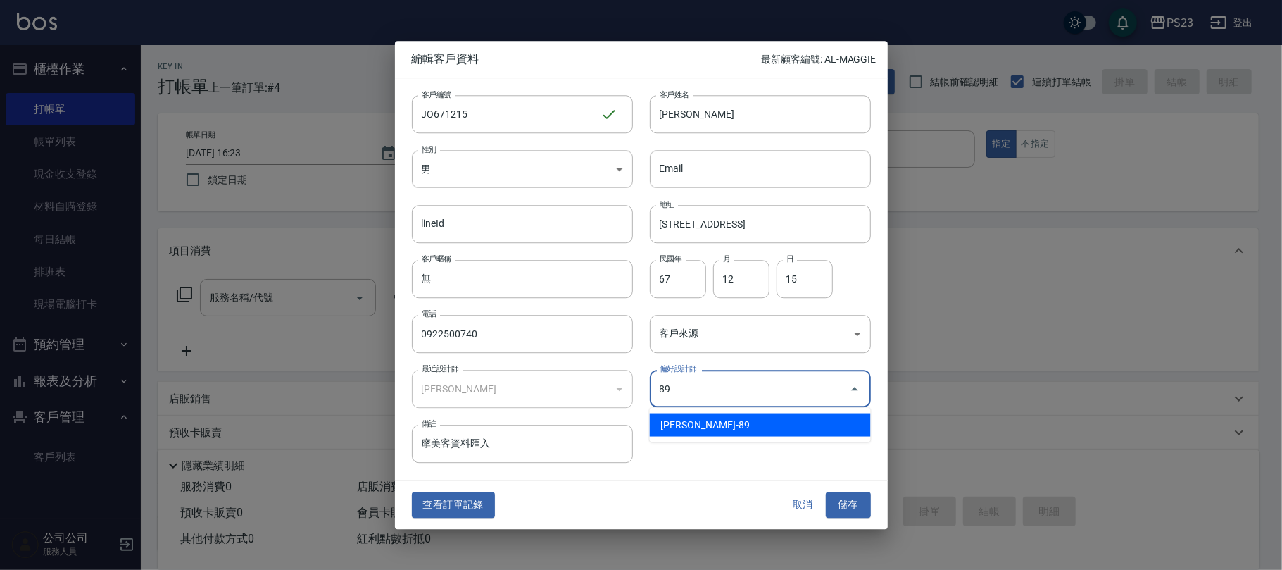
type input "[PERSON_NAME]"
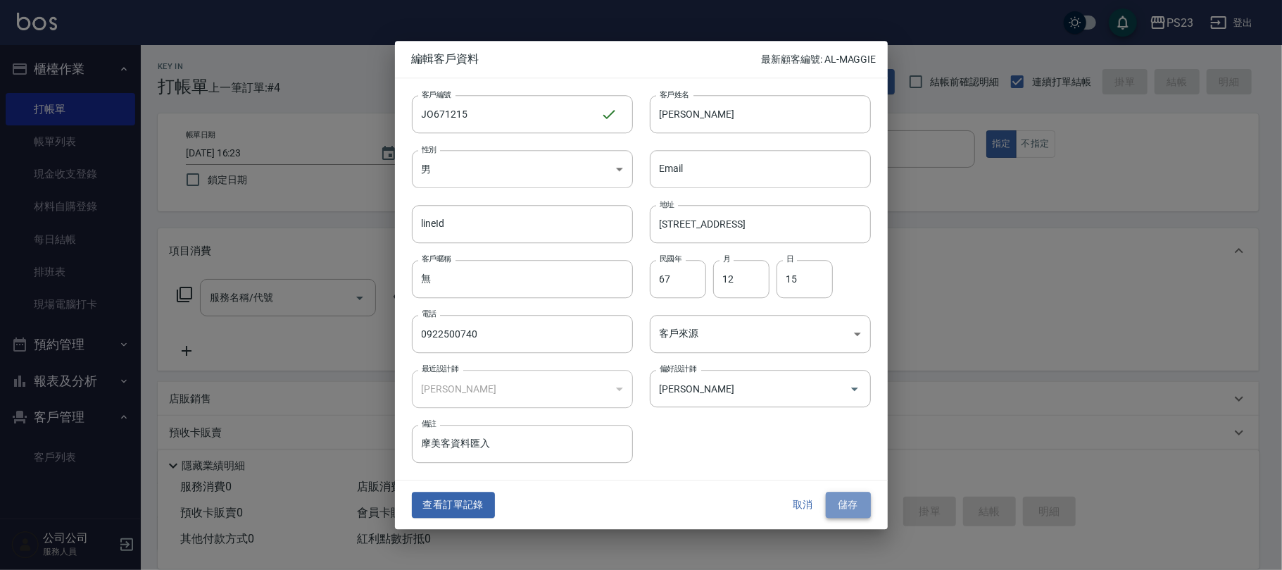
click at [845, 512] on button "儲存" at bounding box center [848, 505] width 45 height 26
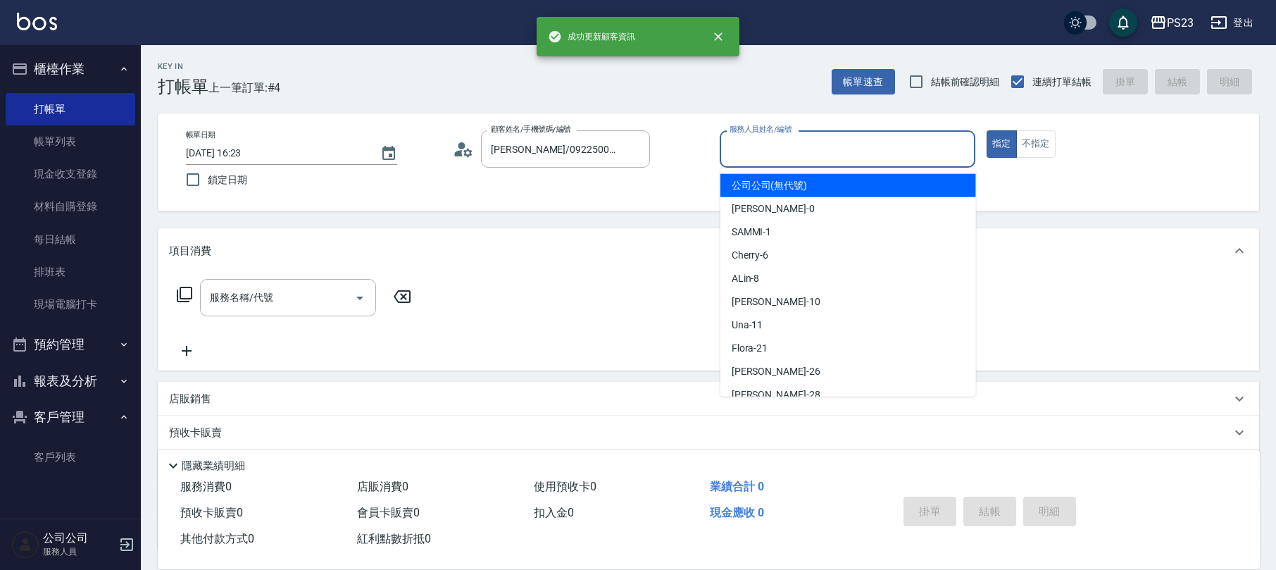
click at [772, 145] on input "服務人員姓名/編號" at bounding box center [847, 149] width 243 height 25
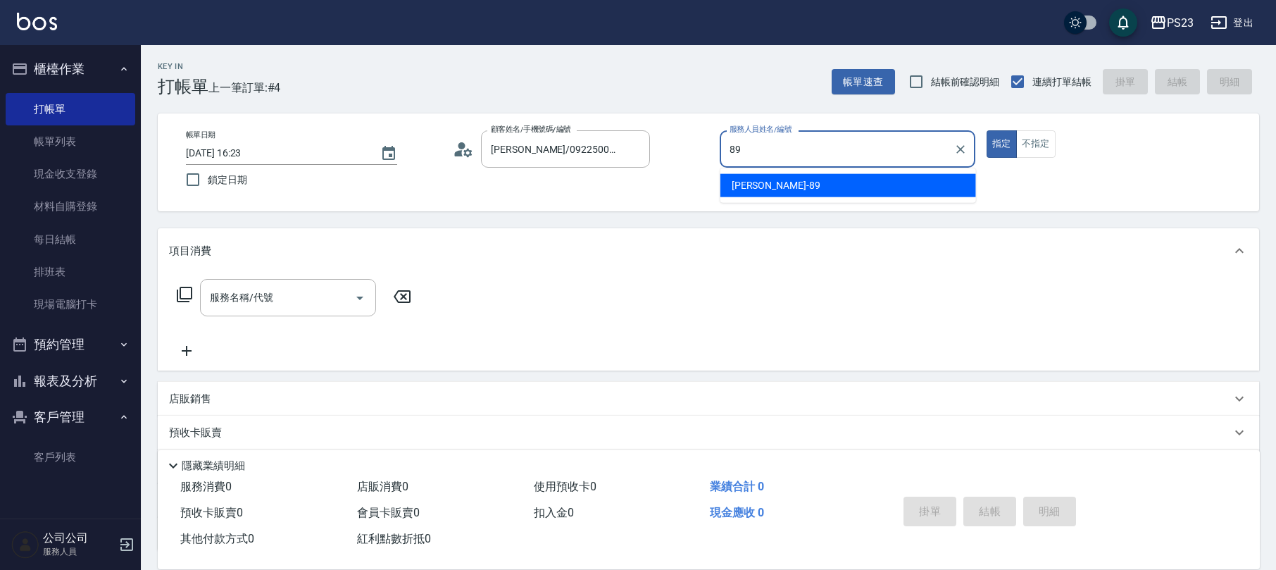
type input "[PERSON_NAME]-89"
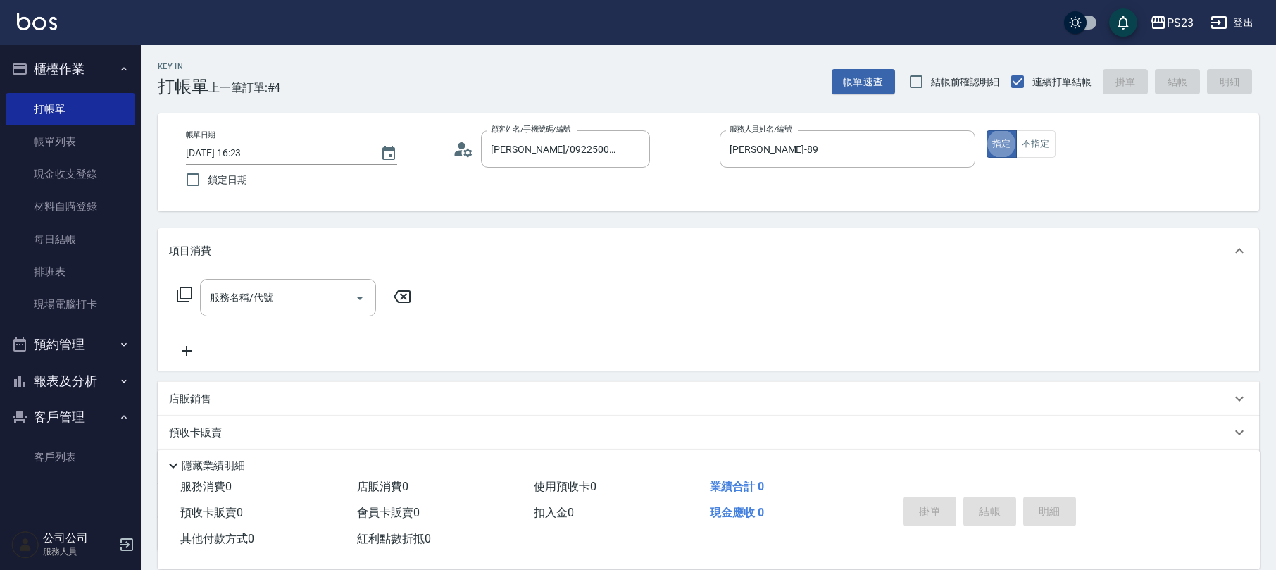
click at [178, 297] on icon at bounding box center [184, 294] width 17 height 17
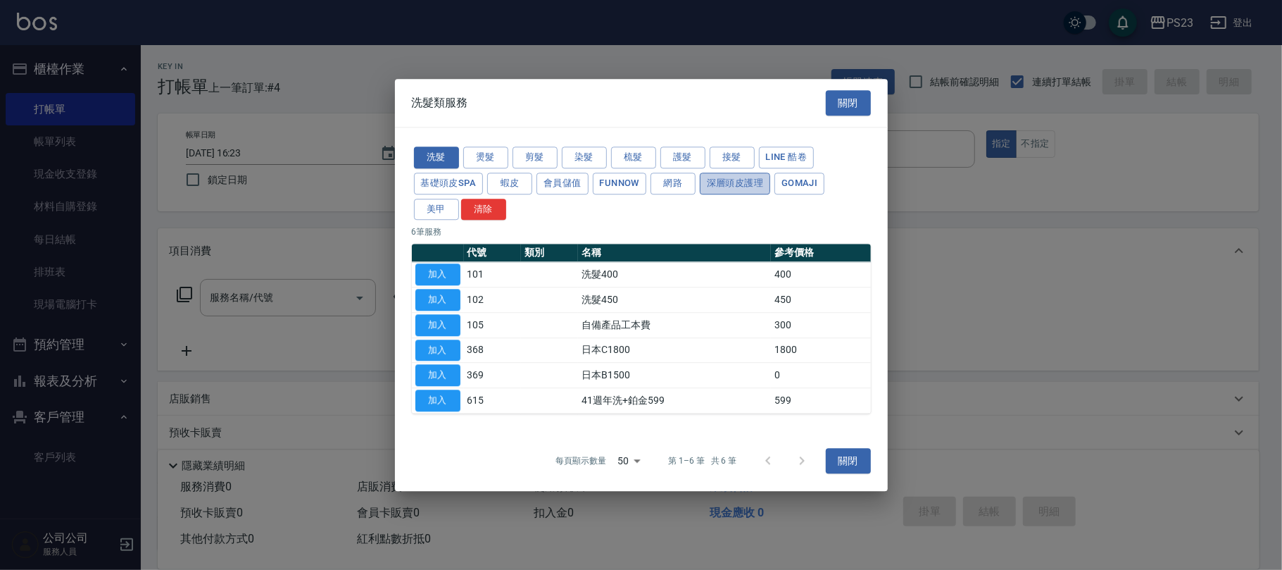
click at [734, 184] on button "深層頭皮護理" at bounding box center [735, 183] width 70 height 22
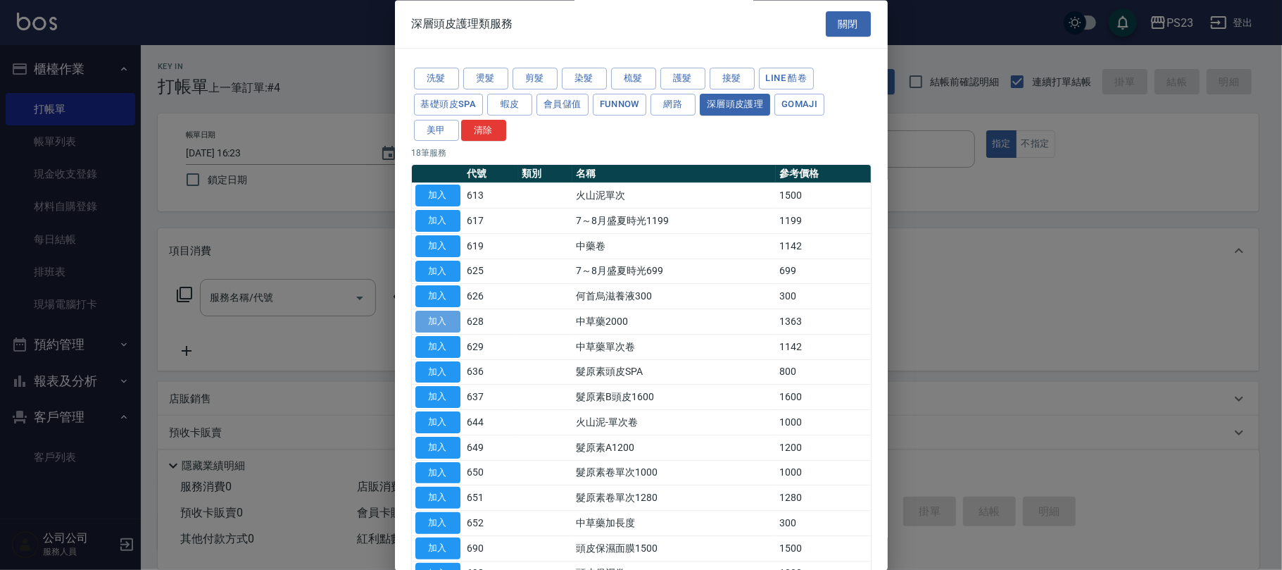
click at [439, 329] on button "加入" at bounding box center [437, 322] width 45 height 22
type input "中草藥2000(628)"
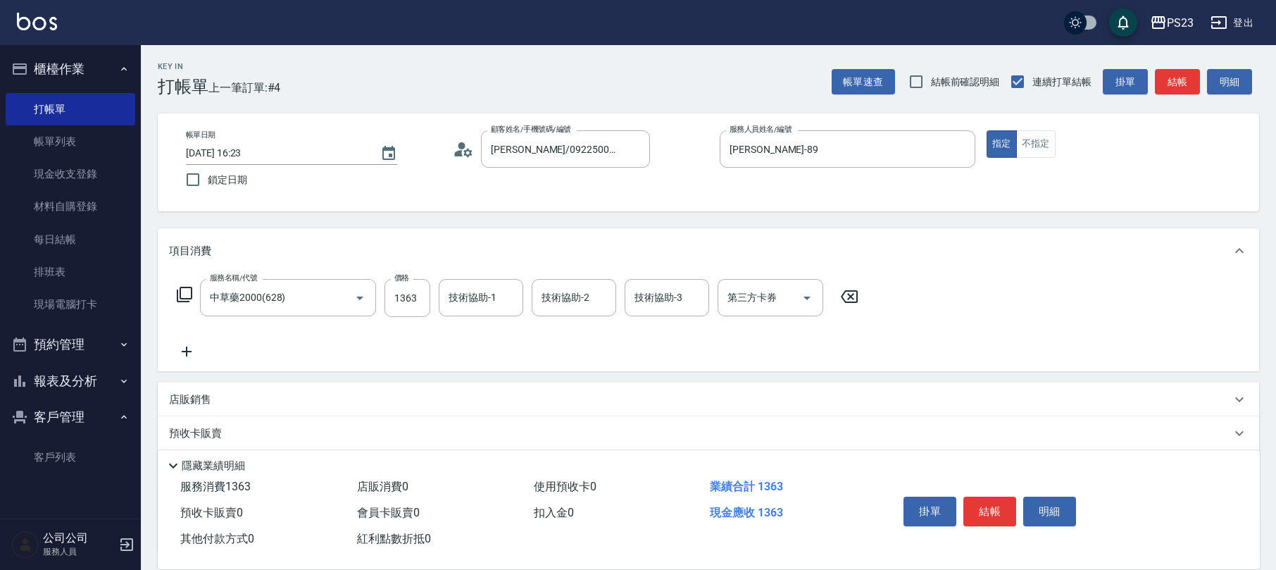
click at [184, 294] on icon at bounding box center [184, 294] width 17 height 17
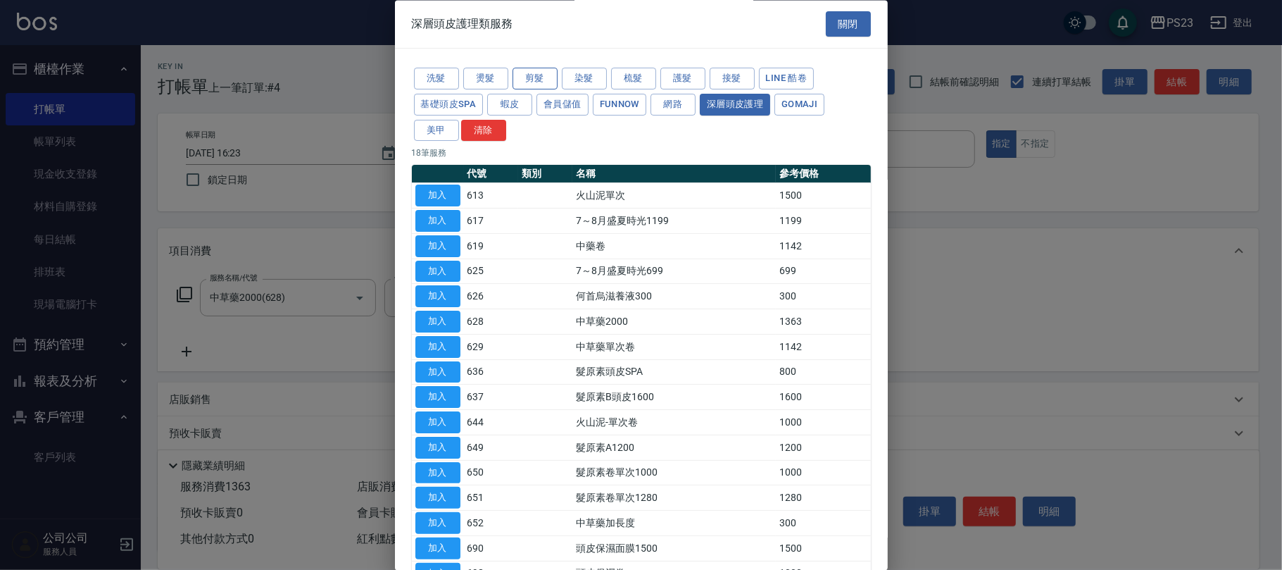
click at [536, 75] on button "剪髮" at bounding box center [534, 79] width 45 height 22
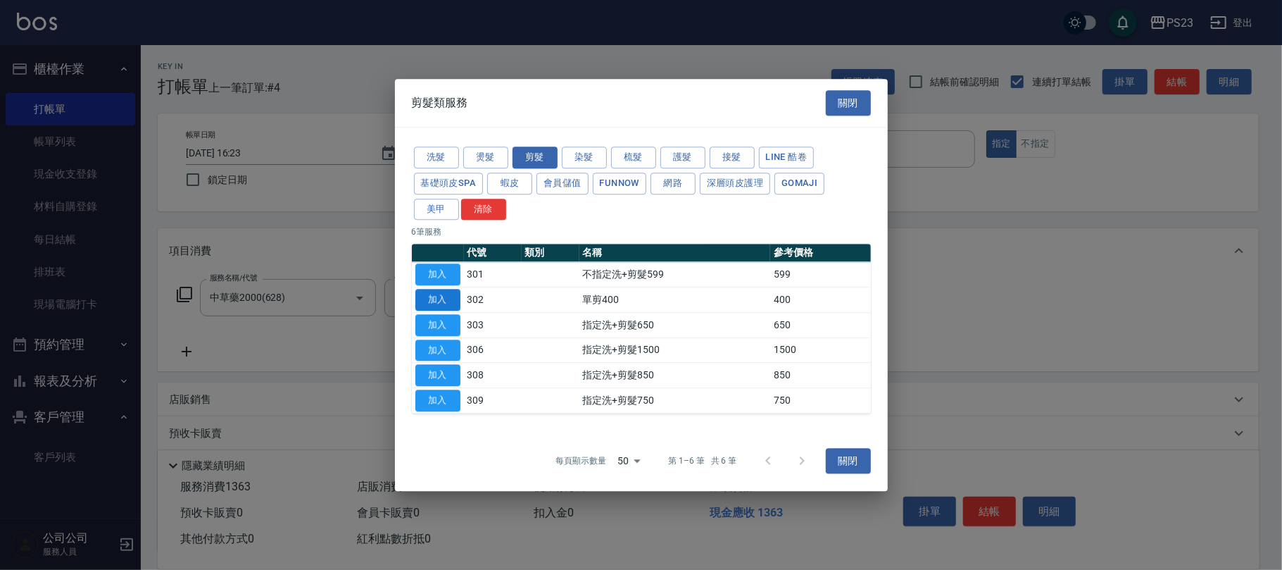
click at [436, 300] on button "加入" at bounding box center [437, 300] width 45 height 22
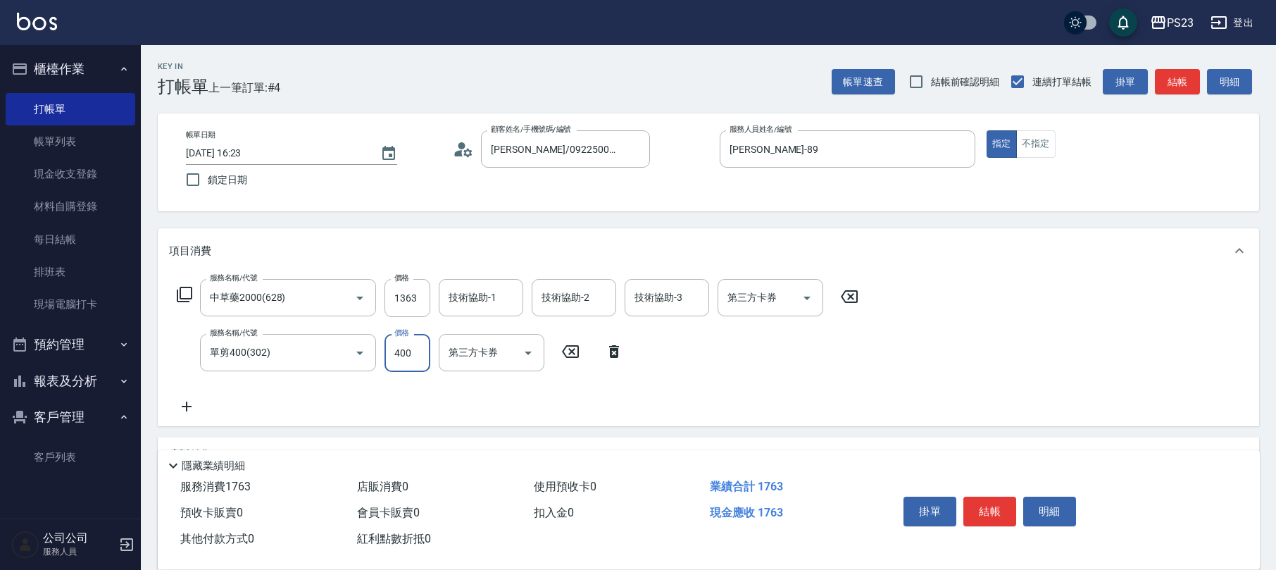
click at [413, 356] on input "400" at bounding box center [407, 353] width 46 height 38
type input "1000"
click at [412, 296] on input "1363" at bounding box center [407, 298] width 46 height 38
type input "2080"
type input "[PERSON_NAME]-89"
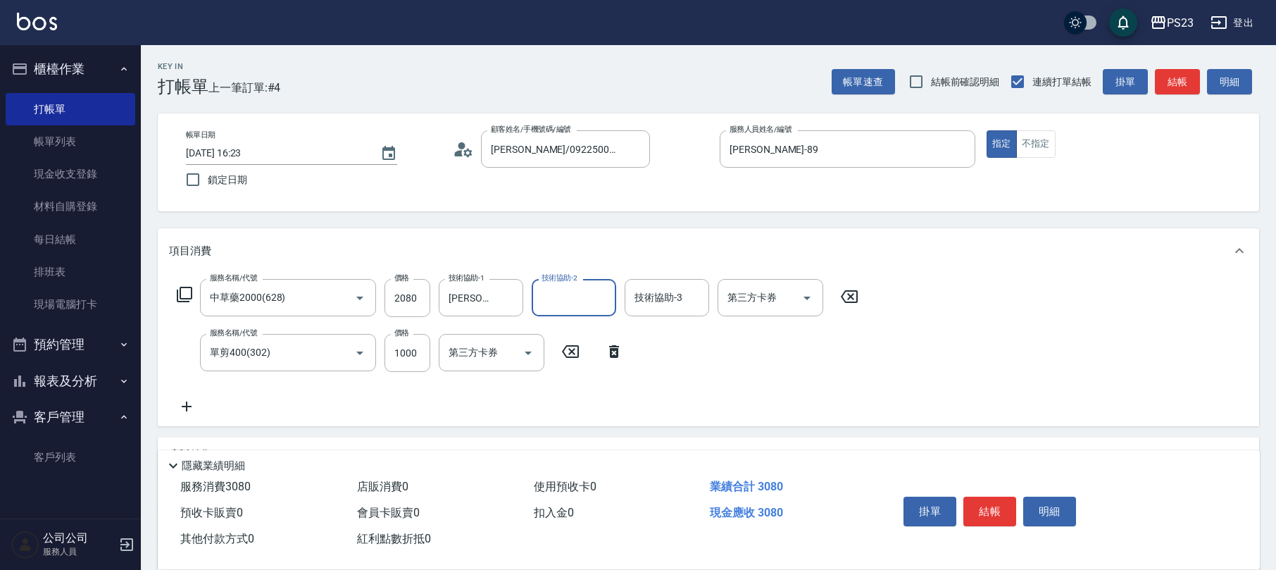
scroll to position [169, 0]
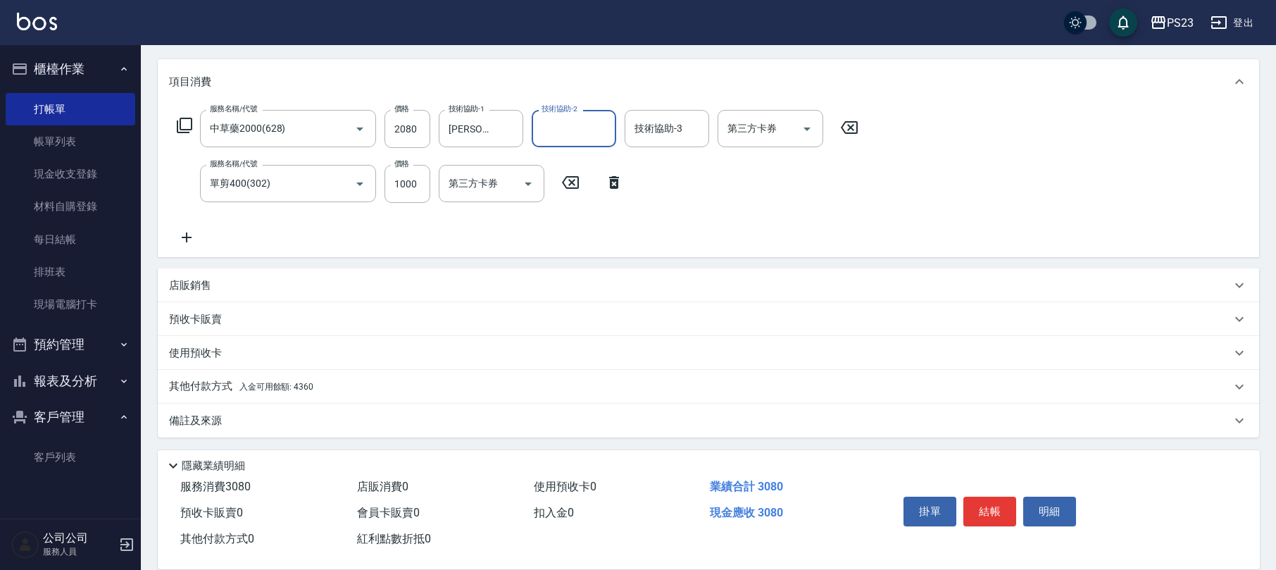
click at [345, 389] on div "其他付款方式 入金可用餘額: 4360" at bounding box center [700, 386] width 1062 height 15
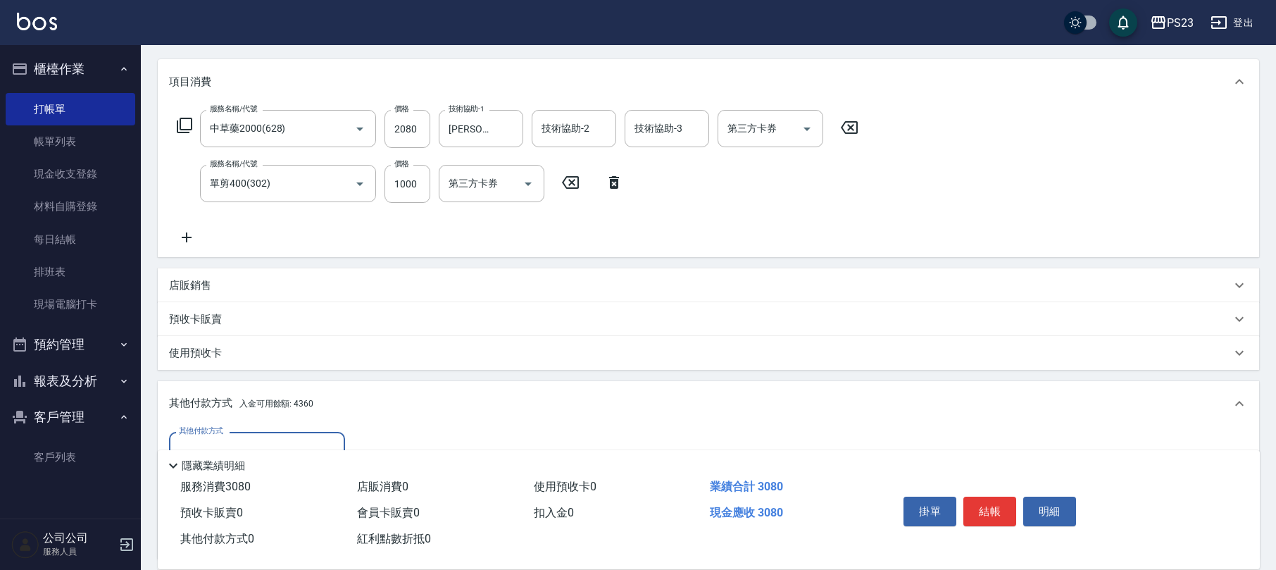
scroll to position [334, 0]
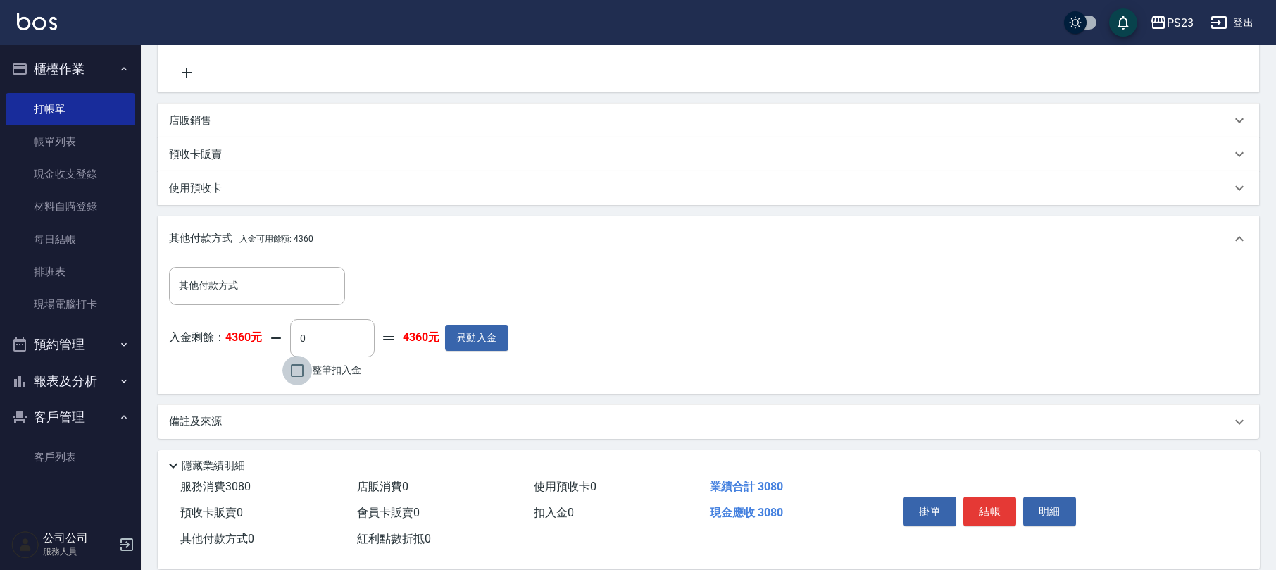
click at [302, 375] on input "整筆扣入金" at bounding box center [297, 371] width 30 height 30
checkbox input "true"
type input "3080"
click at [1012, 508] on button "結帳" at bounding box center [989, 511] width 53 height 30
type input "[DATE] 16:24"
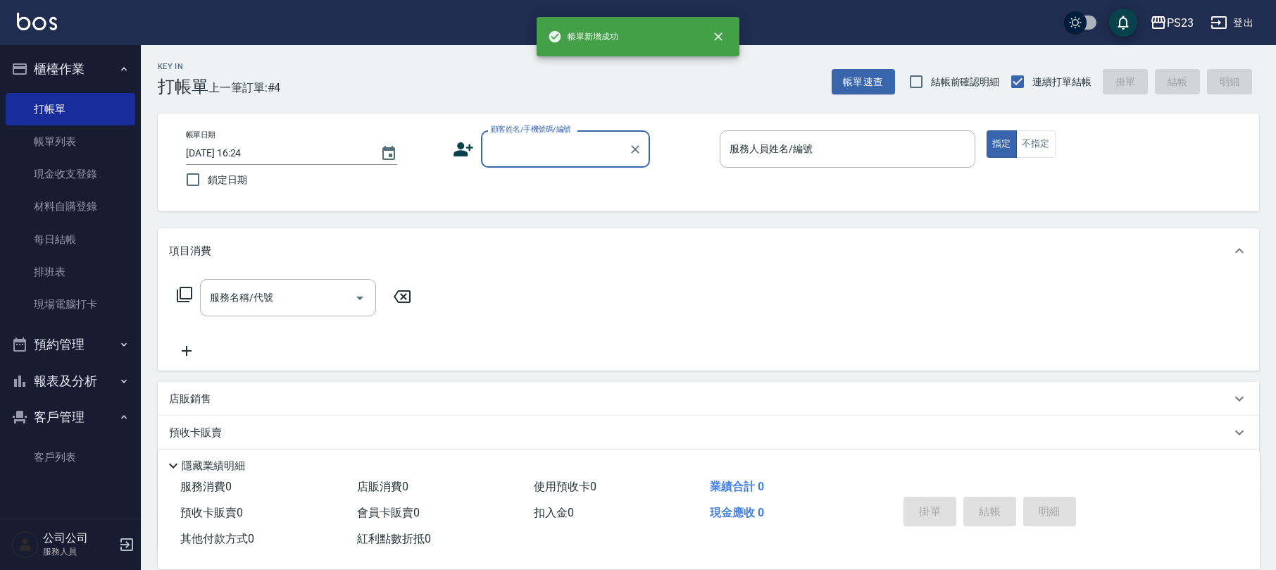
scroll to position [0, 0]
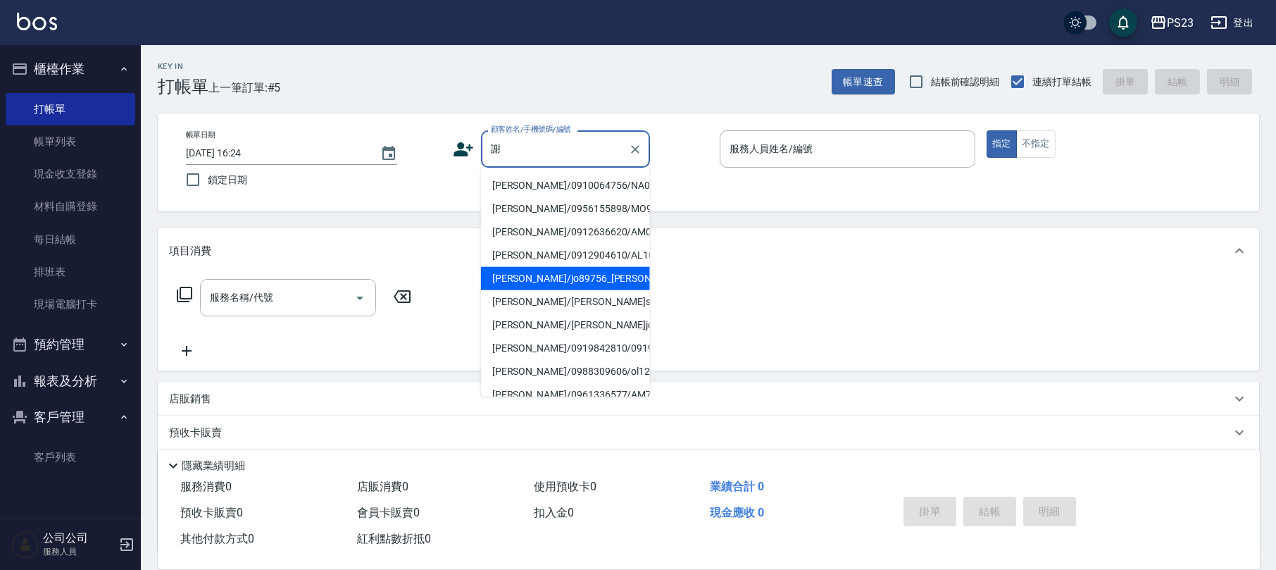
click at [541, 290] on li "[PERSON_NAME]/jo89756_[PERSON_NAME]/jo89756" at bounding box center [565, 278] width 169 height 23
type input "[PERSON_NAME]/jo89756_[PERSON_NAME]/jo89756"
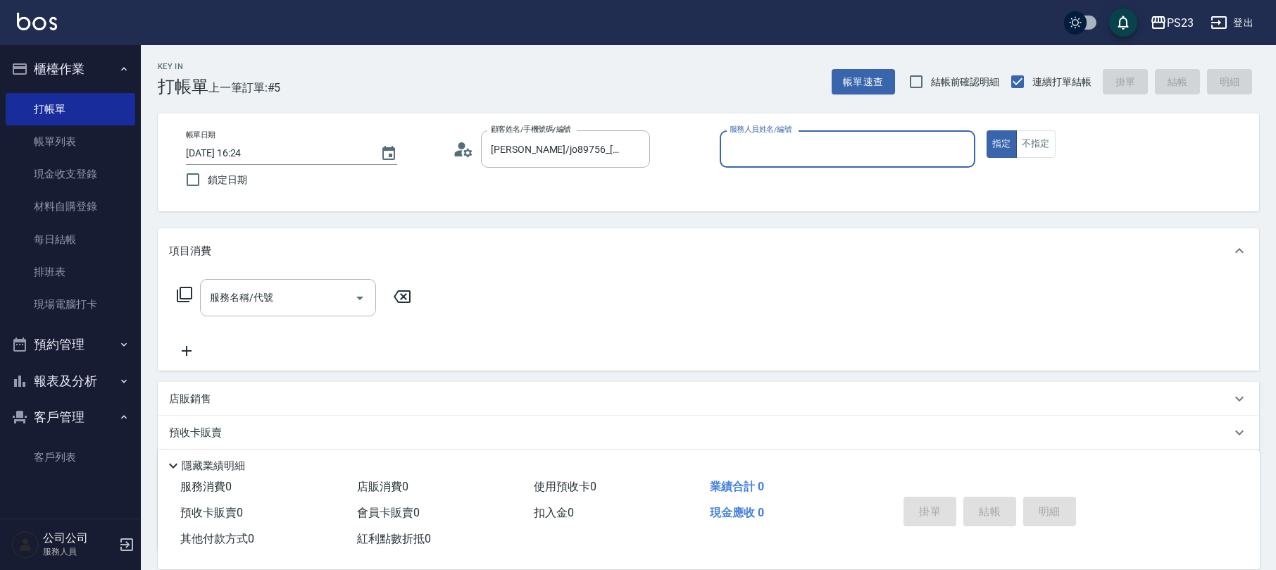
type input "[PERSON_NAME]-89"
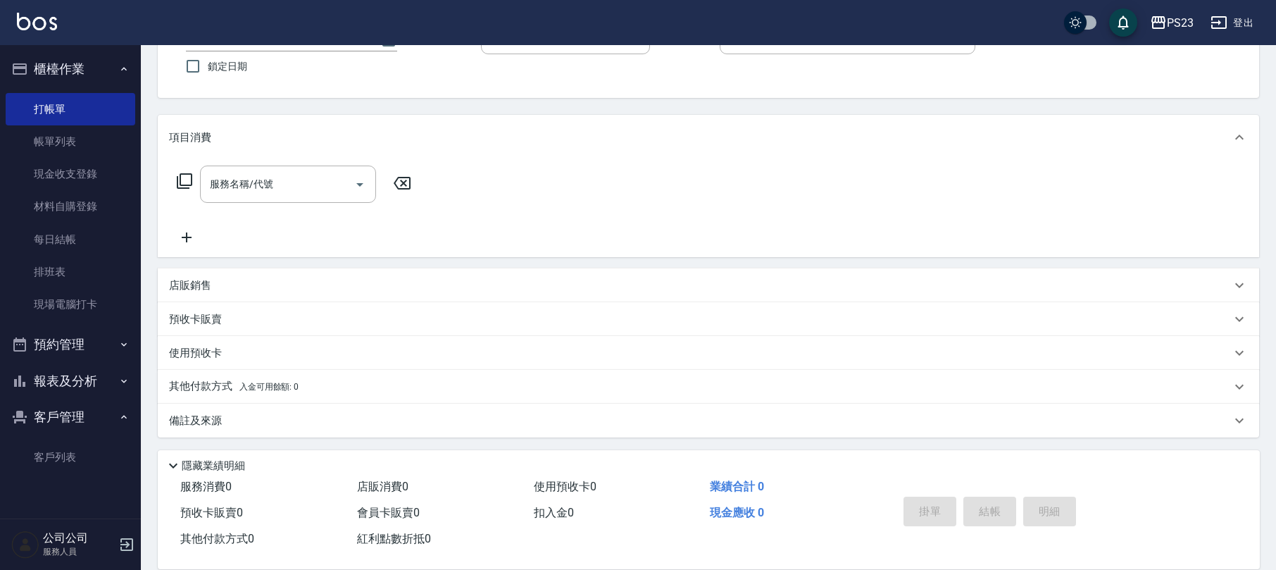
click at [189, 187] on icon at bounding box center [184, 180] width 15 height 15
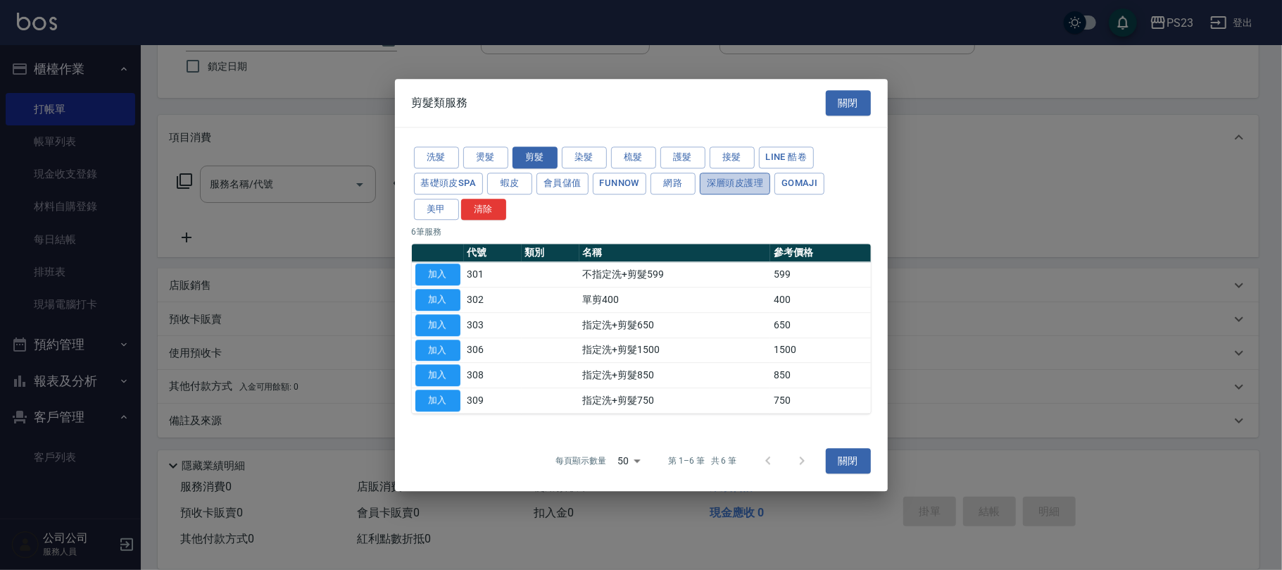
click at [714, 184] on button "深層頭皮護理" at bounding box center [735, 183] width 70 height 22
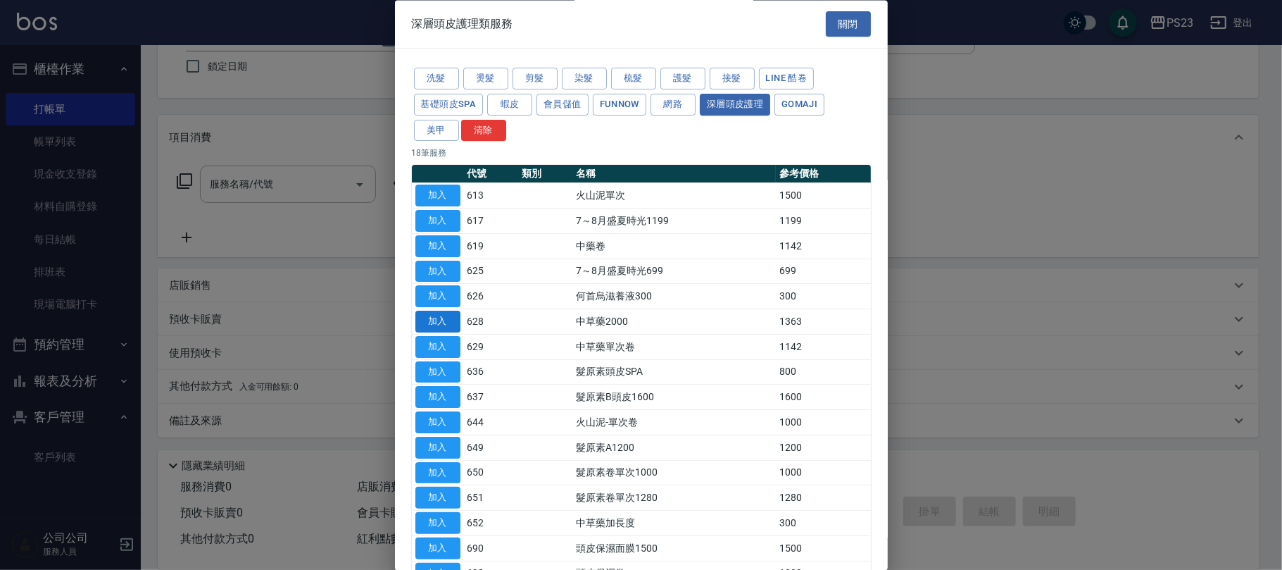
click at [434, 325] on button "加入" at bounding box center [437, 322] width 45 height 22
type input "中草藥2000(628)"
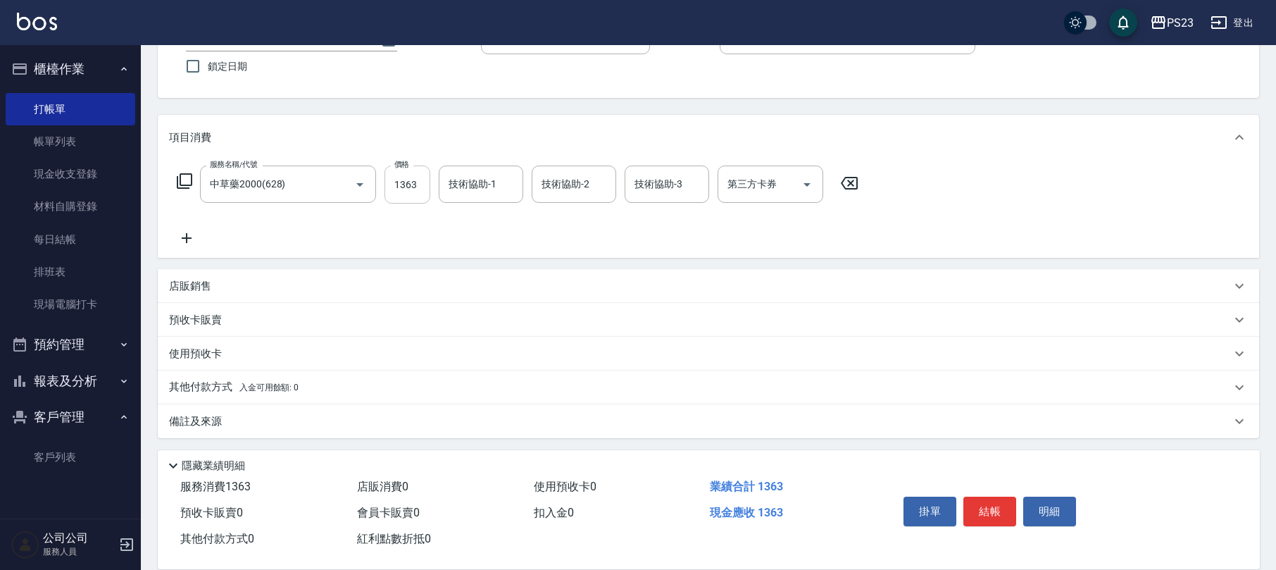
click at [401, 173] on input "1363" at bounding box center [407, 184] width 46 height 38
type input "1636"
type input "Flora-21"
type input "青惠-26"
click at [798, 181] on icon "Open" at bounding box center [806, 184] width 17 height 17
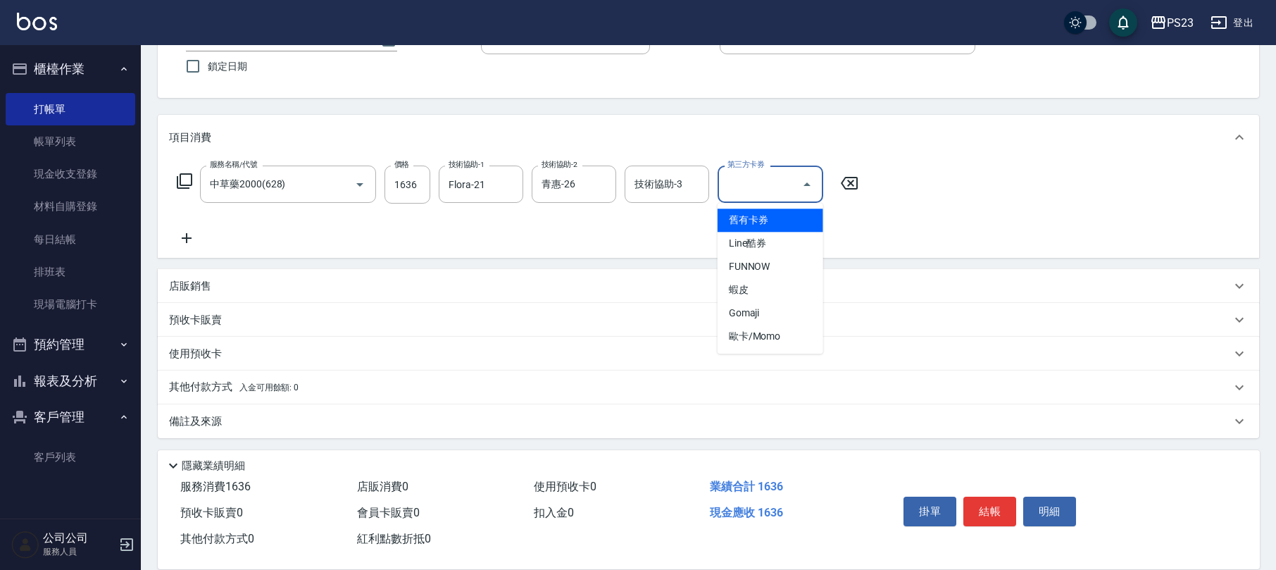
click at [769, 222] on span "舊有卡券" at bounding box center [770, 219] width 106 height 23
type input "舊有卡券"
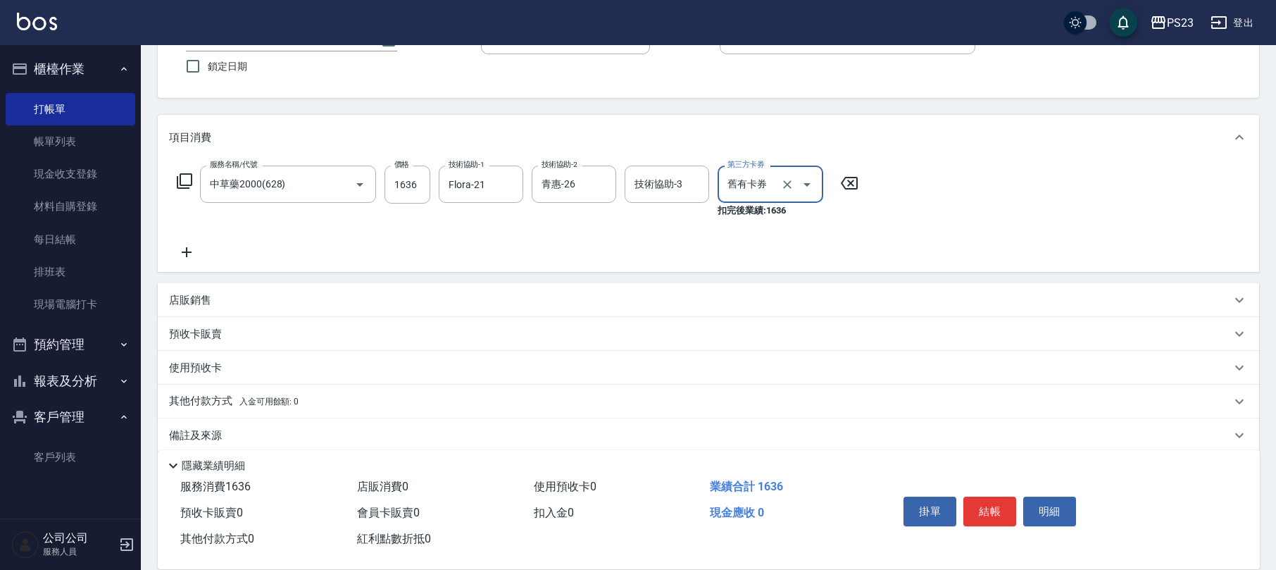
scroll to position [20, 0]
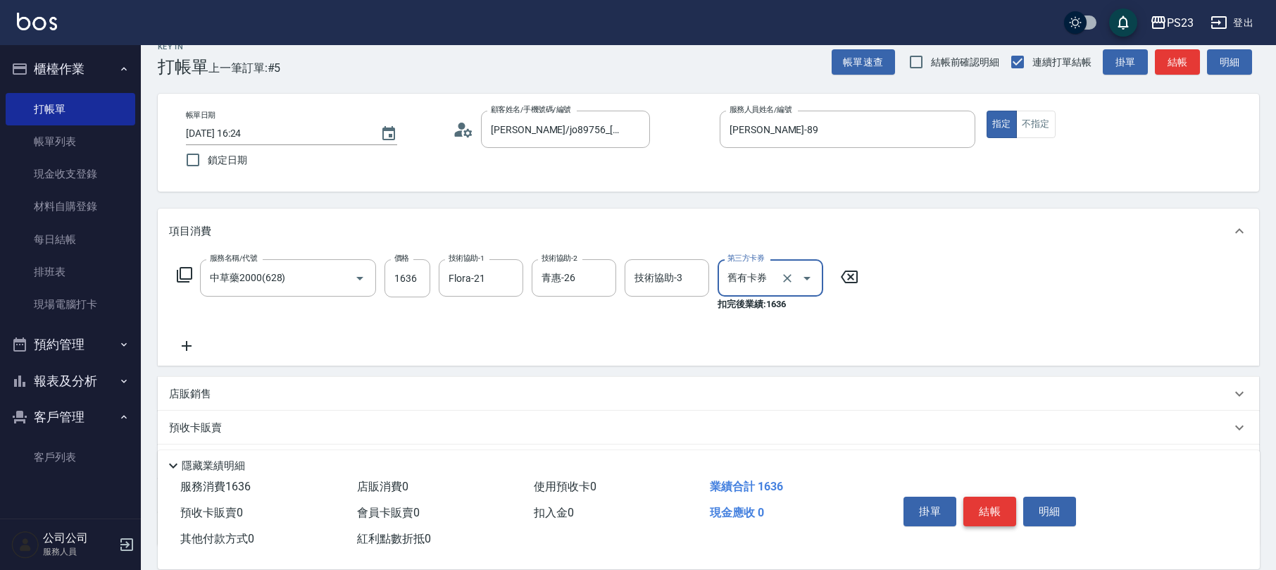
click at [983, 520] on button "結帳" at bounding box center [989, 511] width 53 height 30
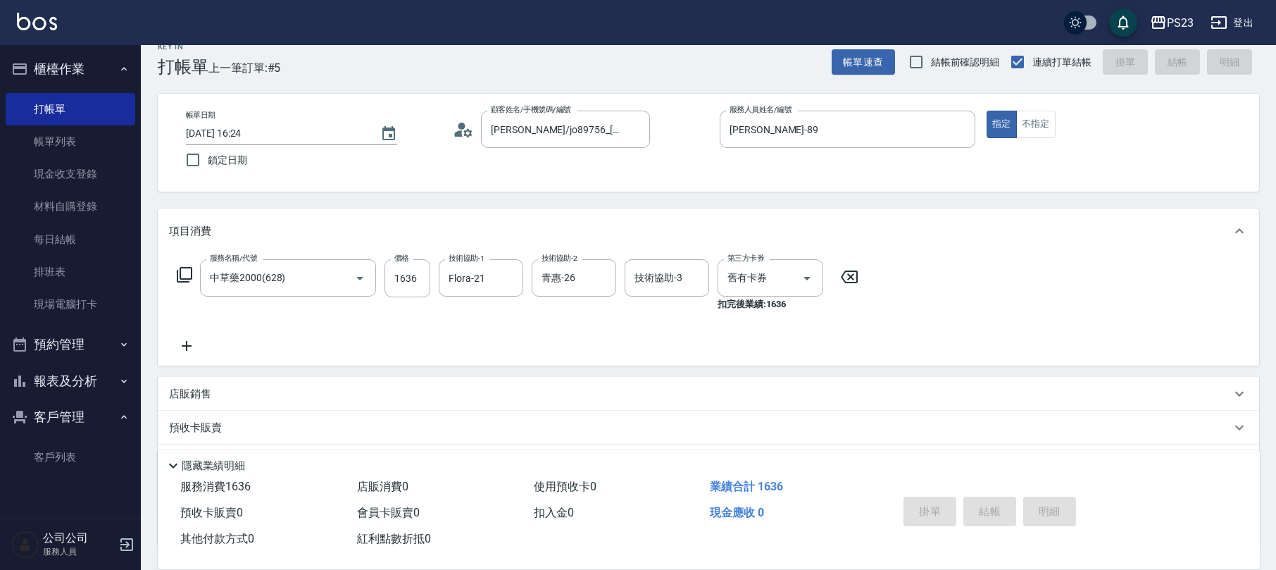
type input "[DATE] 16:25"
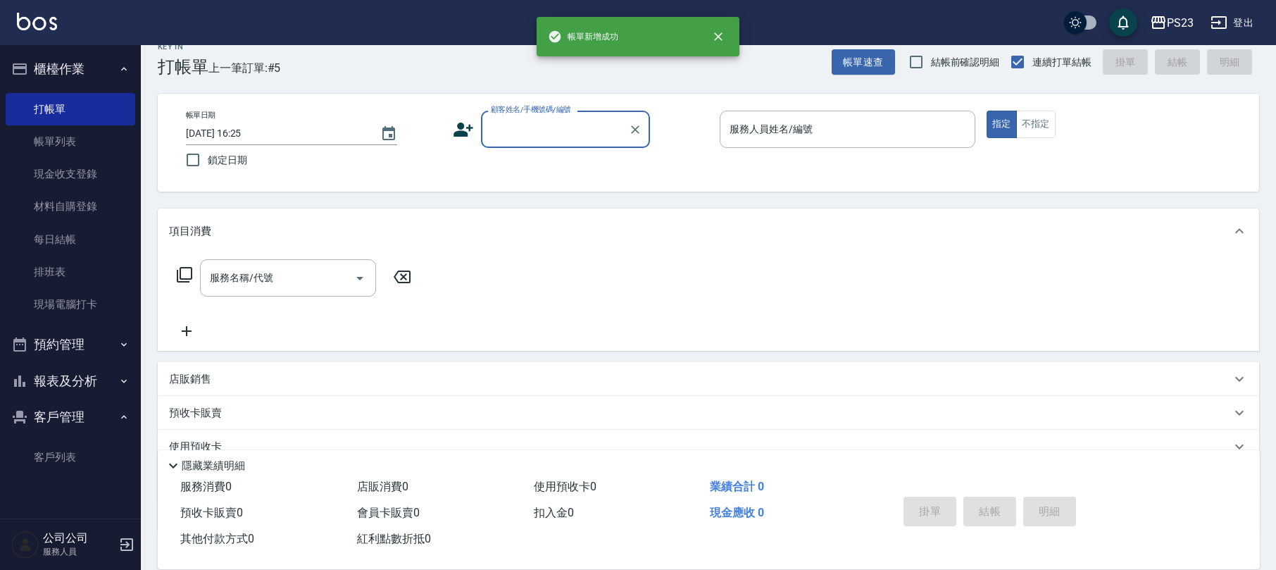
scroll to position [0, 0]
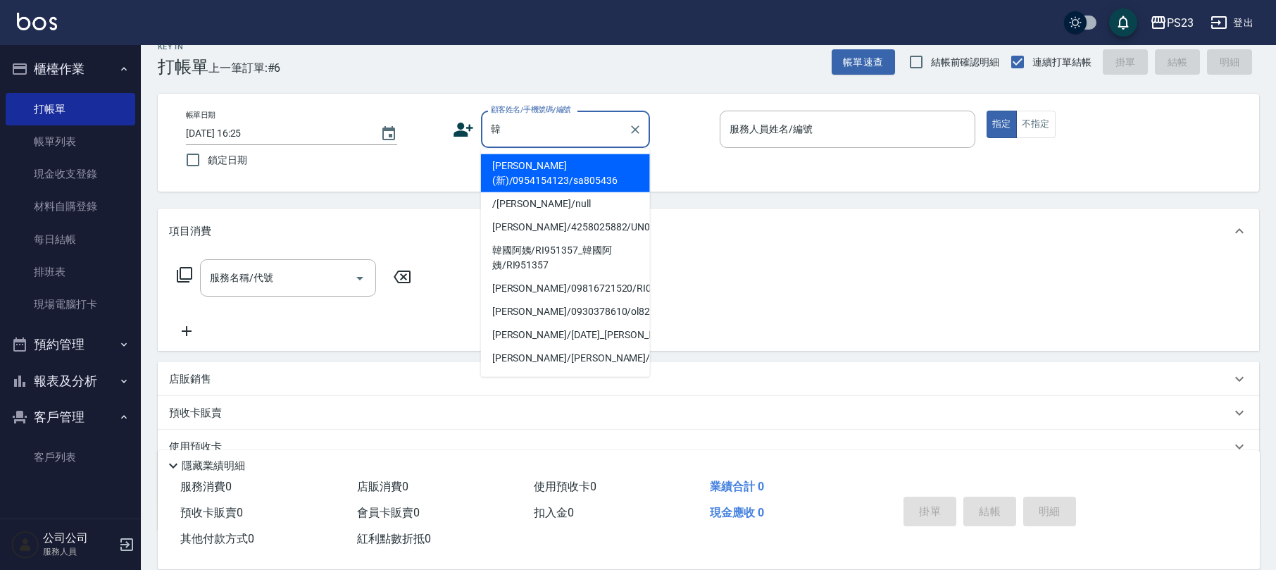
click at [589, 170] on li "[PERSON_NAME](新)/0954154123/sa805436" at bounding box center [565, 173] width 169 height 38
type input "[PERSON_NAME](新)/0954154123/sa805436"
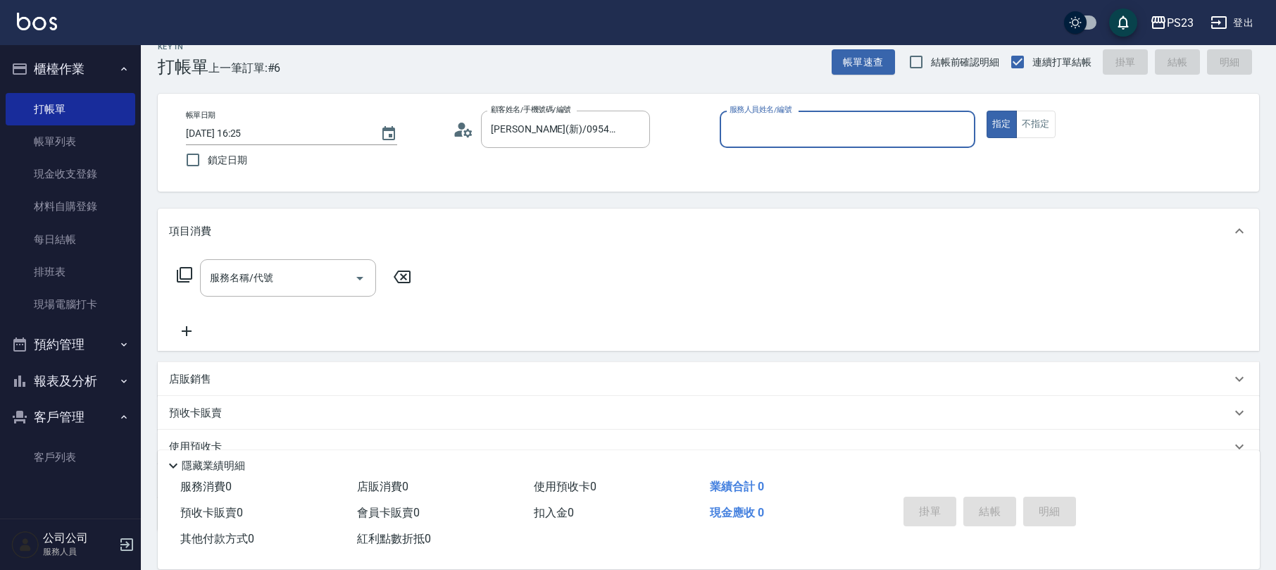
type input "SAMMI-1"
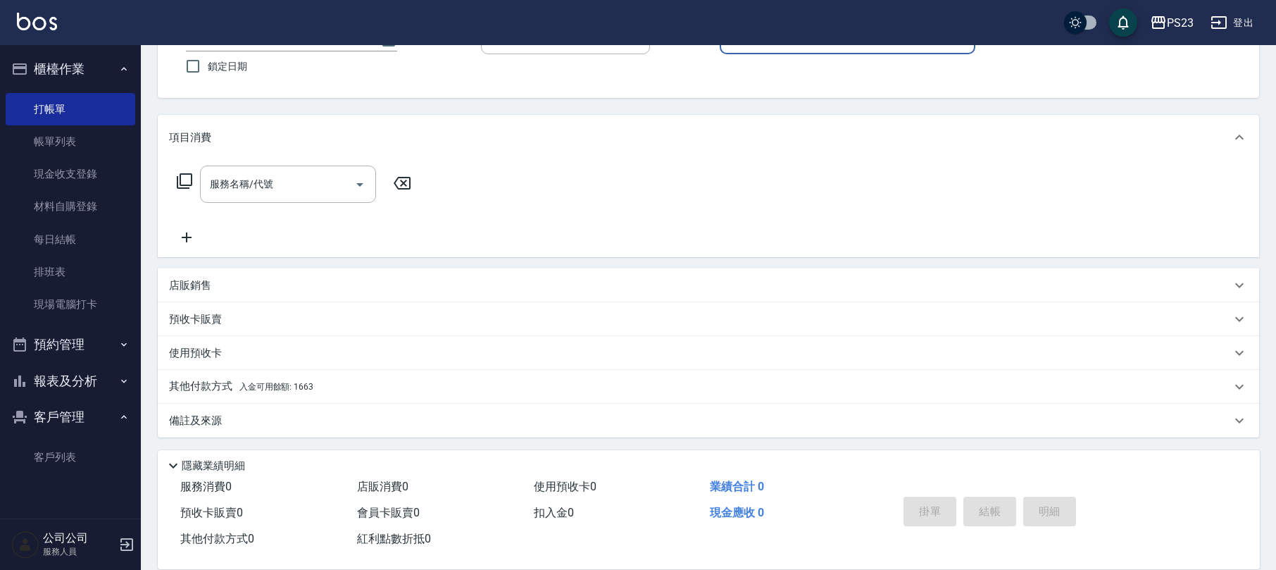
click at [190, 184] on icon at bounding box center [184, 180] width 17 height 17
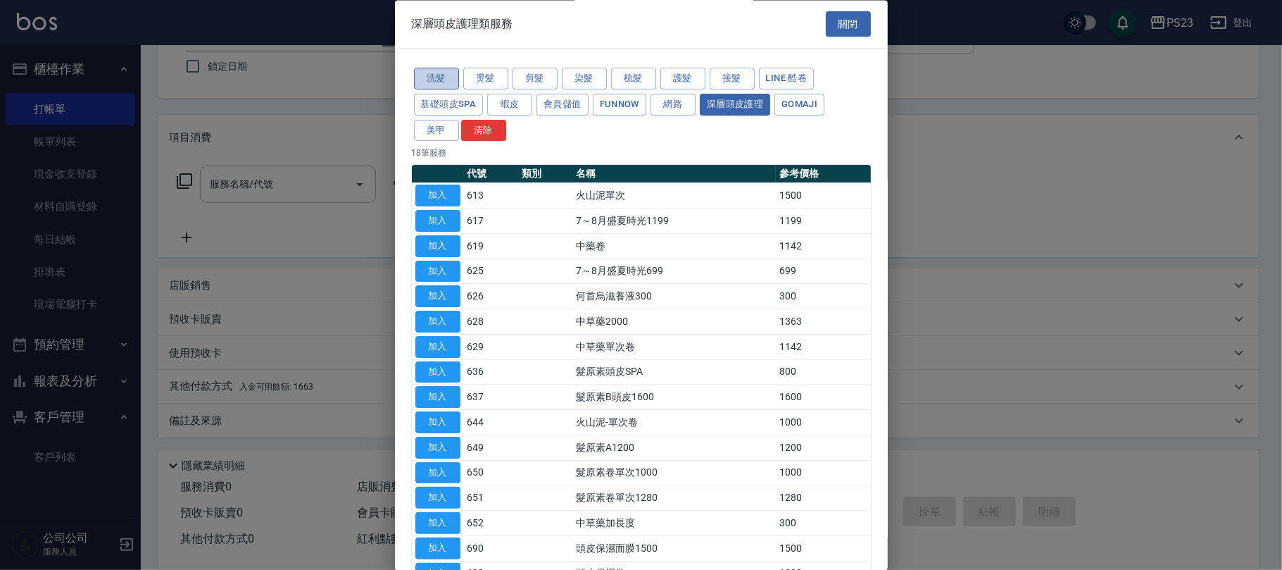
click at [448, 76] on button "洗髮" at bounding box center [436, 79] width 45 height 22
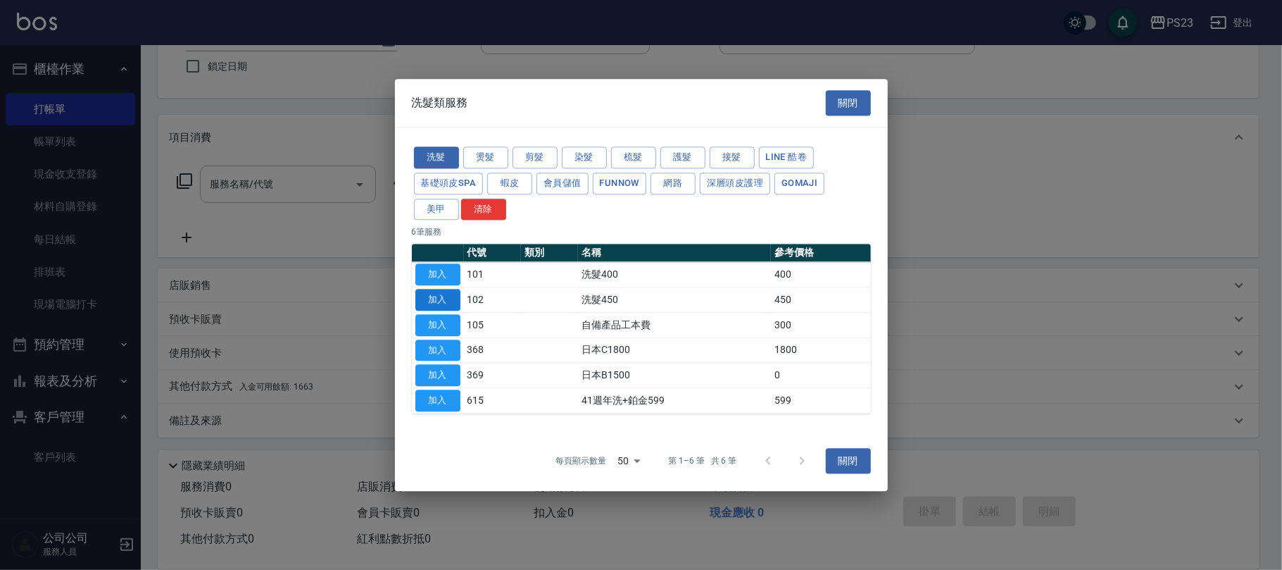
click at [435, 291] on button "加入" at bounding box center [437, 300] width 45 height 22
type input "洗髮450(102)"
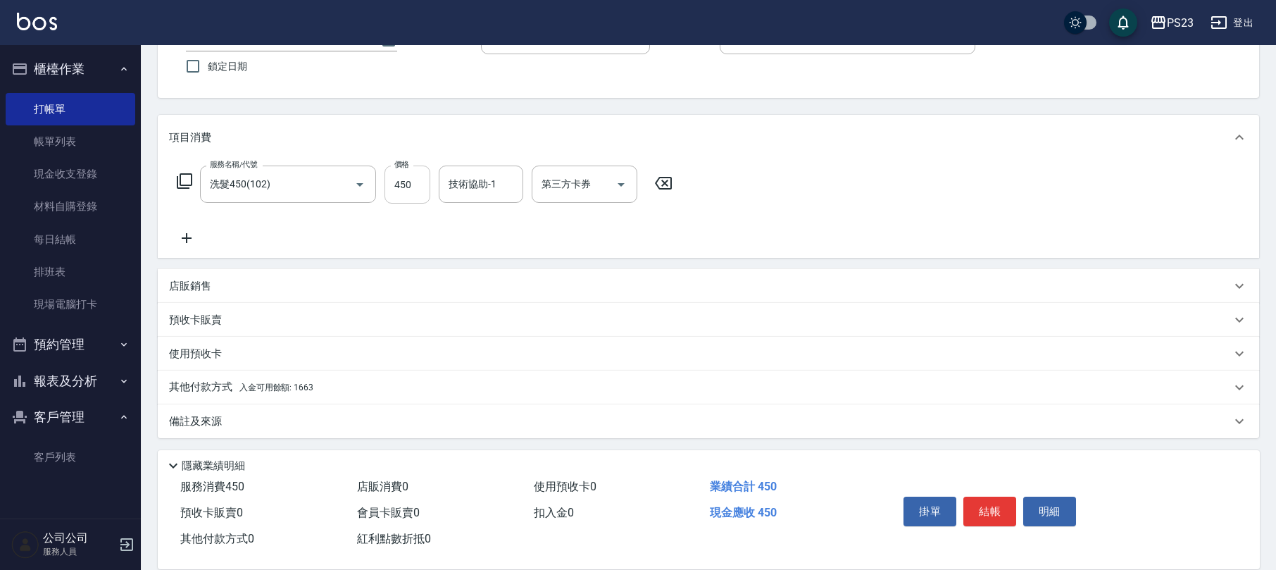
click at [412, 187] on input "450" at bounding box center [407, 184] width 46 height 38
type input "600"
type input "Flora-21"
click at [426, 386] on div "其他付款方式 入金可用餘額: 1663" at bounding box center [700, 386] width 1062 height 15
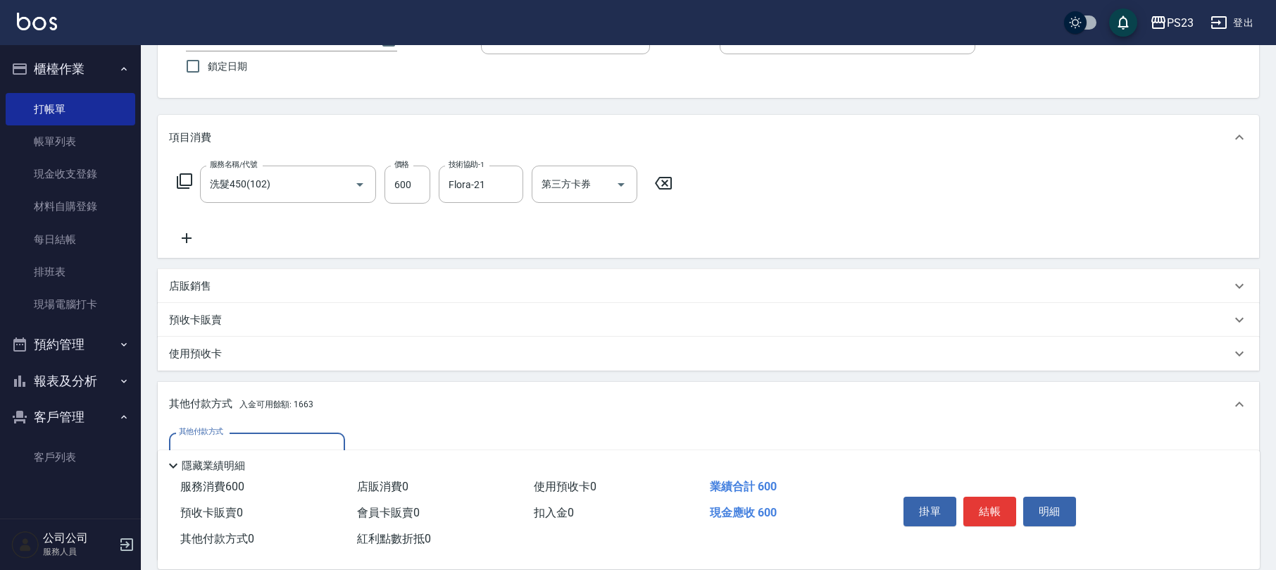
scroll to position [0, 0]
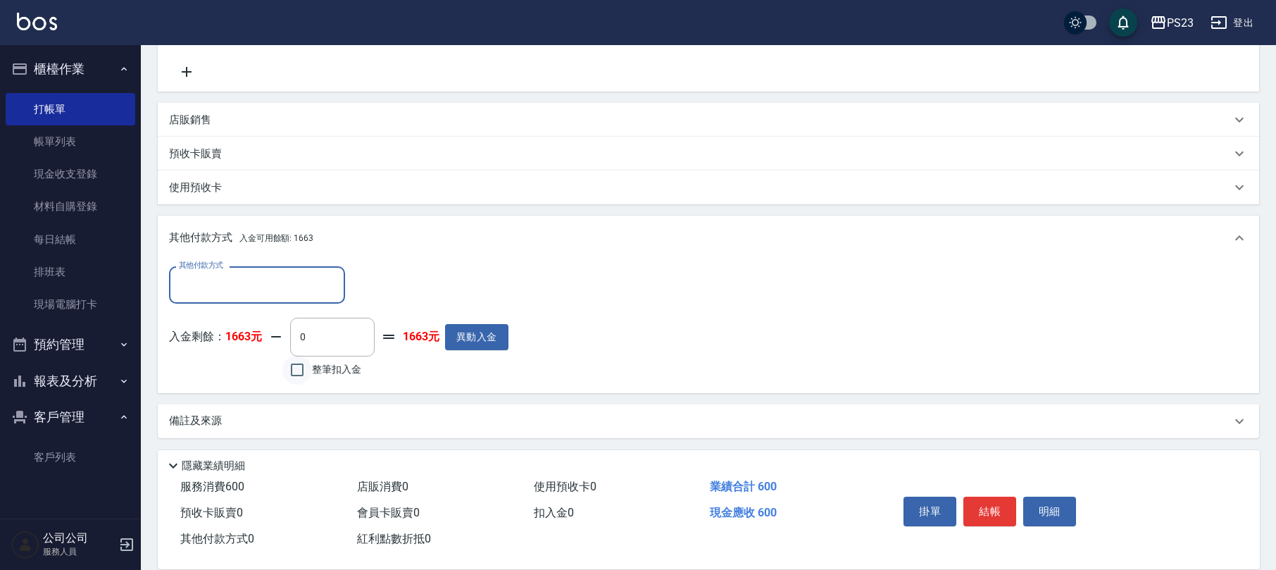
click at [294, 378] on input "整筆扣入金" at bounding box center [297, 370] width 30 height 30
checkbox input "true"
type input "600"
click at [994, 508] on button "結帳" at bounding box center [989, 511] width 53 height 30
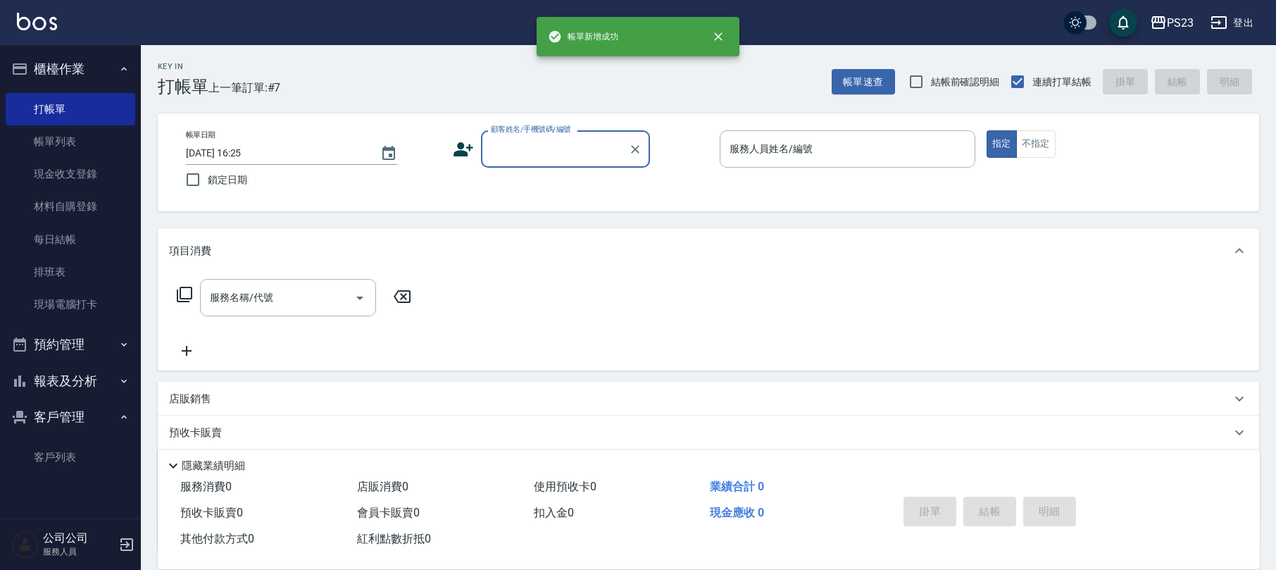
click at [558, 149] on input "顧客姓名/手機號碼/編號" at bounding box center [554, 149] width 135 height 25
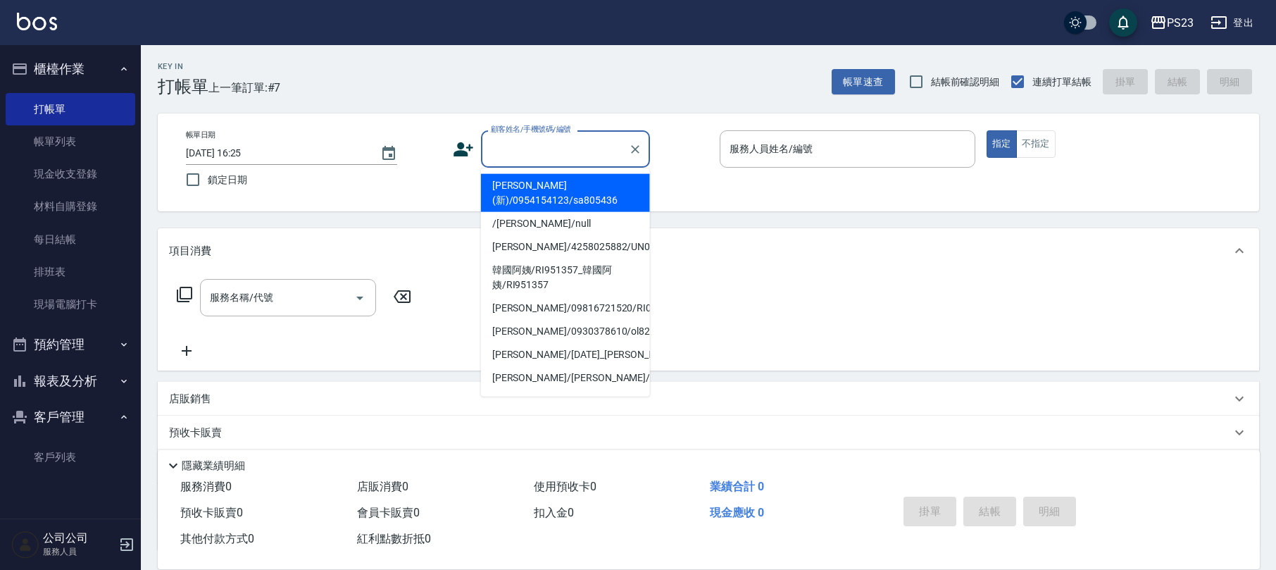
type input "ㄏ"
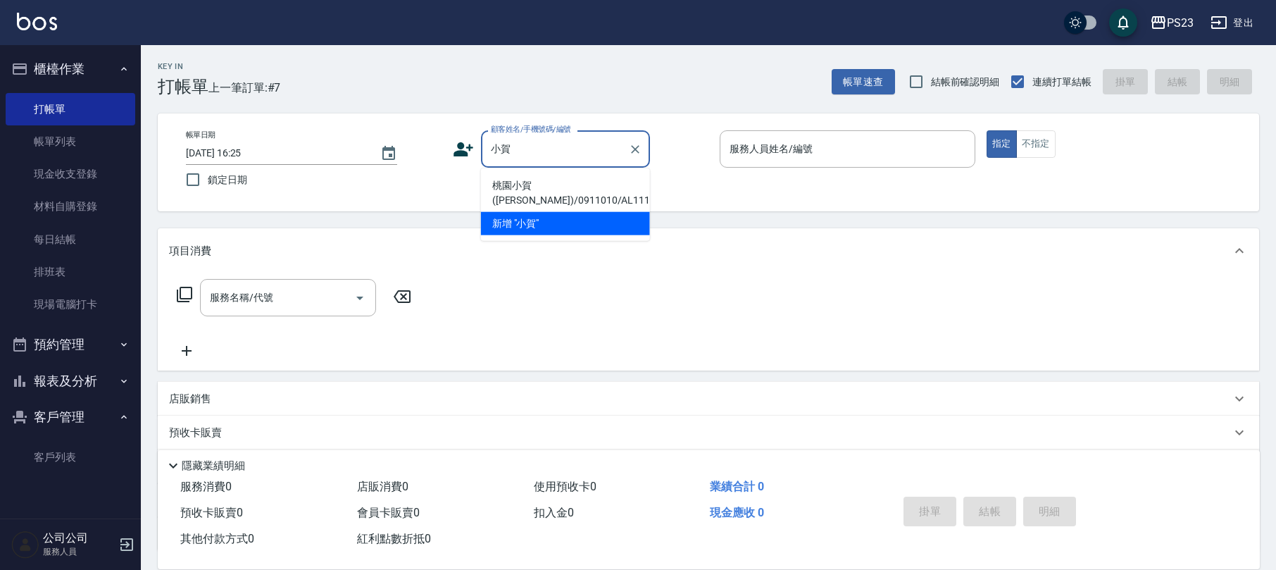
click at [553, 189] on li "桃園小賀([PERSON_NAME])/0911010/AL1110101" at bounding box center [565, 193] width 169 height 38
type input "桃園小賀([PERSON_NAME])/0911010/AL1110101"
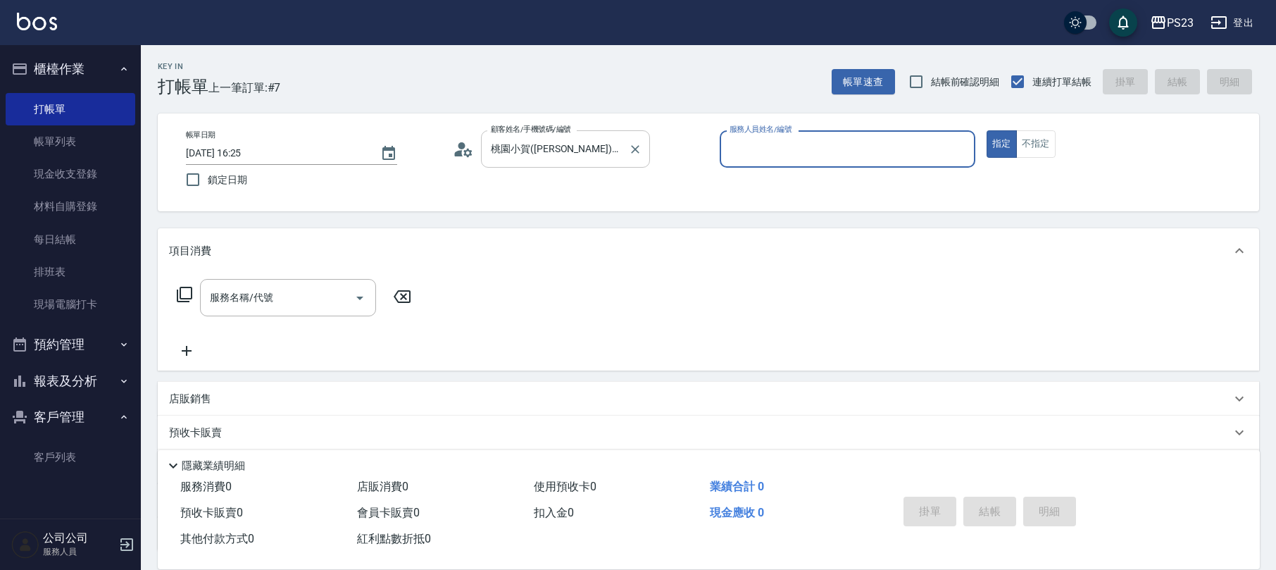
type input "ALin-8"
click at [196, 290] on div "服務名稱/代號 服務名稱/代號" at bounding box center [294, 297] width 251 height 37
click at [180, 296] on icon at bounding box center [184, 294] width 17 height 17
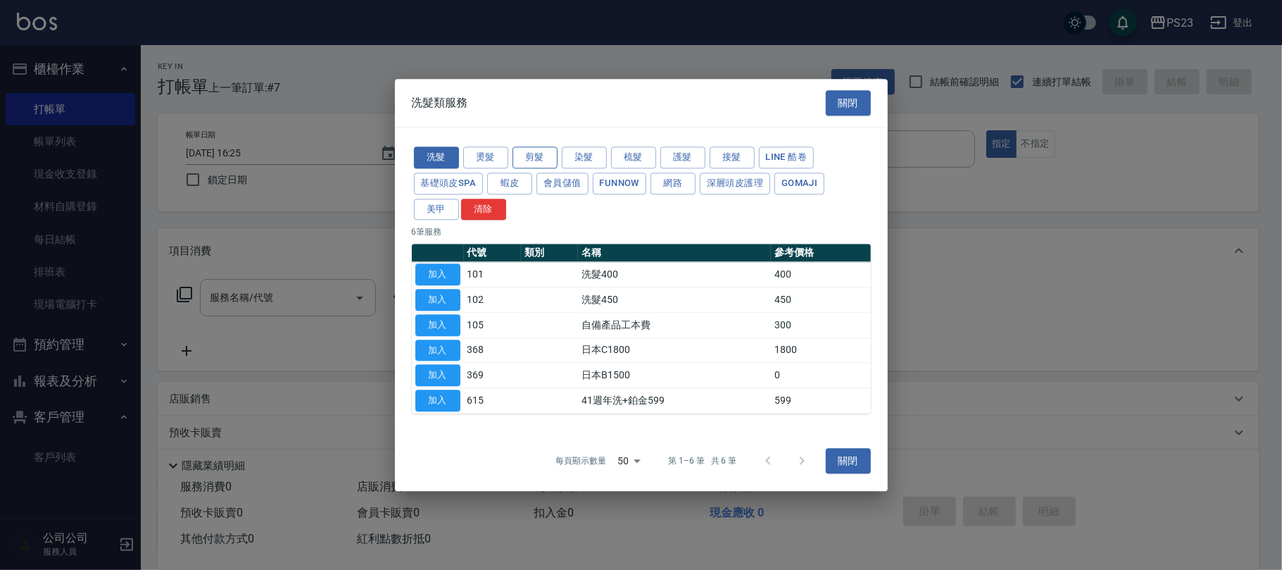
click at [517, 149] on button "剪髮" at bounding box center [534, 157] width 45 height 22
click at [440, 322] on button "加入" at bounding box center [437, 325] width 45 height 22
type input "指定洗+剪髮650(303)"
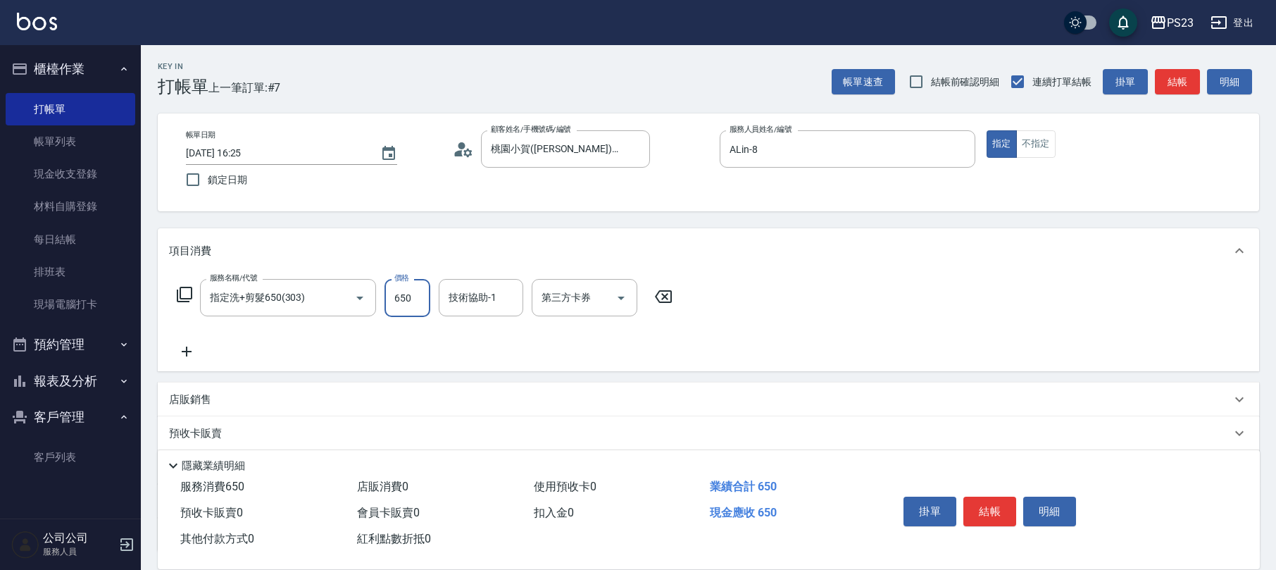
click at [406, 299] on input "650" at bounding box center [407, 298] width 46 height 38
type input "720"
type input "青惠-26"
click at [992, 510] on button "結帳" at bounding box center [989, 511] width 53 height 30
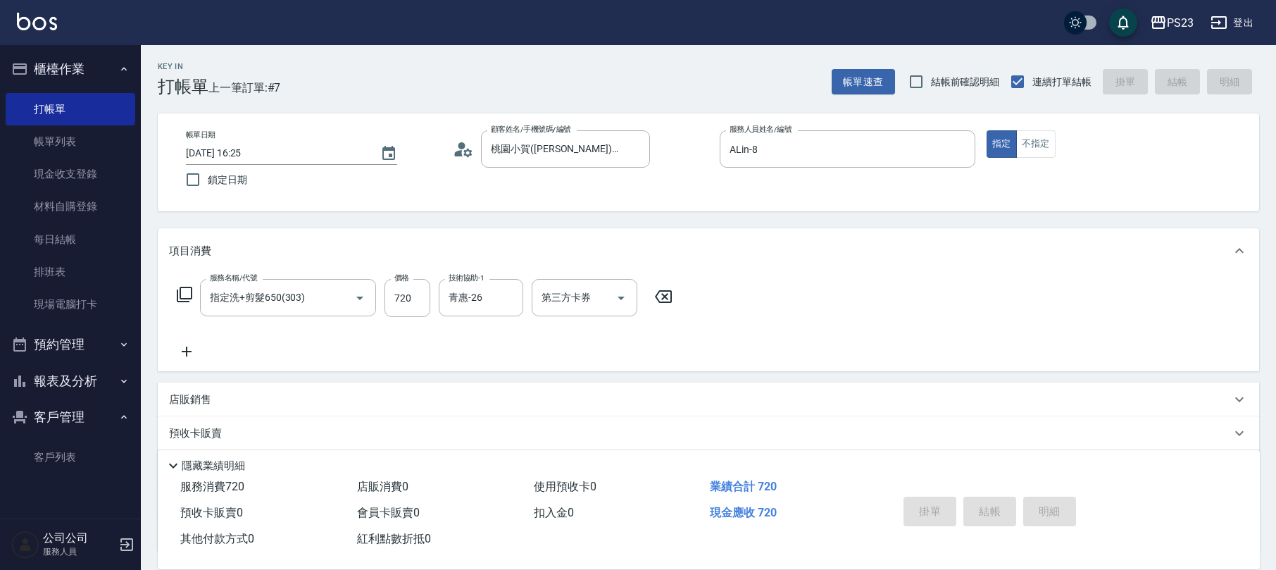
type input "[DATE] 16:26"
